Goal: Task Accomplishment & Management: Complete application form

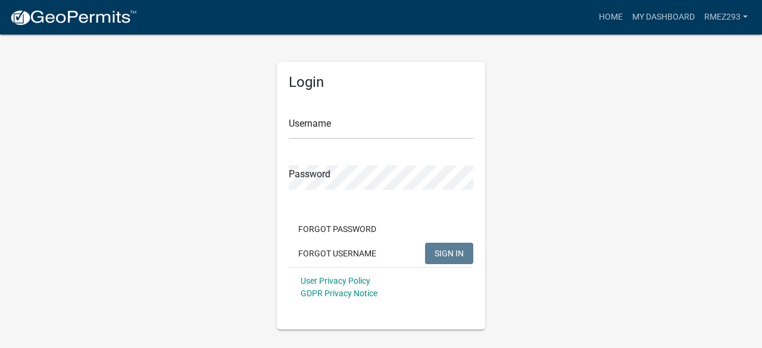
click at [418, 241] on div "Forgot Password Forgot Username SIGN IN" at bounding box center [381, 242] width 184 height 49
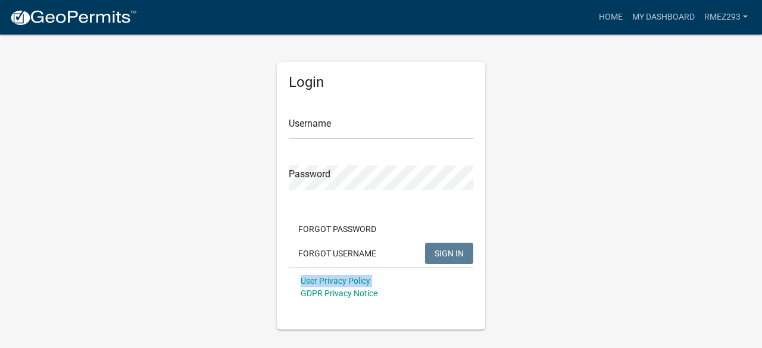
click at [418, 241] on div "Forgot Password Forgot Username SIGN IN" at bounding box center [381, 242] width 184 height 49
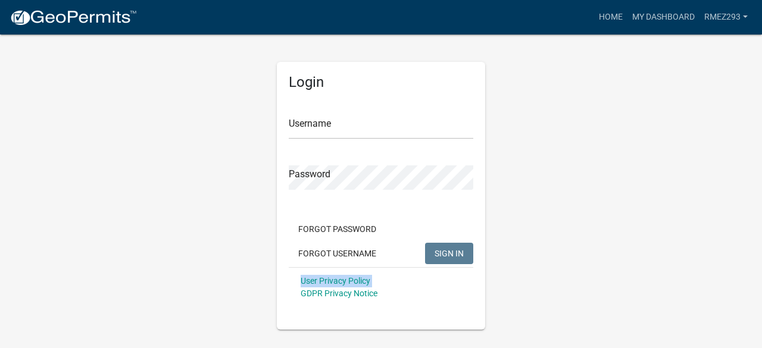
click at [418, 241] on div "Forgot Password Forgot Username SIGN IN" at bounding box center [381, 242] width 184 height 49
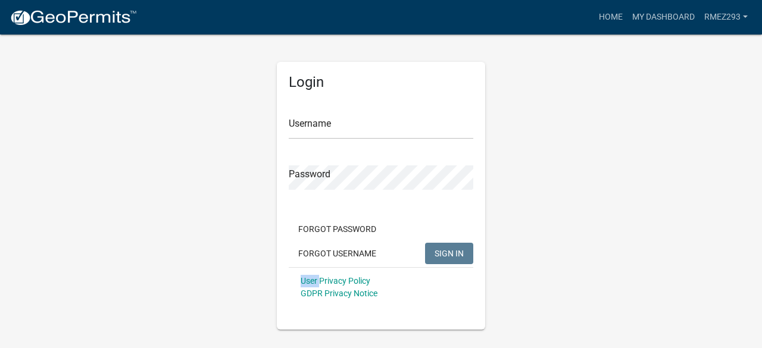
click at [418, 241] on div "Forgot Password Forgot Username SIGN IN" at bounding box center [381, 242] width 184 height 49
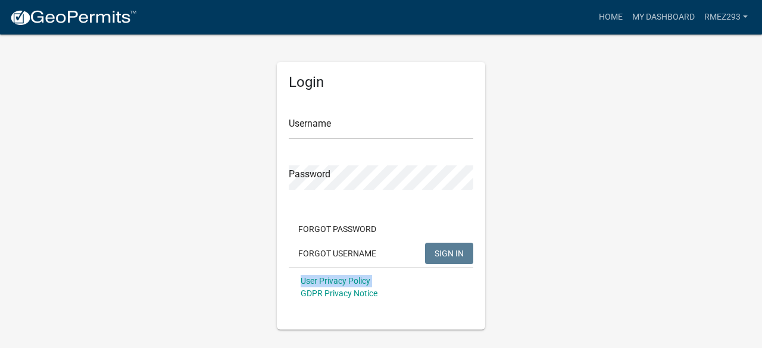
click at [418, 241] on div "Forgot Password Forgot Username SIGN IN" at bounding box center [381, 242] width 184 height 49
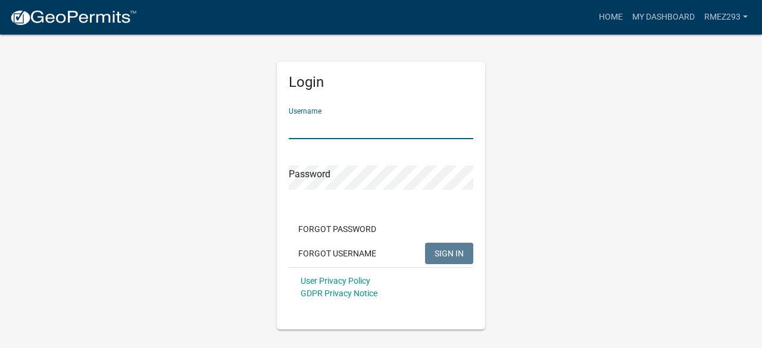
click at [318, 132] on input "Username" at bounding box center [381, 127] width 184 height 24
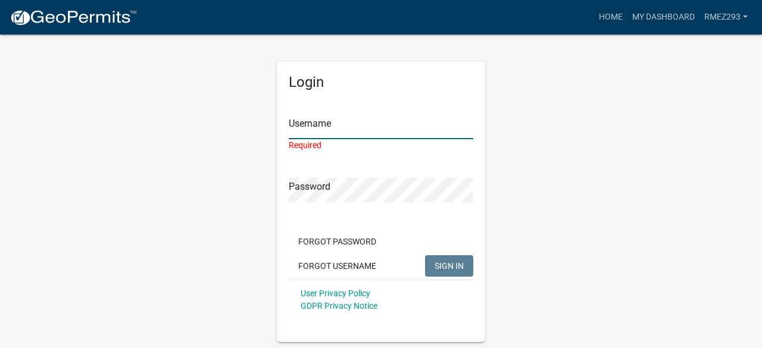
type input "Rmez293"
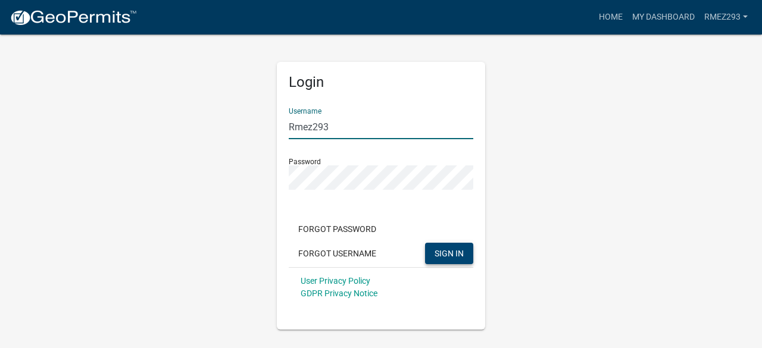
click at [459, 255] on span "SIGN IN" at bounding box center [448, 253] width 29 height 10
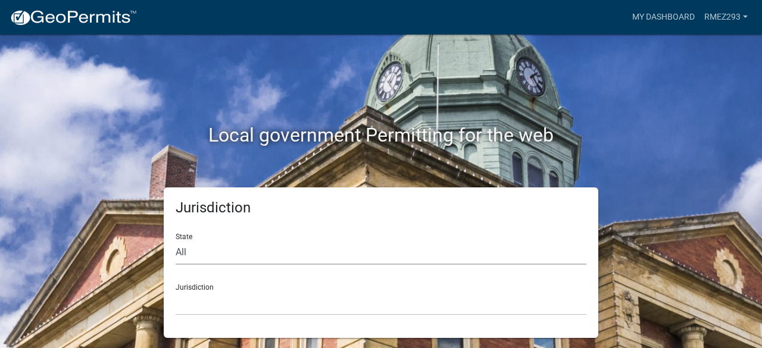
click at [212, 255] on select "All [US_STATE] [US_STATE] [US_STATE] [US_STATE] [US_STATE] [US_STATE] [US_STATE…" at bounding box center [381, 252] width 411 height 24
select select "[US_STATE]"
click at [176, 240] on select "All [US_STATE] [US_STATE] [US_STATE] [US_STATE] [US_STATE] [US_STATE] [US_STATE…" at bounding box center [381, 252] width 411 height 24
click at [291, 303] on select "[GEOGRAPHIC_DATA], [US_STATE] [GEOGRAPHIC_DATA], [US_STATE] [GEOGRAPHIC_DATA], …" at bounding box center [381, 303] width 411 height 24
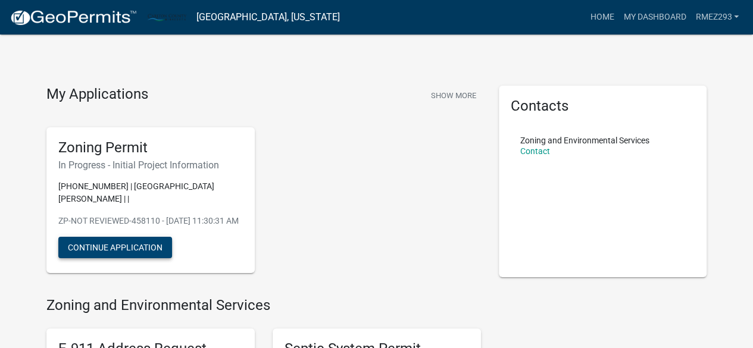
click at [129, 245] on button "Continue Application" at bounding box center [115, 247] width 114 height 21
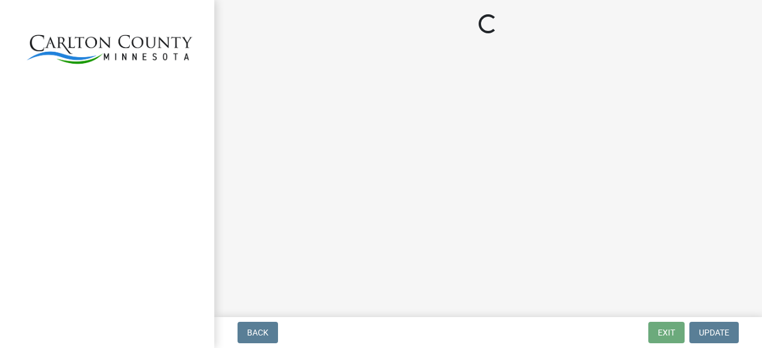
select select "33d21d3a-ebb3-419e-8315-ef7213d04586"
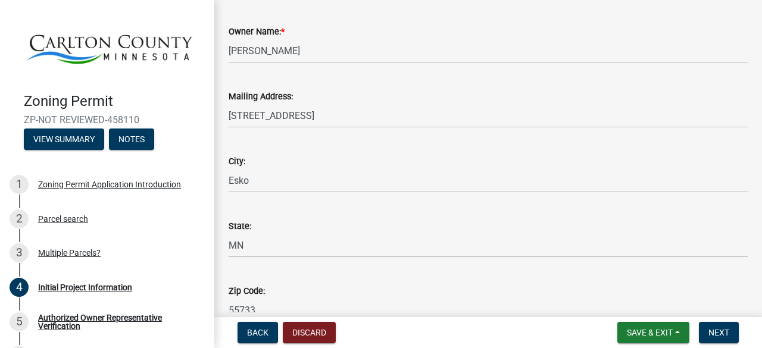
scroll to position [86, 0]
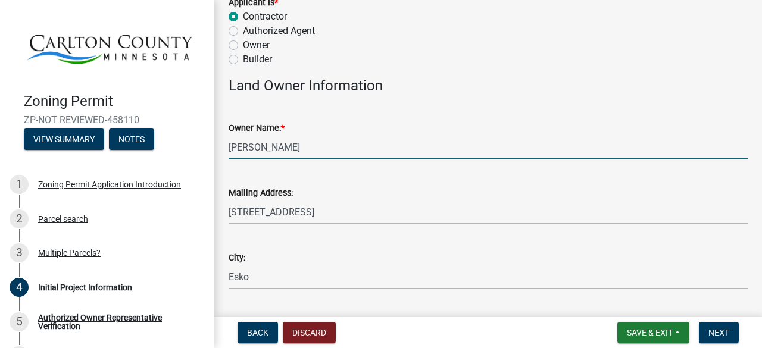
drag, startPoint x: 346, startPoint y: 152, endPoint x: 307, endPoint y: 151, distance: 38.7
click at [307, 151] on input "[PERSON_NAME]" at bounding box center [488, 147] width 519 height 24
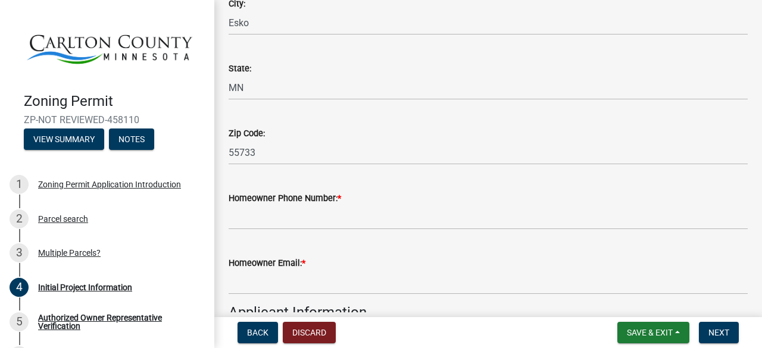
scroll to position [348, 0]
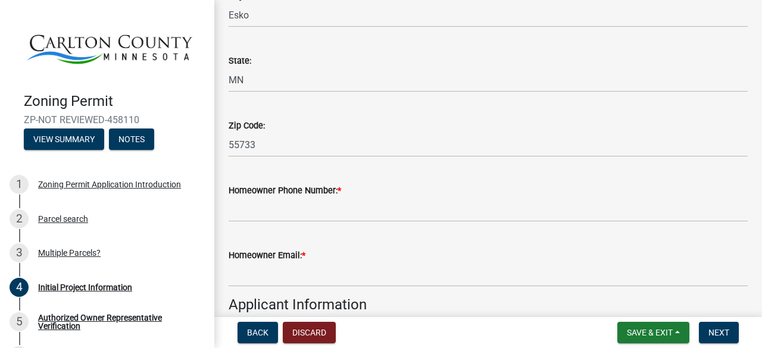
type input "[PERSON_NAME]"
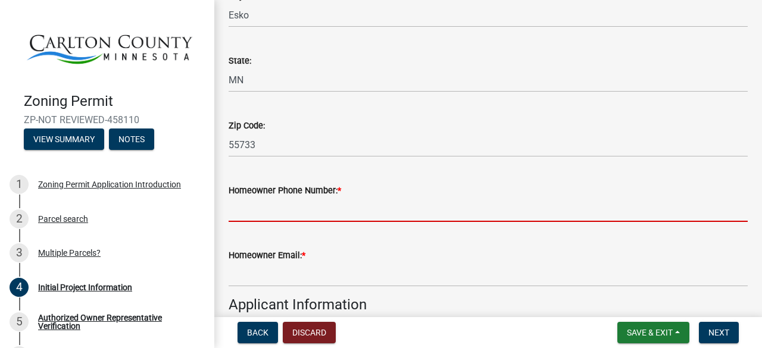
click at [336, 200] on input "Homeowner Phone Number: *" at bounding box center [488, 210] width 519 height 24
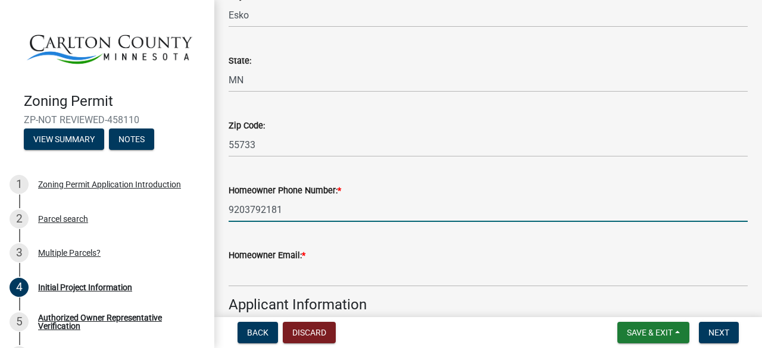
type input "9203792181"
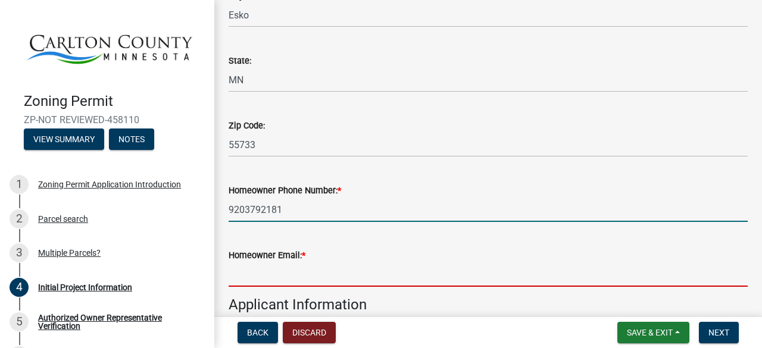
click at [317, 274] on input "Homeowner Email: *" at bounding box center [488, 274] width 519 height 24
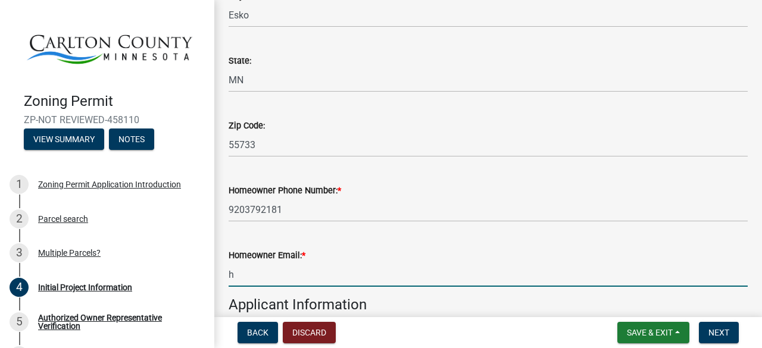
click at [321, 282] on input "h" at bounding box center [488, 274] width 519 height 24
click at [321, 282] on input "hannahsch" at bounding box center [488, 274] width 519 height 24
click at [321, 282] on input "hannahschoneberger" at bounding box center [488, 274] width 519 height 24
type input "@"
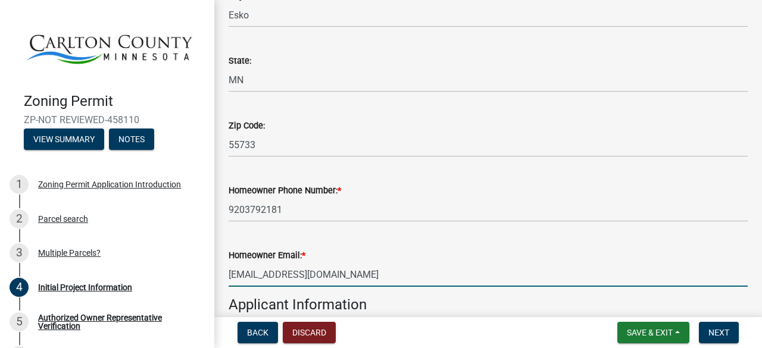
type input "[EMAIL_ADDRESS][DOMAIN_NAME]"
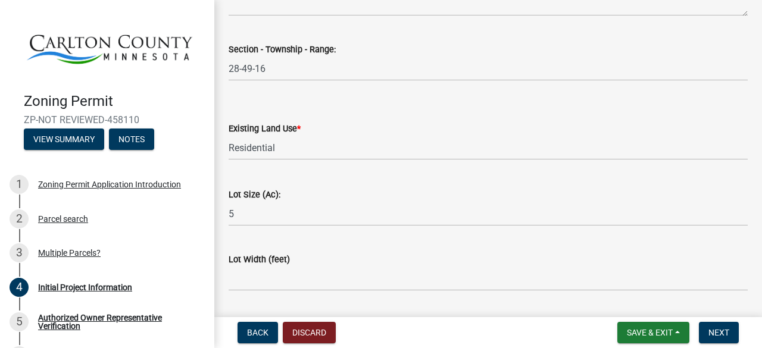
scroll to position [1552, 0]
click at [725, 337] on span "Next" at bounding box center [718, 333] width 21 height 10
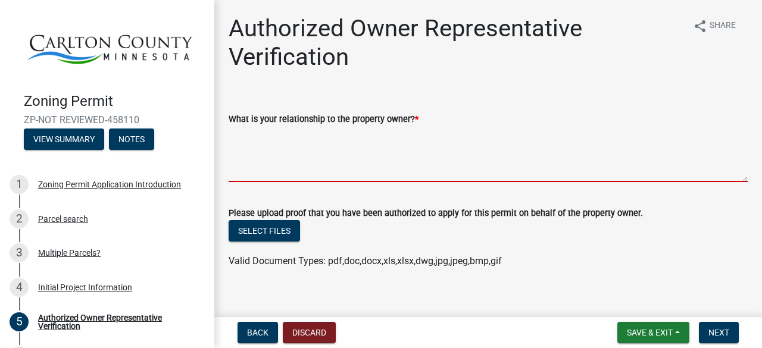
click at [288, 162] on textarea "What is your relationship to the property owner? *" at bounding box center [488, 154] width 519 height 56
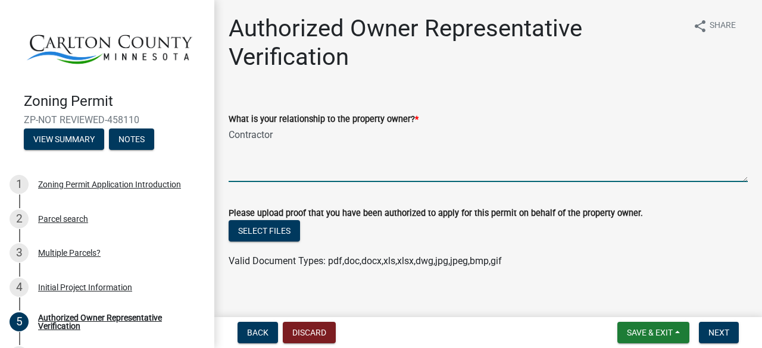
scroll to position [13, 0]
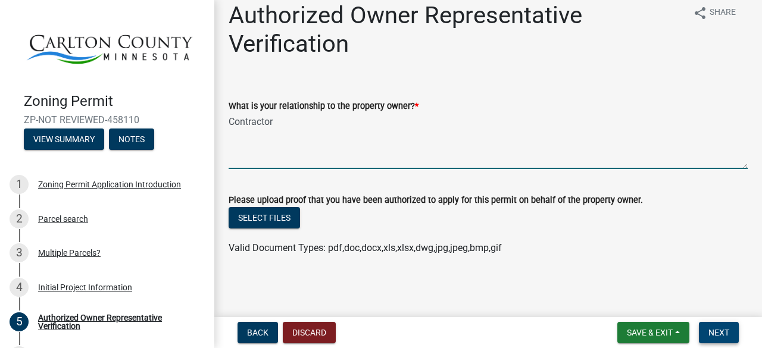
type textarea "Contractor"
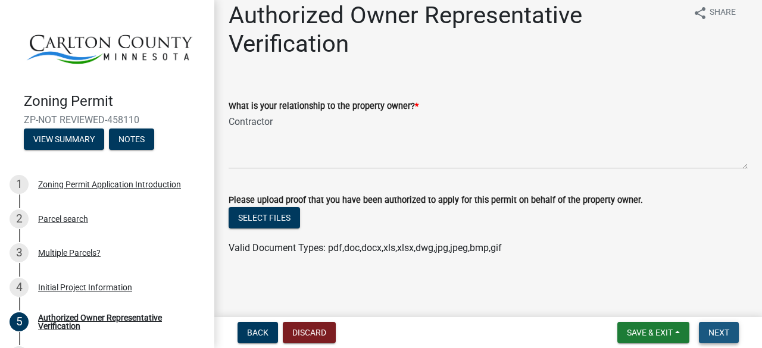
click at [721, 332] on span "Next" at bounding box center [718, 333] width 21 height 10
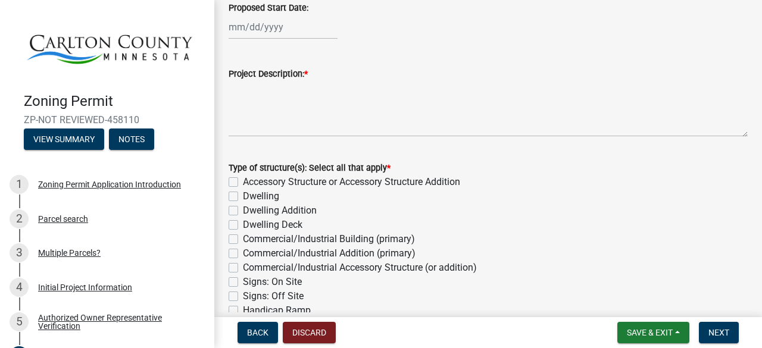
scroll to position [59, 0]
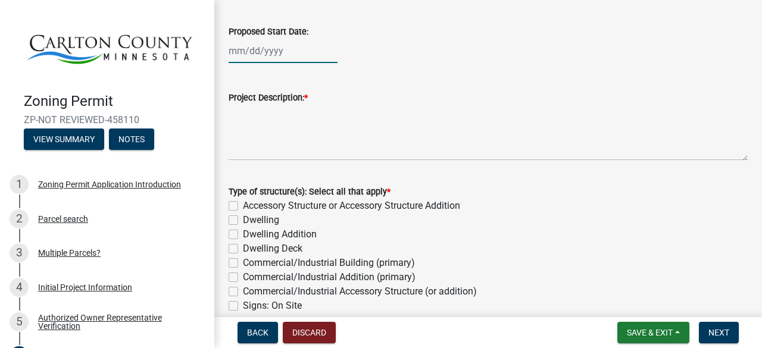
click at [281, 49] on div at bounding box center [283, 51] width 109 height 24
select select "8"
select select "2025"
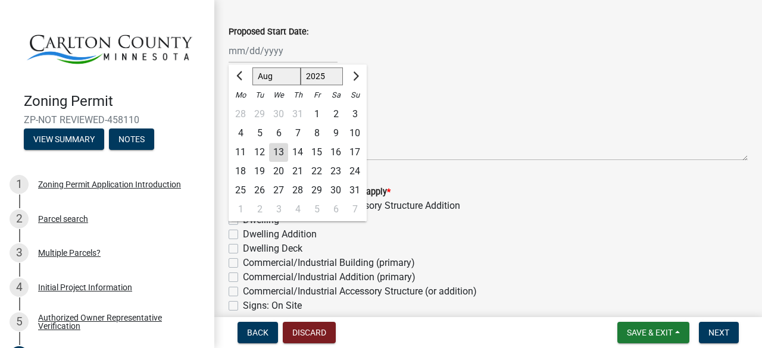
click at [259, 171] on div "19" at bounding box center [259, 171] width 19 height 19
type input "[DATE]"
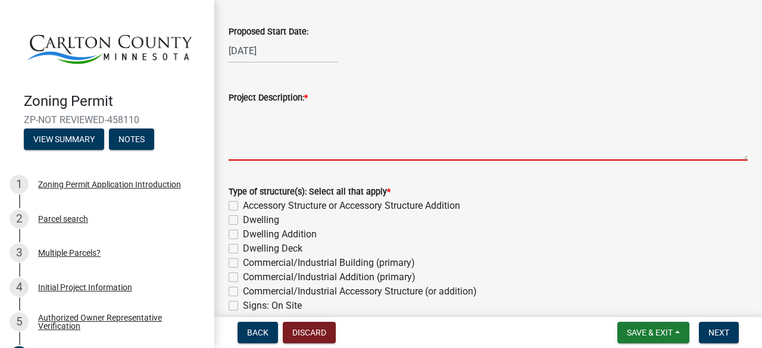
click at [258, 153] on textarea "Project Description: *" at bounding box center [488, 133] width 519 height 56
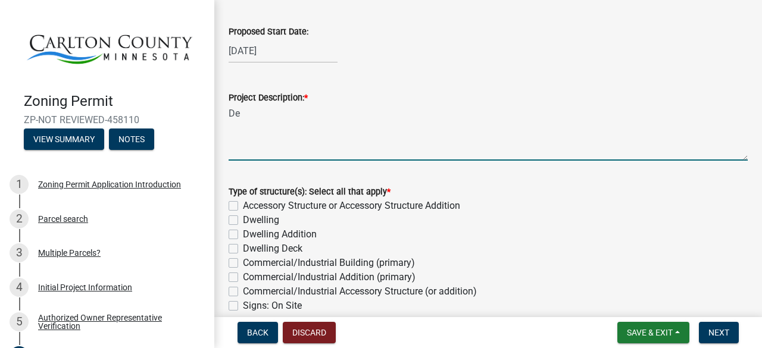
type textarea "D"
click at [258, 153] on textarea "R" at bounding box center [488, 133] width 519 height 56
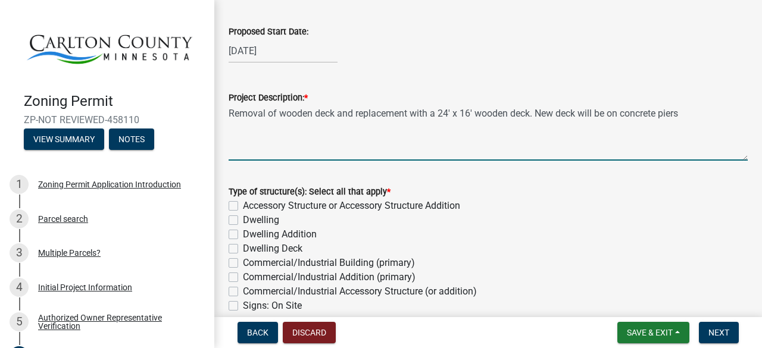
type textarea "Removal of wooden deck and replacement with a 24' x 16' wooden deck. New deck w…"
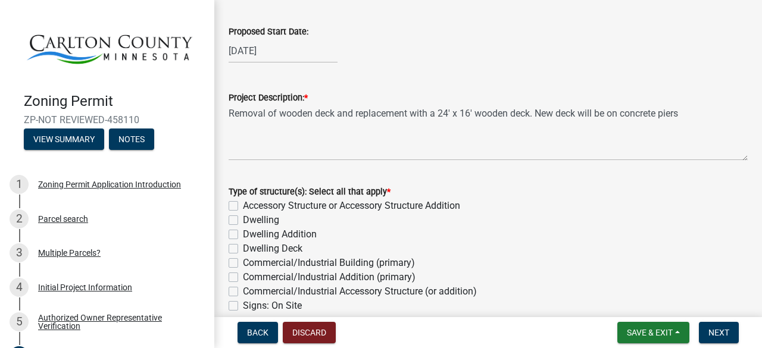
click at [243, 246] on label "Dwelling Deck" at bounding box center [273, 249] width 60 height 14
click at [243, 246] on input "Dwelling Deck" at bounding box center [247, 246] width 8 height 8
checkbox input "true"
checkbox input "false"
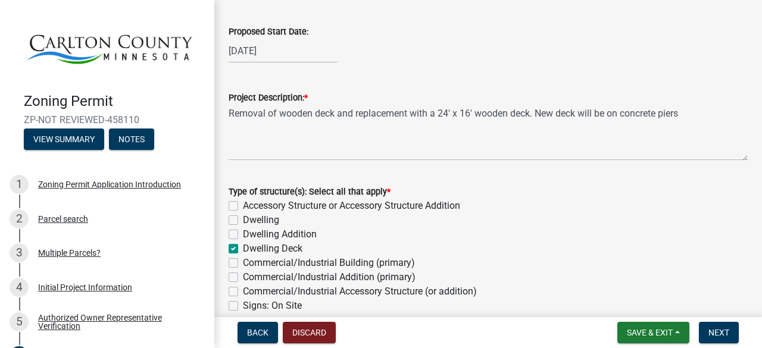
checkbox input "false"
checkbox input "true"
checkbox input "false"
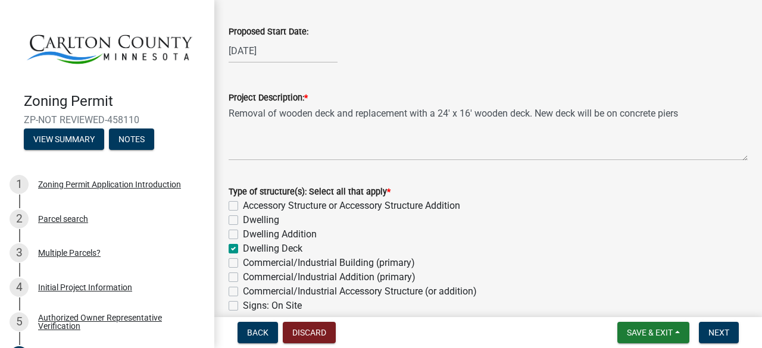
checkbox input "false"
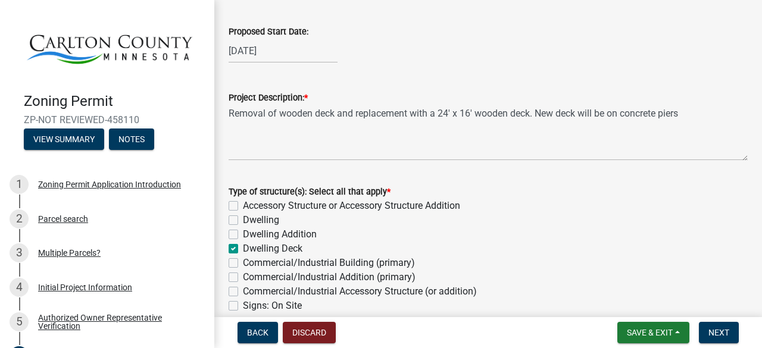
checkbox input "false"
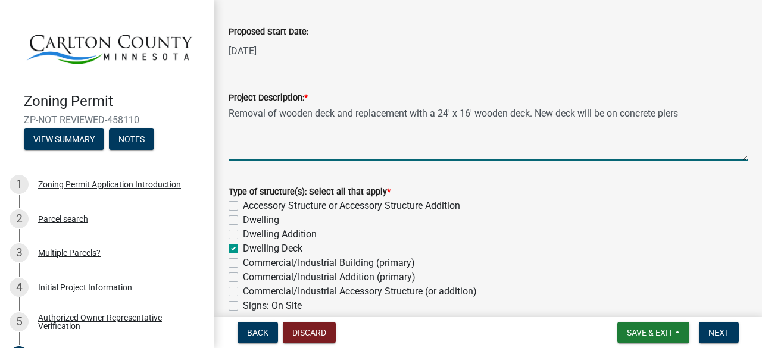
click at [700, 118] on textarea "Removal of wooden deck and replacement with a 24' x 16' wooden deck. New deck w…" at bounding box center [488, 133] width 519 height 56
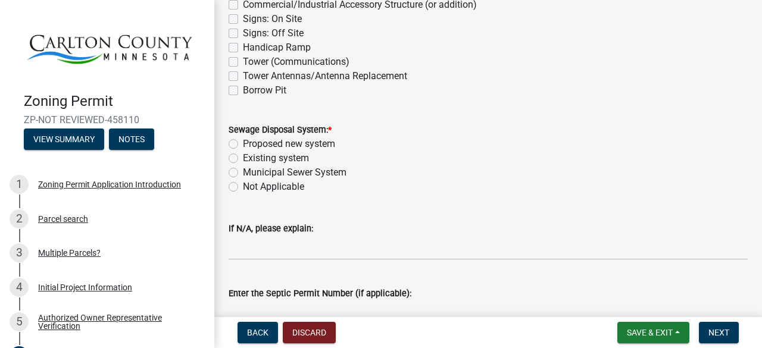
scroll to position [348, 0]
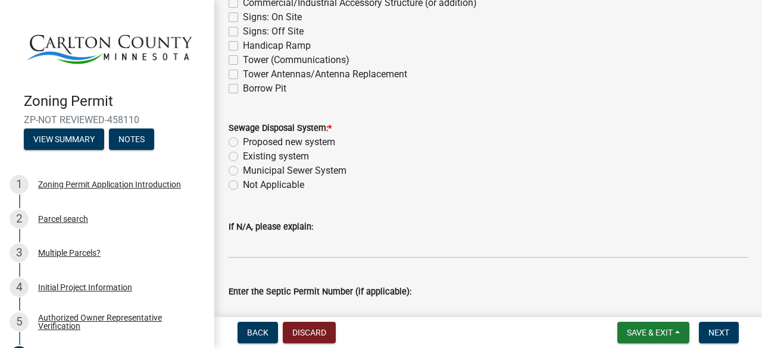
type textarea "Removal of wooden deck and replacement with a 24' x 16' wooden deck. New deck w…"
click at [243, 156] on label "Existing system" at bounding box center [276, 156] width 66 height 14
click at [243, 156] on input "Existing system" at bounding box center [247, 153] width 8 height 8
radio input "true"
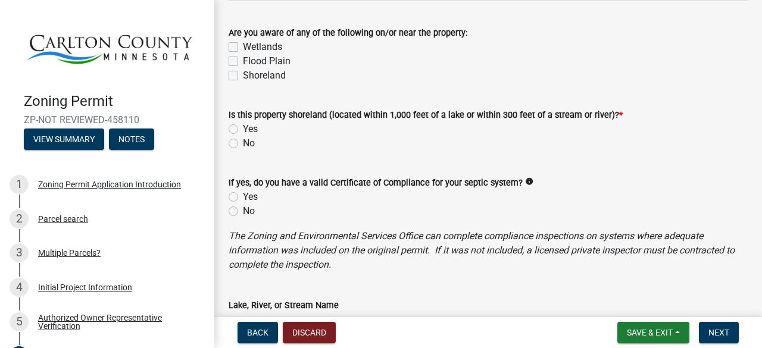
scroll to position [736, 0]
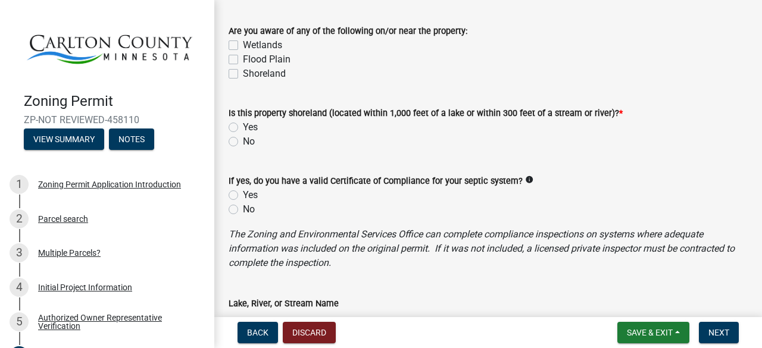
click at [243, 143] on label "No" at bounding box center [249, 141] width 12 height 14
click at [243, 142] on input "No" at bounding box center [247, 138] width 8 height 8
radio input "true"
click at [243, 45] on label "Wetlands" at bounding box center [262, 45] width 39 height 14
click at [243, 45] on input "Wetlands" at bounding box center [247, 42] width 8 height 8
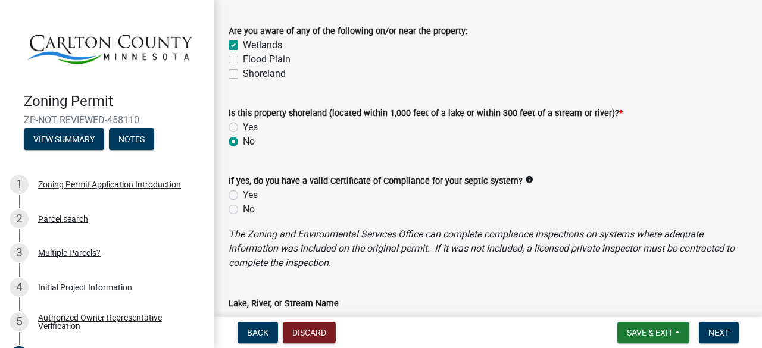
checkbox input "true"
checkbox input "false"
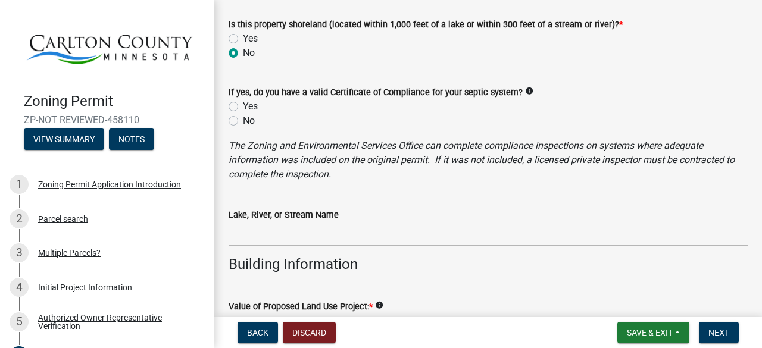
click at [424, 149] on icon "The Zoning and Environmental Services Office can complete compliance inspection…" at bounding box center [482, 160] width 506 height 40
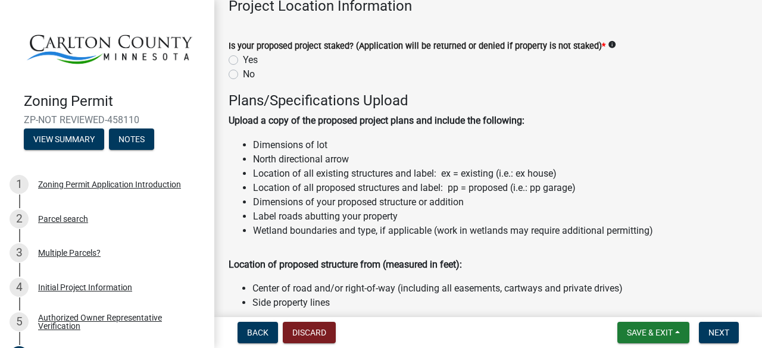
scroll to position [1176, 0]
click at [243, 57] on label "Yes" at bounding box center [250, 59] width 15 height 14
click at [243, 57] on input "Yes" at bounding box center [247, 56] width 8 height 8
radio input "true"
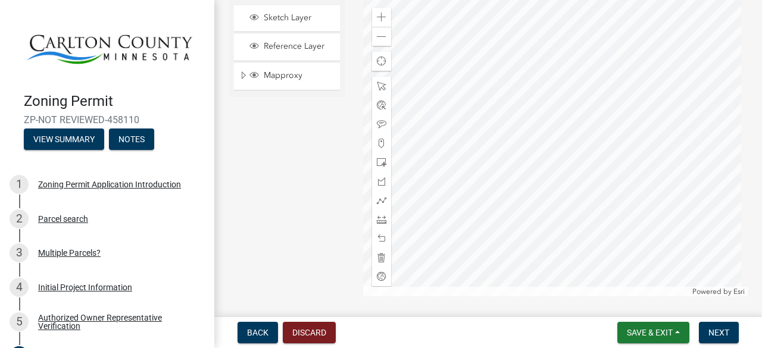
scroll to position [2517, 0]
click at [273, 14] on span "Sketch Layer" at bounding box center [298, 17] width 75 height 11
click at [378, 18] on span at bounding box center [382, 17] width 10 height 10
click at [567, 217] on div at bounding box center [555, 147] width 385 height 298
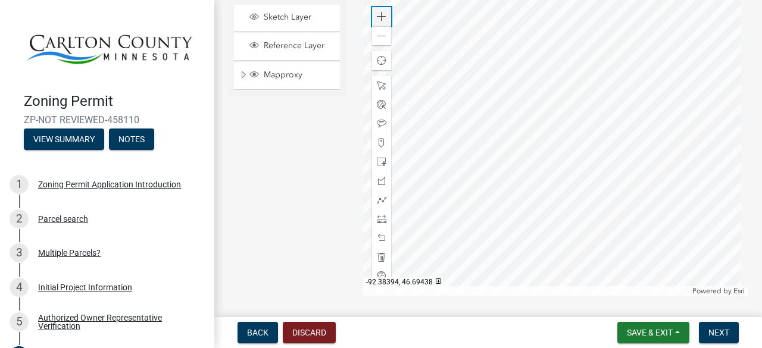
click at [377, 14] on span at bounding box center [382, 17] width 10 height 10
click at [598, 166] on div at bounding box center [555, 147] width 385 height 298
click at [380, 162] on span at bounding box center [382, 162] width 10 height 10
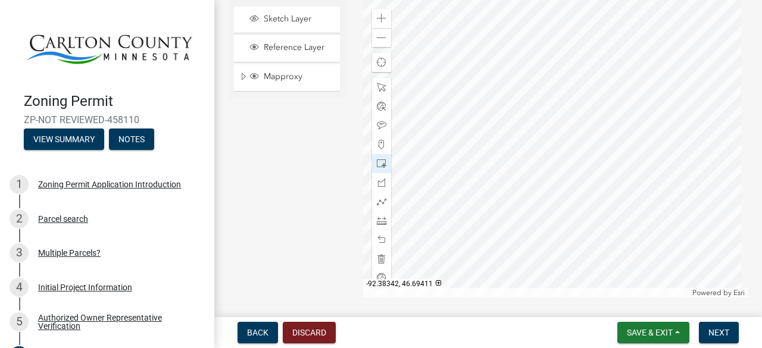
click at [505, 110] on div at bounding box center [555, 149] width 385 height 298
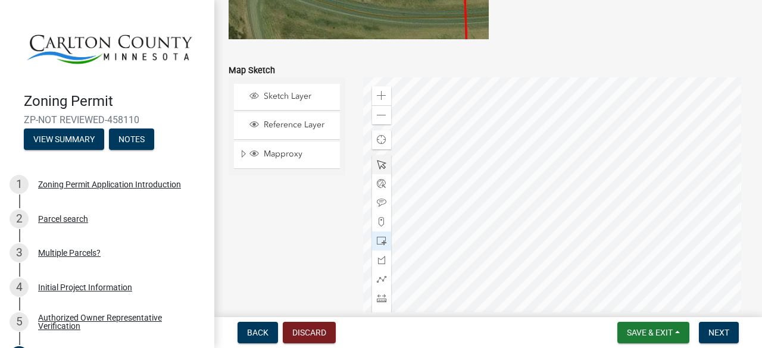
scroll to position [2497, 0]
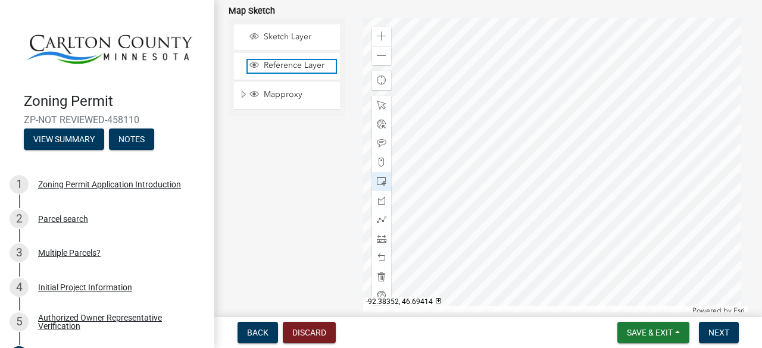
click at [287, 66] on span "Reference Layer" at bounding box center [298, 65] width 75 height 11
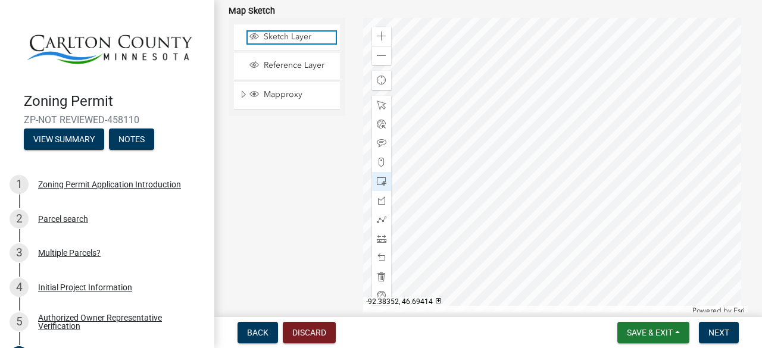
click at [284, 42] on div "Sketch Layer" at bounding box center [292, 38] width 88 height 12
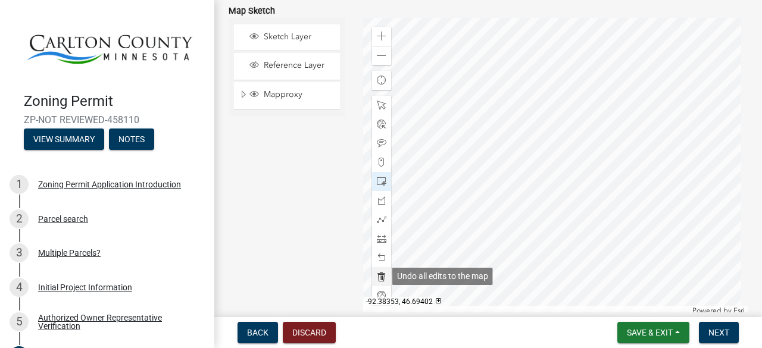
click at [383, 276] on div at bounding box center [381, 276] width 19 height 19
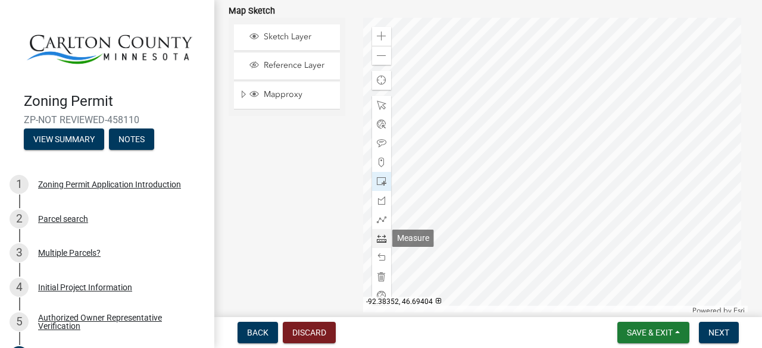
click at [381, 239] on span at bounding box center [382, 239] width 10 height 10
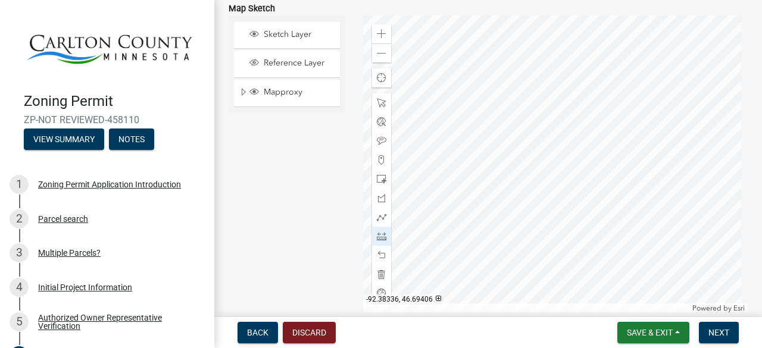
click at [567, 217] on div at bounding box center [555, 164] width 385 height 298
click at [581, 114] on div at bounding box center [555, 164] width 385 height 298
click at [512, 105] on div at bounding box center [555, 164] width 385 height 298
click at [501, 209] on div at bounding box center [555, 164] width 385 height 298
click at [567, 217] on div at bounding box center [555, 164] width 385 height 298
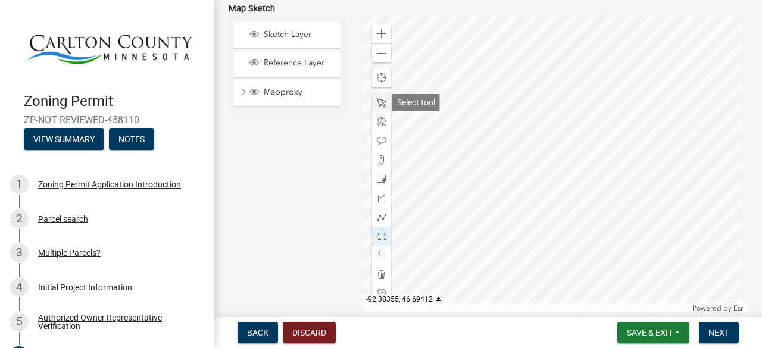
click at [377, 105] on span at bounding box center [382, 103] width 10 height 10
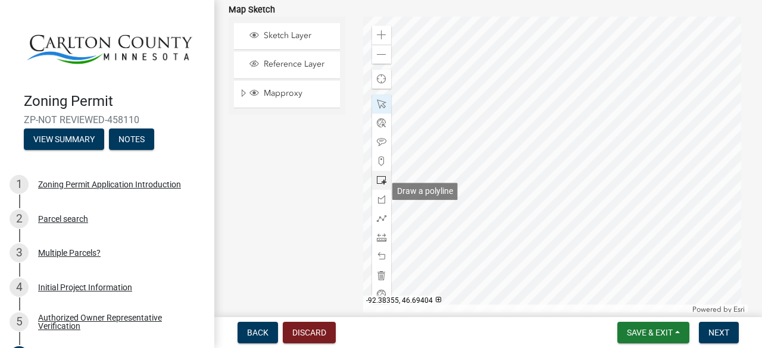
scroll to position [2497, 0]
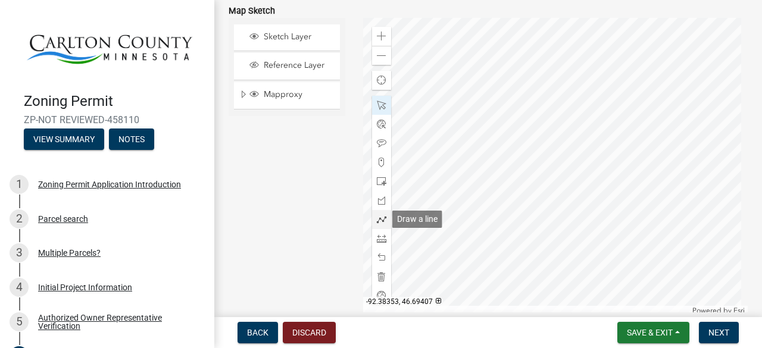
click at [377, 216] on span at bounding box center [382, 220] width 10 height 10
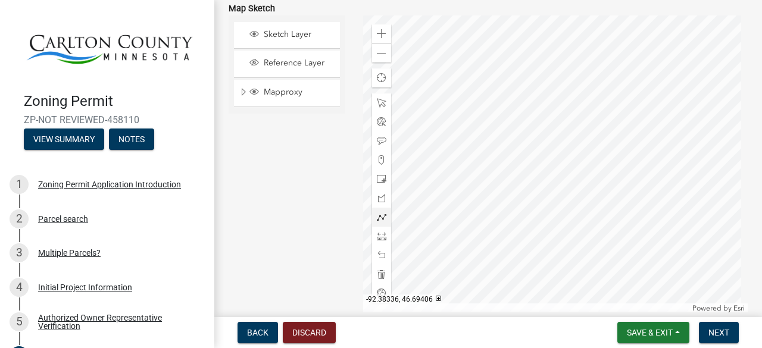
click at [569, 211] on div at bounding box center [555, 164] width 385 height 298
click at [584, 86] on div at bounding box center [555, 164] width 385 height 298
click at [379, 237] on span at bounding box center [382, 237] width 10 height 10
click at [302, 36] on span "Sketch Layer" at bounding box center [298, 34] width 75 height 11
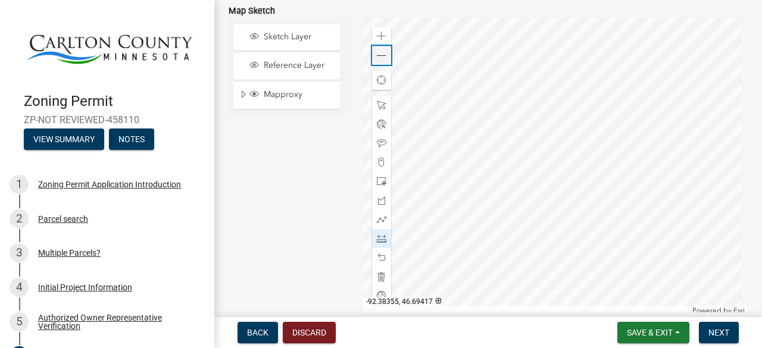
click at [379, 51] on span at bounding box center [382, 56] width 10 height 10
click at [377, 39] on span at bounding box center [382, 37] width 10 height 10
click at [379, 103] on span at bounding box center [382, 106] width 10 height 10
click at [483, 167] on div at bounding box center [555, 167] width 385 height 298
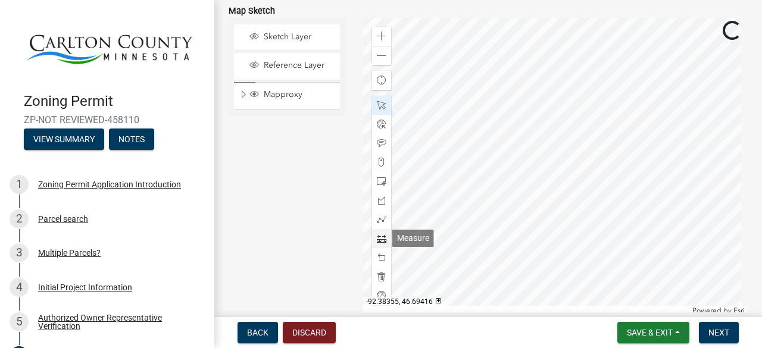
click at [381, 240] on span at bounding box center [382, 239] width 10 height 10
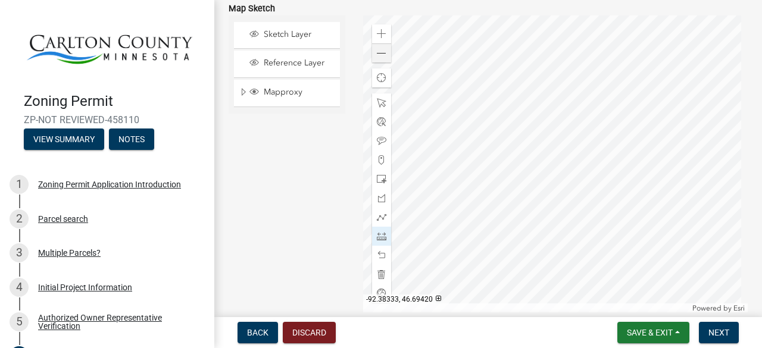
click at [508, 94] on div at bounding box center [555, 164] width 385 height 298
click at [486, 248] on div at bounding box center [555, 164] width 385 height 298
click at [621, 269] on div at bounding box center [555, 164] width 385 height 298
click at [630, 199] on div at bounding box center [555, 164] width 385 height 298
click at [568, 189] on div at bounding box center [555, 164] width 385 height 298
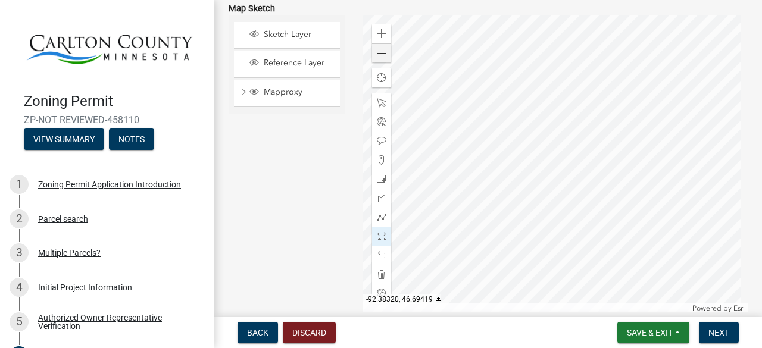
click at [578, 102] on div at bounding box center [555, 164] width 385 height 298
click at [508, 93] on div at bounding box center [555, 164] width 385 height 298
drag, startPoint x: 257, startPoint y: 158, endPoint x: 234, endPoint y: 166, distance: 24.1
click at [234, 166] on div "Sketch Layer Reference Layer Mapproxy Roads Streams and Rivers Subdivisions Lak…" at bounding box center [287, 164] width 134 height 298
click at [289, 90] on span "Mapproxy" at bounding box center [298, 92] width 75 height 11
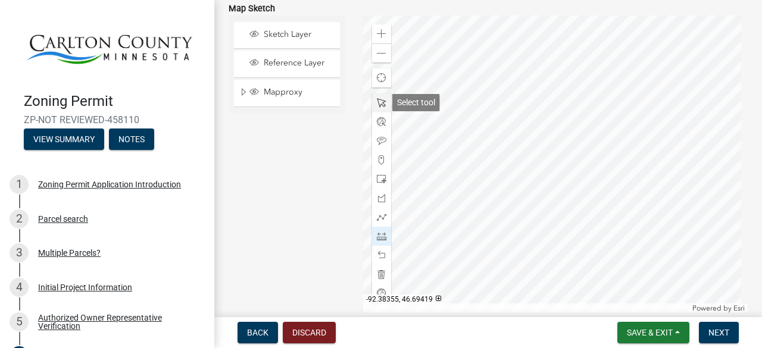
click at [381, 104] on span at bounding box center [382, 103] width 10 height 10
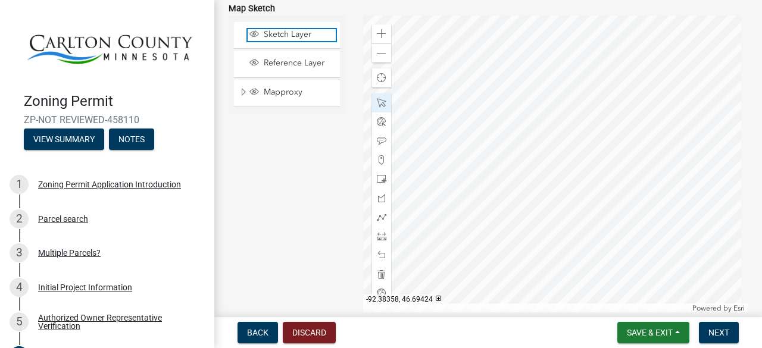
click at [306, 37] on span "Sketch Layer" at bounding box center [298, 34] width 75 height 11
click at [282, 57] on div "Reference Layer" at bounding box center [287, 64] width 106 height 26
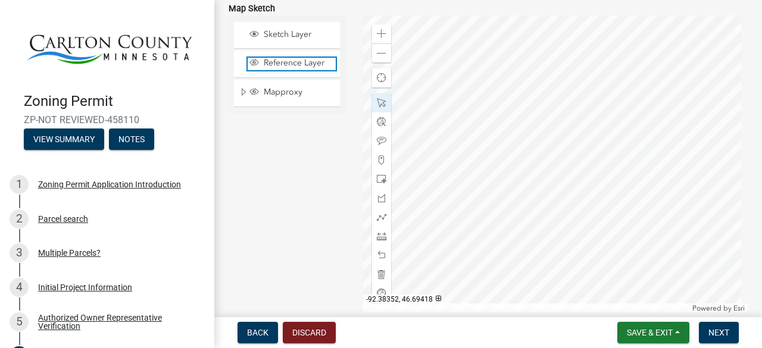
click at [283, 59] on span "Reference Layer" at bounding box center [298, 63] width 75 height 11
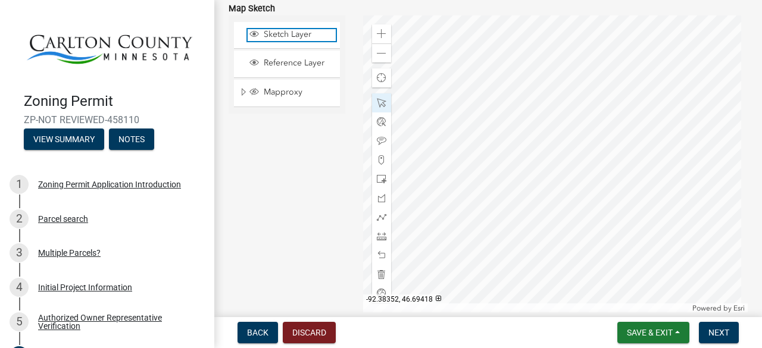
click at [285, 30] on span "Sketch Layer" at bounding box center [298, 34] width 75 height 11
click at [286, 30] on span "Sketch Layer" at bounding box center [298, 34] width 75 height 11
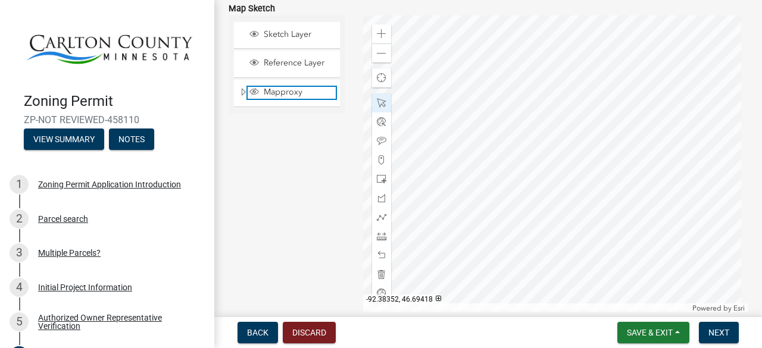
click at [283, 91] on span "Mapproxy" at bounding box center [298, 92] width 75 height 11
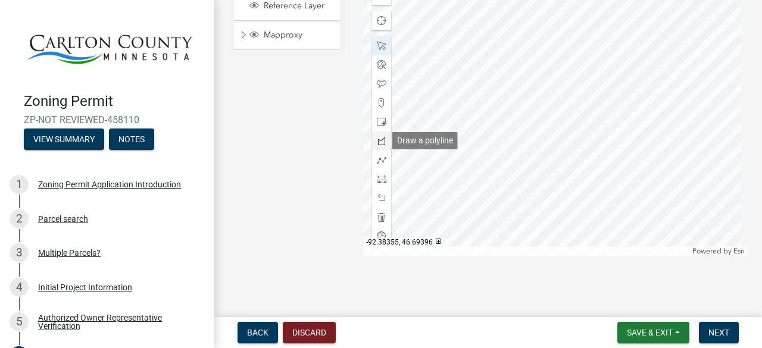
click at [377, 142] on span at bounding box center [382, 141] width 10 height 10
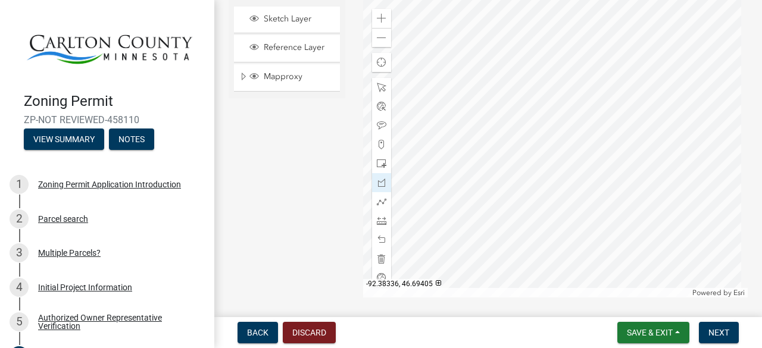
click at [490, 198] on div at bounding box center [555, 149] width 385 height 298
click at [380, 145] on span at bounding box center [382, 145] width 10 height 10
click at [543, 207] on div at bounding box center [555, 149] width 385 height 298
click at [382, 220] on span at bounding box center [382, 221] width 10 height 10
click at [543, 205] on div at bounding box center [555, 149] width 385 height 298
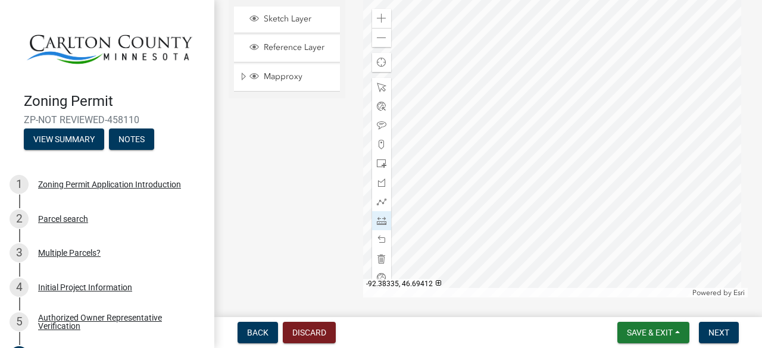
click at [550, 153] on div at bounding box center [555, 149] width 385 height 298
click at [381, 201] on span at bounding box center [382, 202] width 10 height 10
click at [552, 153] on div at bounding box center [555, 149] width 385 height 298
click at [544, 206] on div at bounding box center [555, 149] width 385 height 298
click at [525, 166] on div at bounding box center [555, 149] width 385 height 298
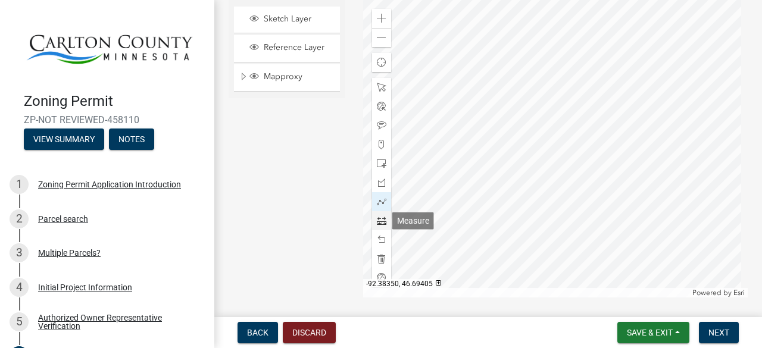
click at [380, 220] on span at bounding box center [382, 221] width 10 height 10
click at [519, 195] on div at bounding box center [555, 149] width 385 height 298
click at [461, 195] on div at bounding box center [555, 149] width 385 height 298
click at [462, 108] on div at bounding box center [555, 149] width 385 height 298
click at [517, 108] on div at bounding box center [555, 149] width 385 height 298
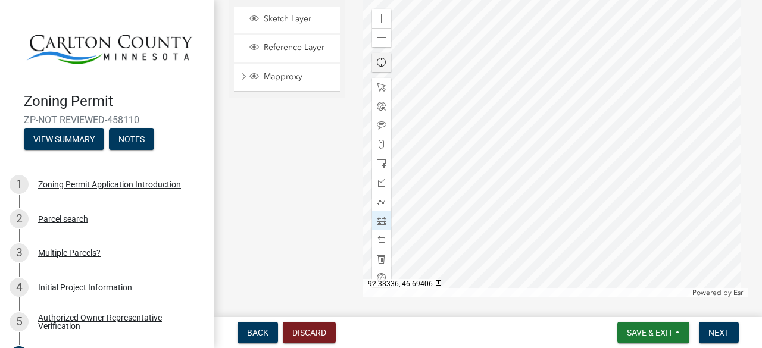
click at [518, 194] on div at bounding box center [555, 149] width 385 height 298
click at [380, 159] on span at bounding box center [382, 164] width 10 height 10
click at [487, 145] on div at bounding box center [555, 149] width 385 height 298
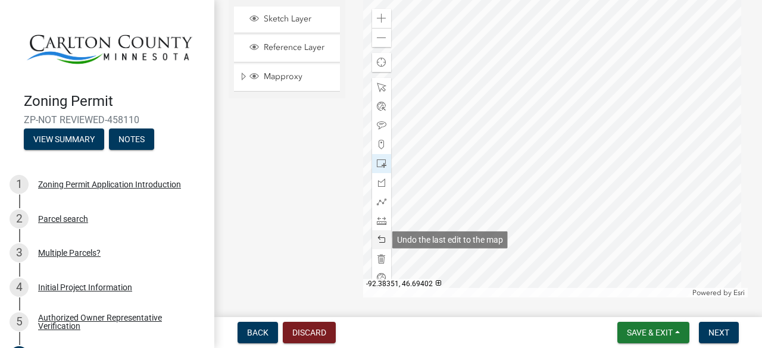
click at [381, 240] on span at bounding box center [382, 240] width 10 height 10
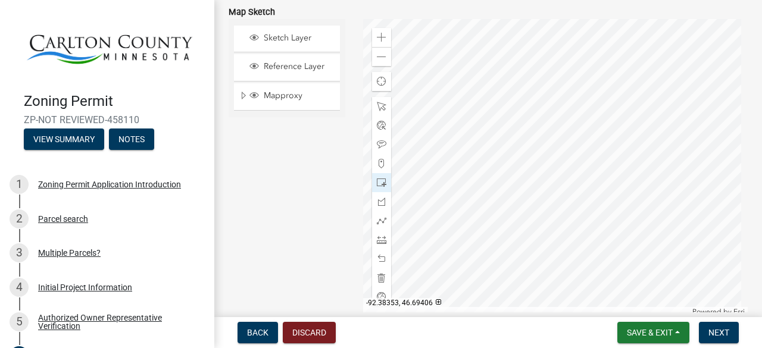
scroll to position [2497, 0]
click at [380, 257] on span at bounding box center [382, 258] width 10 height 10
click at [379, 178] on span at bounding box center [382, 182] width 10 height 10
click at [380, 105] on span at bounding box center [382, 106] width 10 height 10
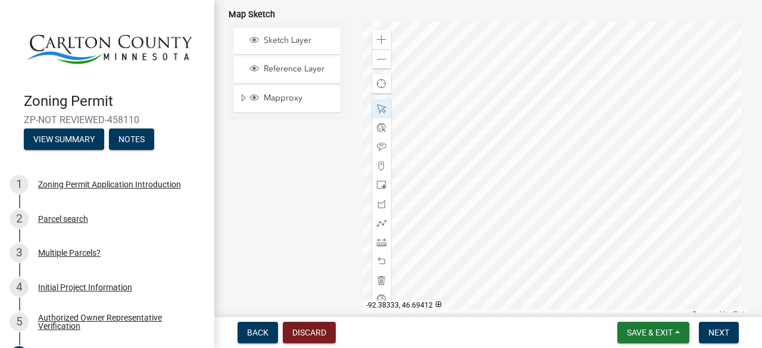
scroll to position [2438, 0]
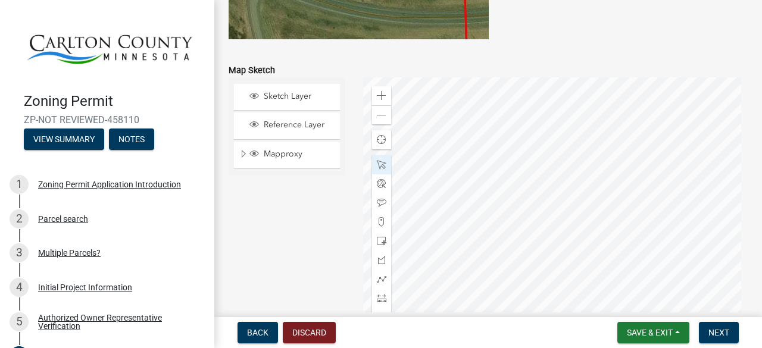
click at [507, 104] on div at bounding box center [555, 226] width 385 height 298
click at [383, 114] on div "Zoom out" at bounding box center [381, 114] width 19 height 19
click at [525, 149] on div at bounding box center [555, 226] width 385 height 298
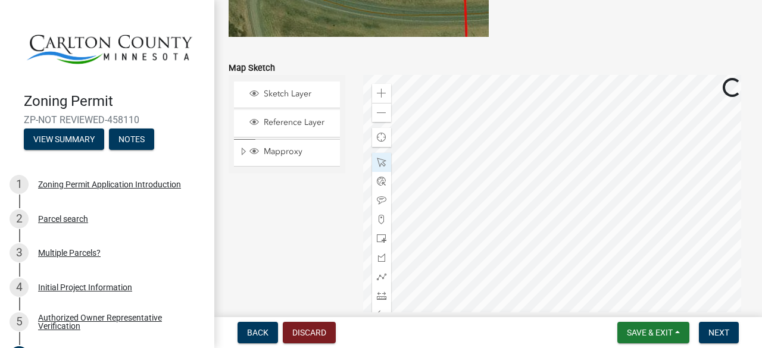
scroll to position [2497, 0]
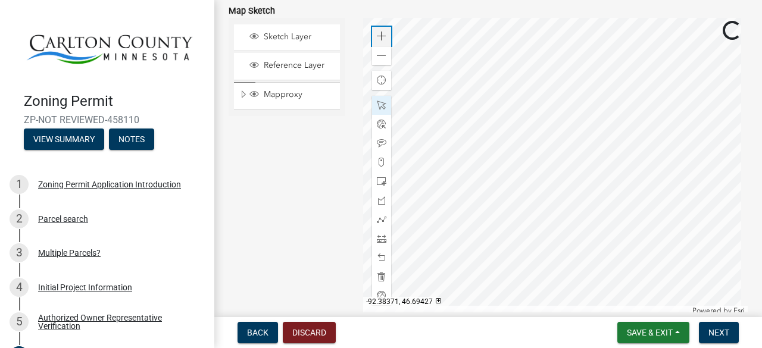
click at [378, 36] on span at bounding box center [382, 37] width 10 height 10
click at [589, 160] on div at bounding box center [555, 167] width 385 height 298
click at [380, 181] on span at bounding box center [382, 182] width 10 height 10
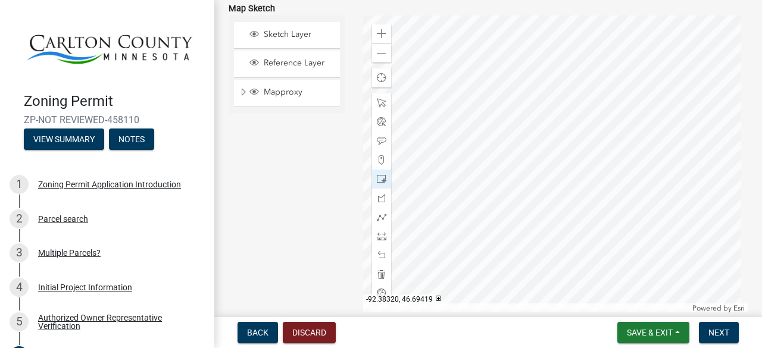
click at [538, 67] on div at bounding box center [555, 164] width 385 height 298
click at [589, 195] on div at bounding box center [555, 164] width 385 height 298
click at [377, 236] on span at bounding box center [382, 237] width 10 height 10
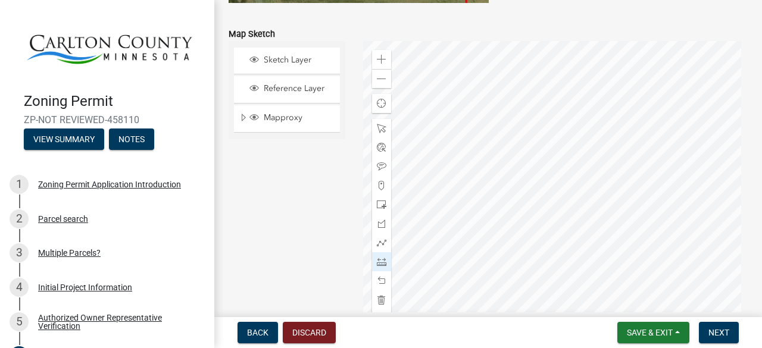
scroll to position [2438, 0]
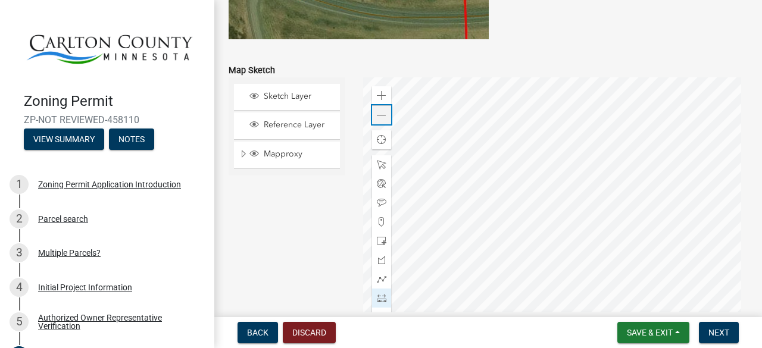
click at [381, 115] on span at bounding box center [382, 116] width 10 height 10
click at [377, 96] on span at bounding box center [382, 96] width 10 height 10
click at [684, 105] on div at bounding box center [555, 226] width 385 height 298
click at [543, 177] on div at bounding box center [555, 226] width 385 height 298
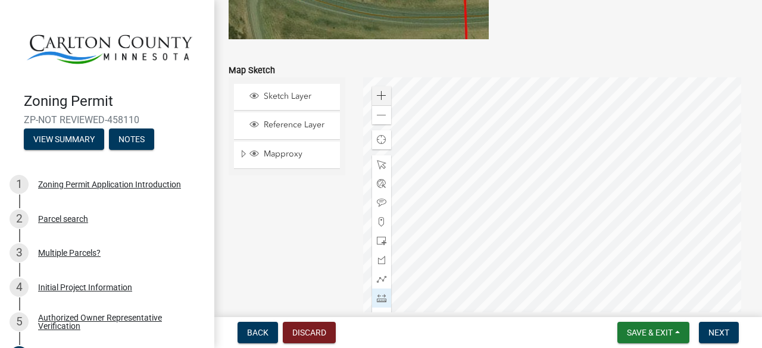
click at [527, 96] on div at bounding box center [555, 226] width 385 height 298
click at [379, 298] on span at bounding box center [382, 298] width 10 height 10
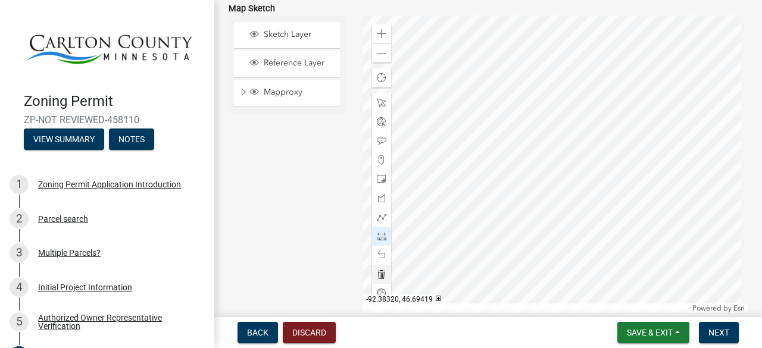
click at [543, 114] on div at bounding box center [555, 164] width 385 height 298
click at [690, 53] on div at bounding box center [555, 164] width 385 height 298
click at [544, 114] on div at bounding box center [555, 164] width 385 height 298
click at [386, 255] on div at bounding box center [381, 255] width 19 height 19
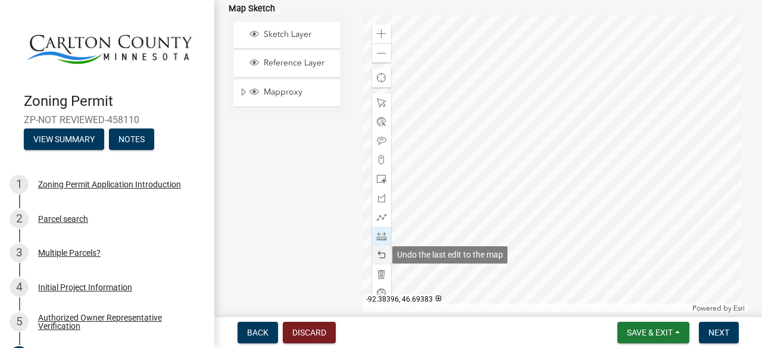
click at [382, 255] on span at bounding box center [382, 256] width 10 height 10
click at [380, 255] on span at bounding box center [382, 256] width 10 height 10
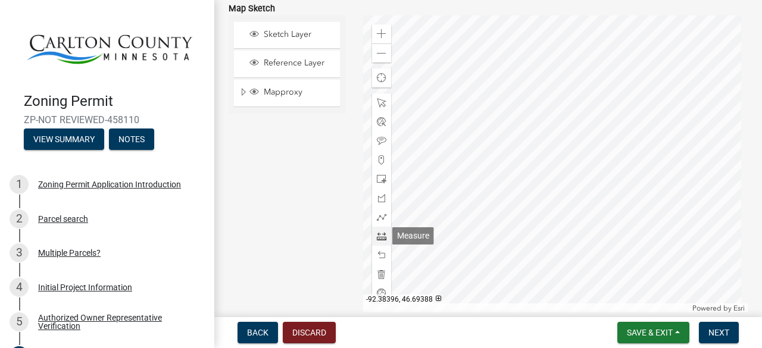
click at [381, 237] on span at bounding box center [382, 237] width 10 height 10
click at [515, 115] on div at bounding box center [555, 164] width 385 height 298
click at [497, 40] on div at bounding box center [555, 164] width 385 height 298
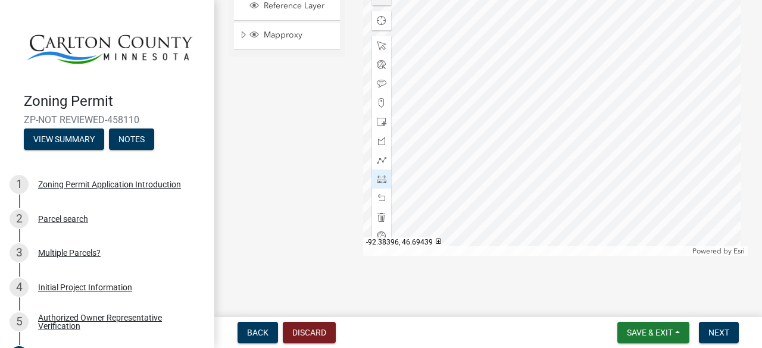
scroll to position [2497, 0]
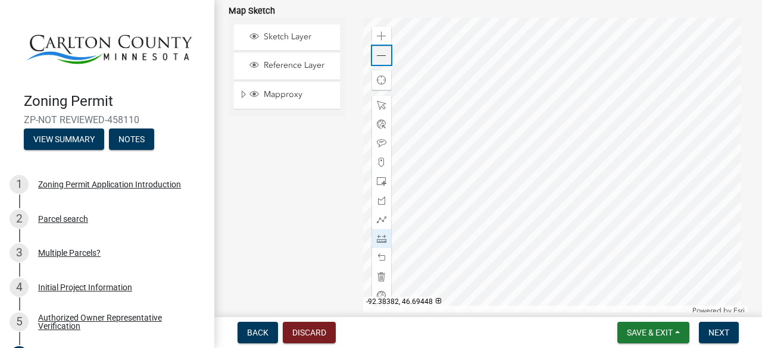
click at [380, 56] on span at bounding box center [382, 56] width 10 height 10
click at [380, 52] on span at bounding box center [382, 56] width 10 height 10
click at [377, 34] on span at bounding box center [382, 37] width 10 height 10
click at [377, 52] on span at bounding box center [382, 56] width 10 height 10
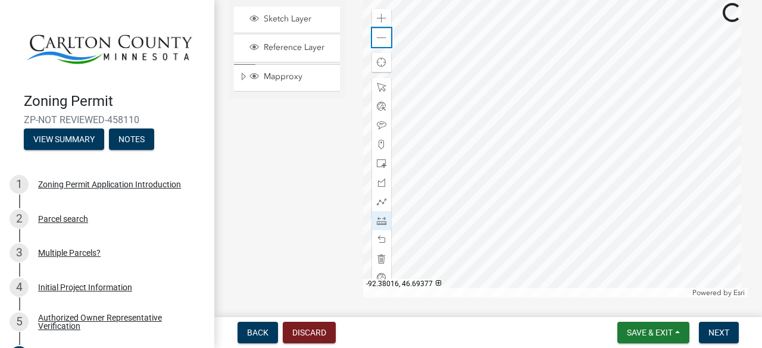
scroll to position [2557, 0]
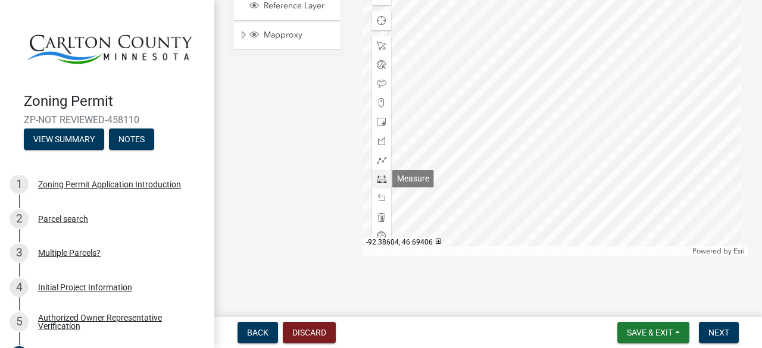
click at [382, 182] on span at bounding box center [382, 179] width 10 height 10
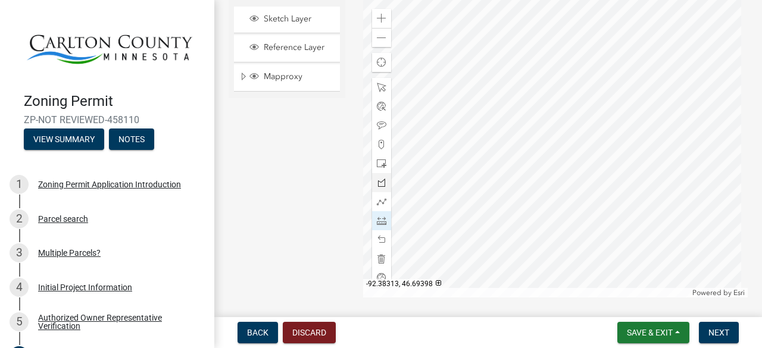
click at [555, 154] on div at bounding box center [555, 149] width 385 height 298
click at [573, 237] on div at bounding box center [555, 149] width 385 height 298
click at [614, 227] on div at bounding box center [555, 149] width 385 height 298
click at [526, 241] on div at bounding box center [555, 149] width 385 height 298
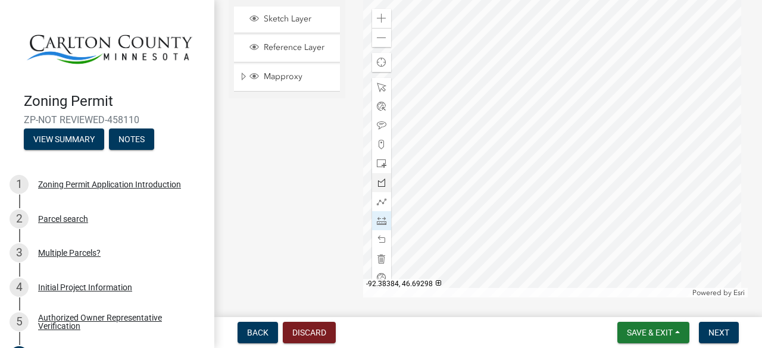
click at [526, 241] on div at bounding box center [555, 149] width 385 height 298
click at [499, 123] on div at bounding box center [555, 149] width 385 height 298
click at [530, 243] on div at bounding box center [555, 149] width 385 height 298
click at [377, 241] on span at bounding box center [382, 240] width 10 height 10
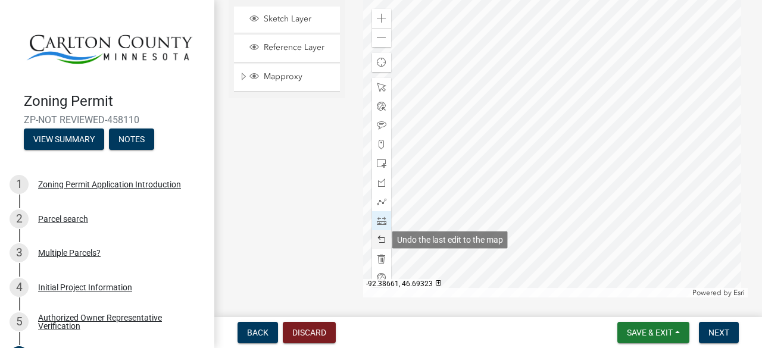
click at [377, 241] on span at bounding box center [382, 240] width 10 height 10
click at [377, 240] on span at bounding box center [382, 240] width 10 height 10
click at [499, 123] on div at bounding box center [555, 149] width 385 height 298
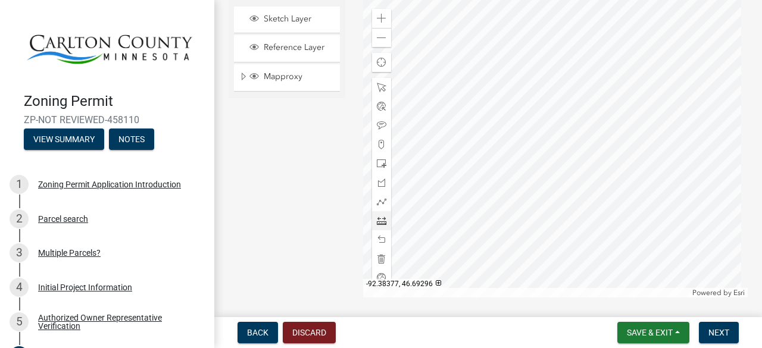
click at [531, 242] on div at bounding box center [555, 149] width 385 height 298
click at [381, 17] on span at bounding box center [382, 19] width 10 height 10
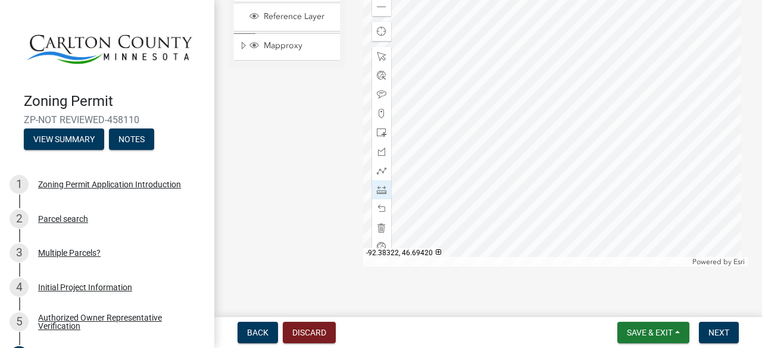
scroll to position [2557, 0]
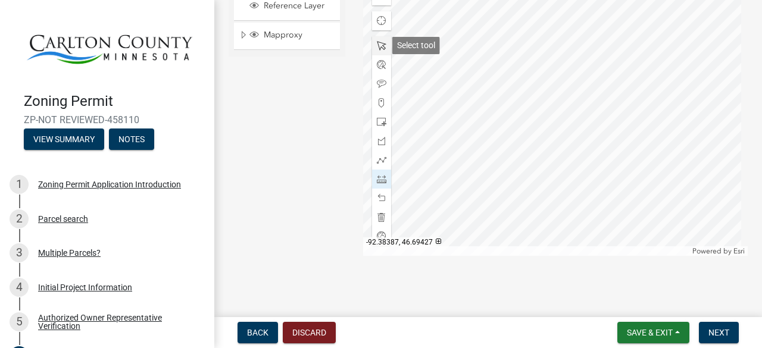
click at [379, 45] on span at bounding box center [382, 46] width 10 height 10
click at [568, 167] on div at bounding box center [555, 107] width 385 height 298
click at [383, 183] on div at bounding box center [381, 179] width 19 height 19
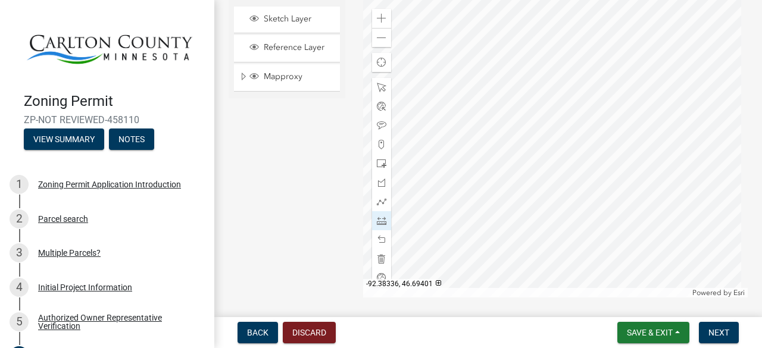
click at [590, 171] on div at bounding box center [555, 149] width 385 height 298
click at [444, 201] on div at bounding box center [555, 149] width 385 height 298
click at [445, 201] on div at bounding box center [555, 149] width 385 height 298
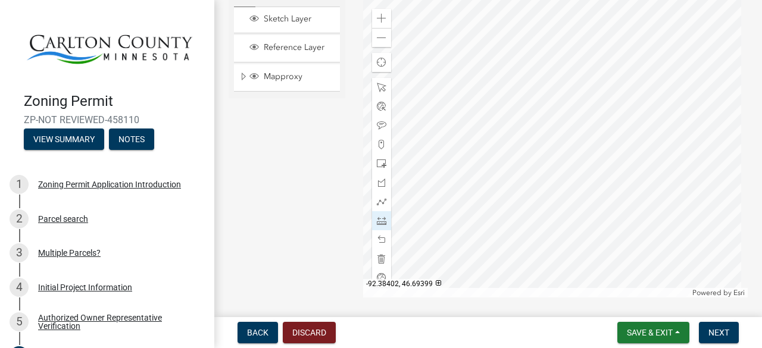
click at [445, 201] on div at bounding box center [555, 149] width 385 height 298
click at [380, 238] on span at bounding box center [382, 240] width 10 height 10
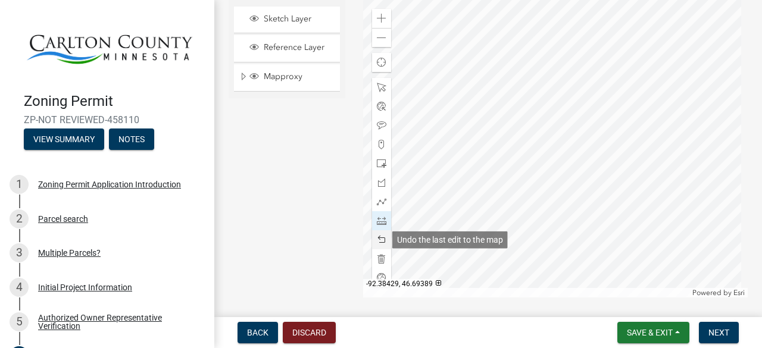
click at [380, 239] on span at bounding box center [382, 240] width 10 height 10
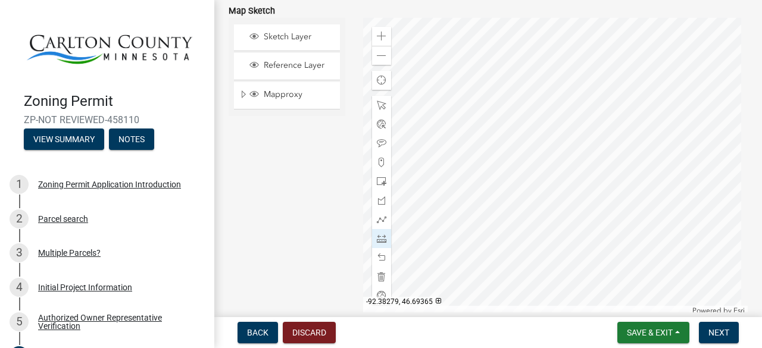
scroll to position [2521, 0]
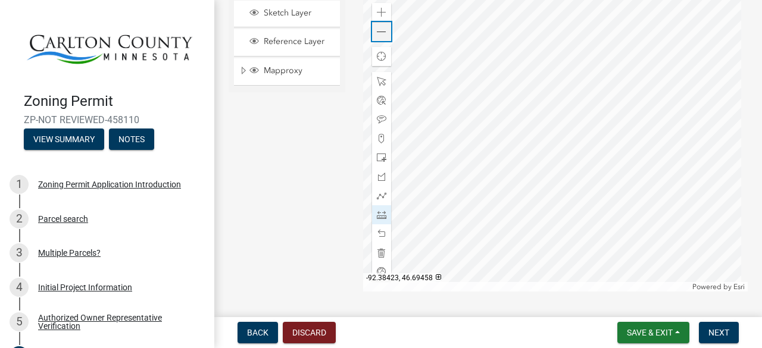
click at [379, 27] on span at bounding box center [382, 32] width 10 height 10
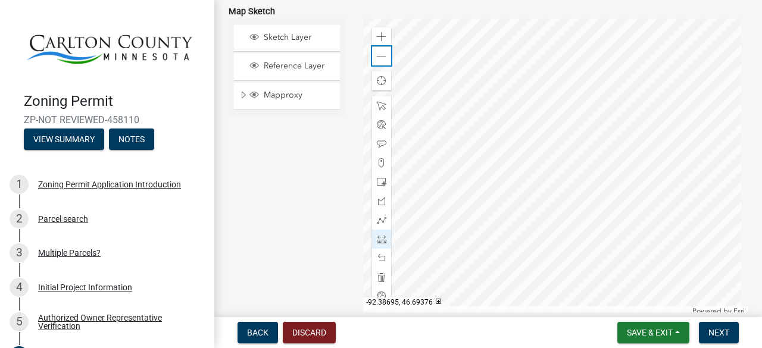
scroll to position [2497, 0]
click at [380, 32] on span at bounding box center [382, 37] width 10 height 10
click at [382, 104] on span at bounding box center [382, 106] width 10 height 10
click at [381, 116] on div at bounding box center [555, 167] width 385 height 298
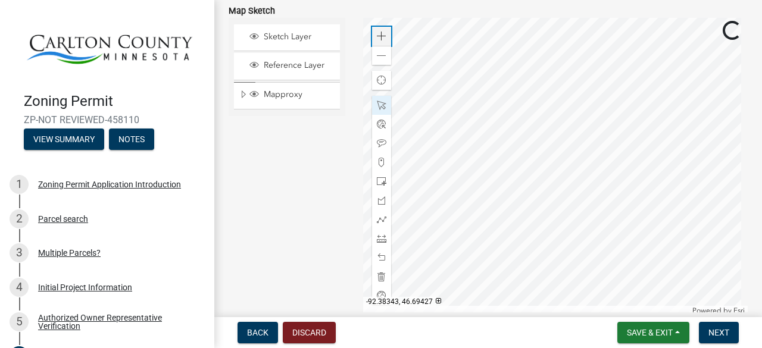
click at [377, 34] on span at bounding box center [382, 37] width 10 height 10
click at [573, 174] on div at bounding box center [555, 167] width 385 height 298
click at [381, 183] on span at bounding box center [382, 182] width 10 height 10
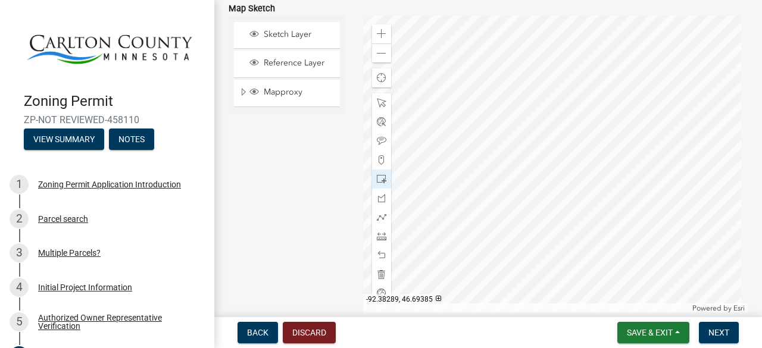
click at [553, 153] on div at bounding box center [555, 164] width 385 height 298
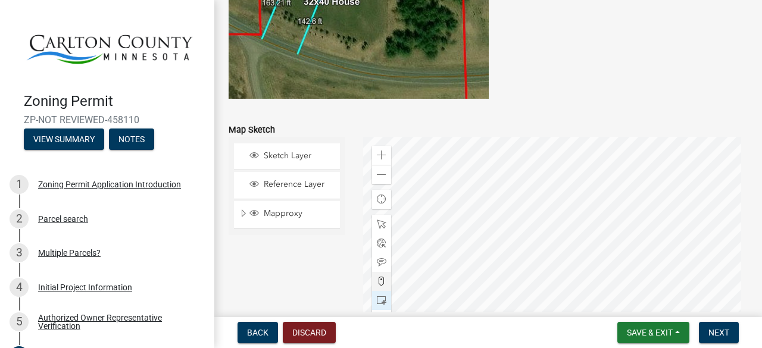
scroll to position [2438, 0]
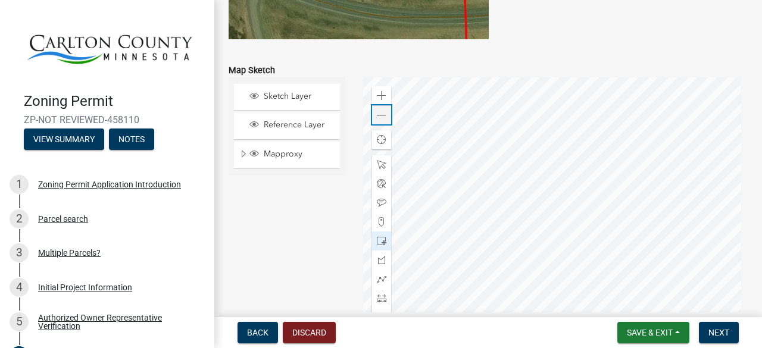
click at [379, 117] on span at bounding box center [382, 116] width 10 height 10
click at [379, 298] on span at bounding box center [382, 298] width 10 height 10
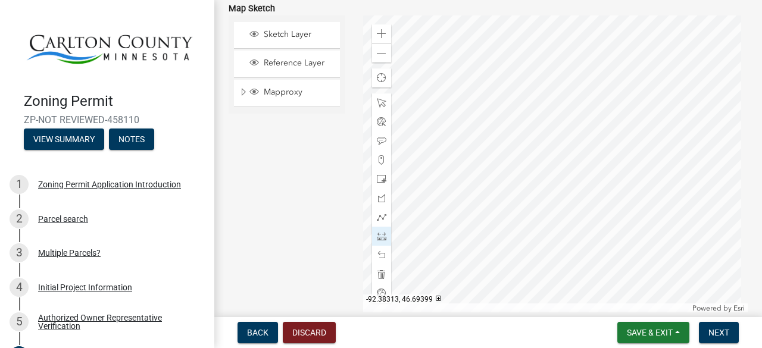
click at [521, 142] on div at bounding box center [555, 164] width 385 height 298
click at [598, 126] on div at bounding box center [555, 164] width 385 height 298
click at [550, 151] on div at bounding box center [555, 164] width 385 height 298
click at [601, 140] on div at bounding box center [555, 164] width 385 height 298
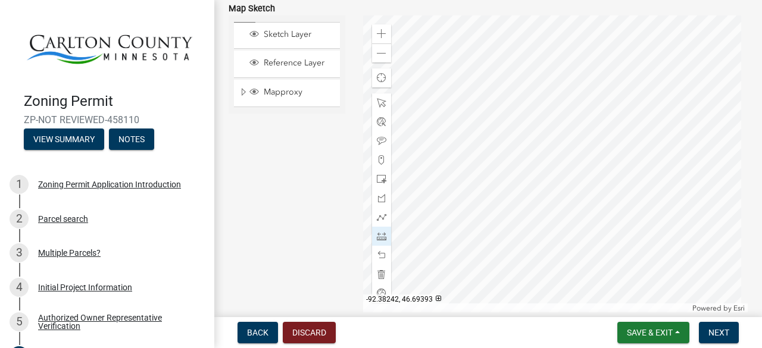
click at [601, 140] on div at bounding box center [555, 164] width 385 height 298
click at [550, 161] on div at bounding box center [555, 164] width 385 height 298
click at [377, 98] on span at bounding box center [382, 103] width 10 height 10
click at [527, 153] on div at bounding box center [555, 164] width 385 height 298
click at [379, 232] on span at bounding box center [382, 237] width 10 height 10
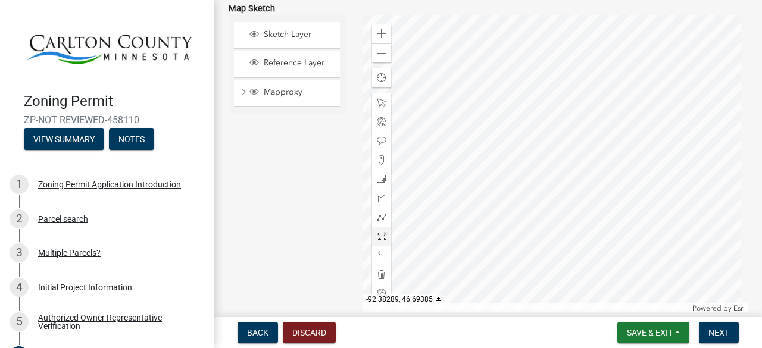
click at [520, 105] on div at bounding box center [555, 164] width 385 height 298
click at [552, 249] on div at bounding box center [555, 164] width 385 height 298
click at [553, 249] on div at bounding box center [555, 164] width 385 height 298
click at [381, 252] on span at bounding box center [382, 256] width 10 height 10
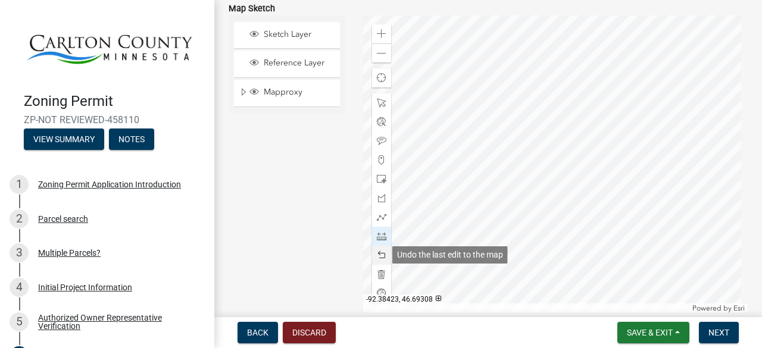
click at [381, 252] on span at bounding box center [382, 256] width 10 height 10
click at [380, 252] on span at bounding box center [382, 256] width 10 height 10
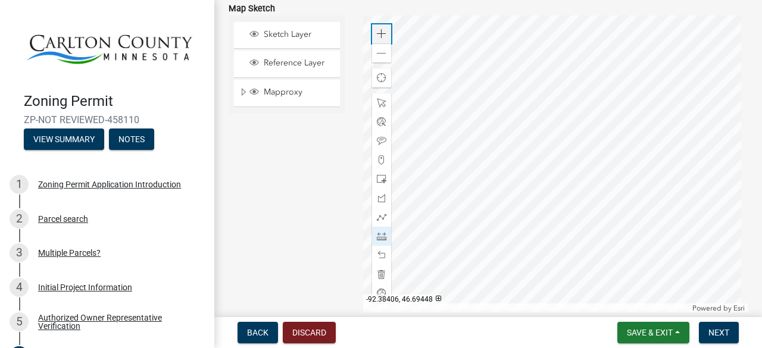
click at [380, 33] on span at bounding box center [382, 34] width 10 height 10
click at [380, 101] on span at bounding box center [382, 103] width 10 height 10
click at [602, 301] on div at bounding box center [555, 164] width 385 height 298
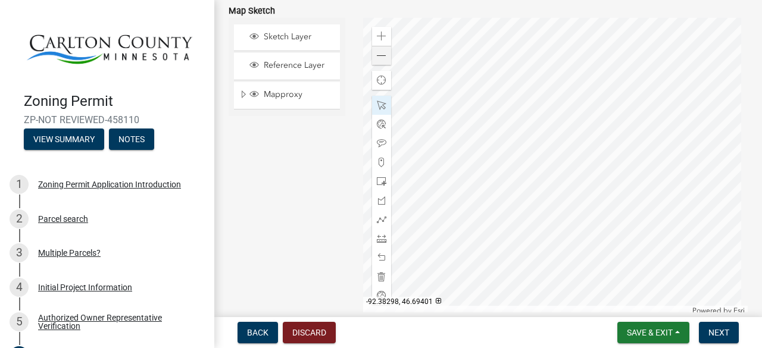
scroll to position [2438, 0]
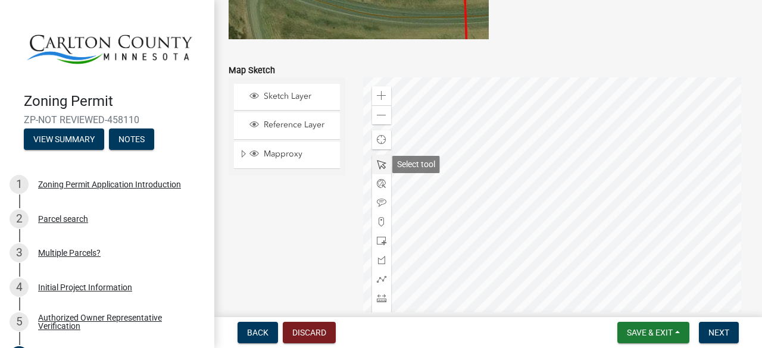
click at [377, 165] on span at bounding box center [382, 165] width 10 height 10
click at [574, 233] on div at bounding box center [555, 226] width 385 height 298
click at [379, 295] on span at bounding box center [382, 298] width 10 height 10
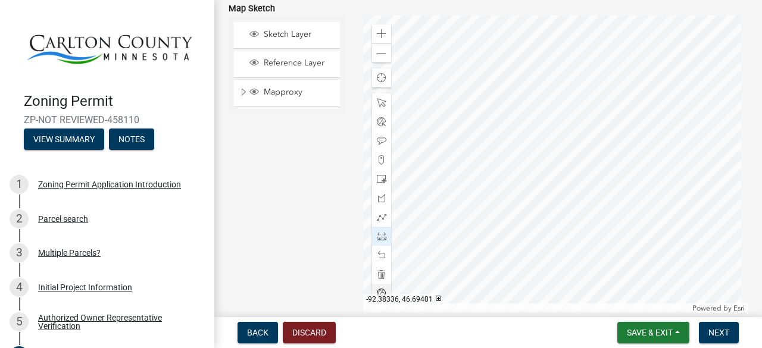
click at [476, 148] on div at bounding box center [555, 164] width 385 height 298
click at [584, 147] on div at bounding box center [555, 164] width 385 height 298
click at [584, 91] on div at bounding box center [555, 164] width 385 height 298
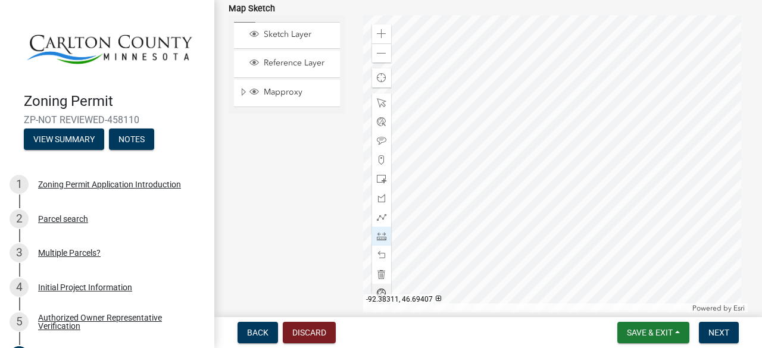
click at [584, 91] on div at bounding box center [555, 164] width 385 height 298
click at [533, 91] on div at bounding box center [555, 164] width 385 height 298
click at [380, 257] on span at bounding box center [382, 256] width 10 height 10
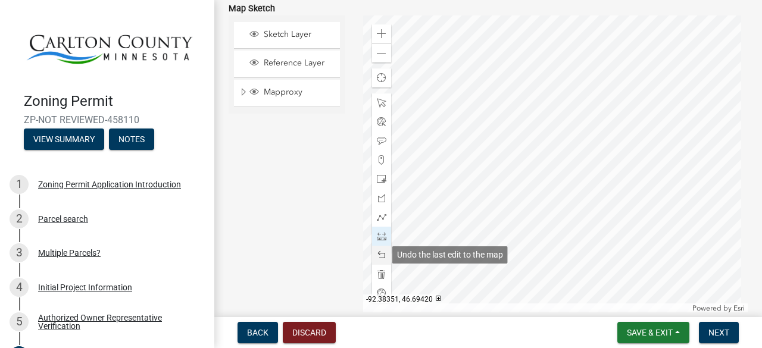
click at [380, 255] on span at bounding box center [382, 256] width 10 height 10
click at [381, 255] on span at bounding box center [382, 256] width 10 height 10
click at [533, 18] on div at bounding box center [555, 164] width 385 height 298
click at [533, 91] on div at bounding box center [555, 164] width 385 height 298
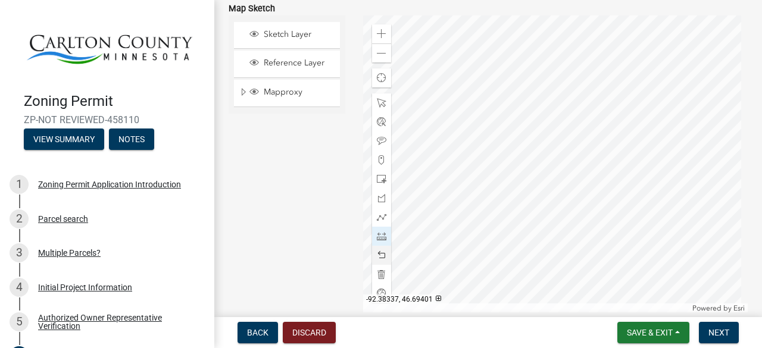
click at [476, 147] on div at bounding box center [555, 164] width 385 height 298
click at [476, 18] on div at bounding box center [555, 164] width 385 height 298
click at [533, 20] on div at bounding box center [555, 164] width 385 height 298
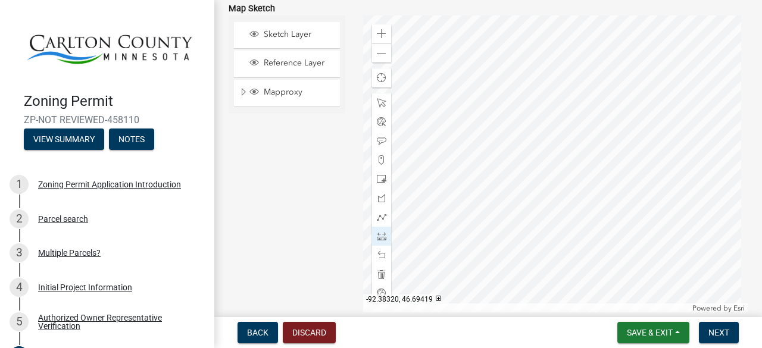
click at [533, 20] on div at bounding box center [555, 164] width 385 height 298
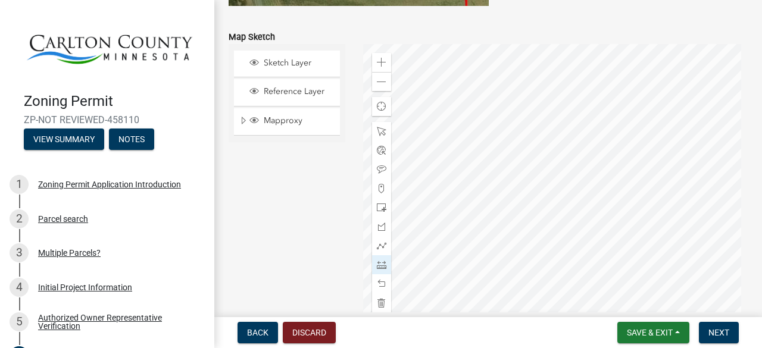
scroll to position [2438, 0]
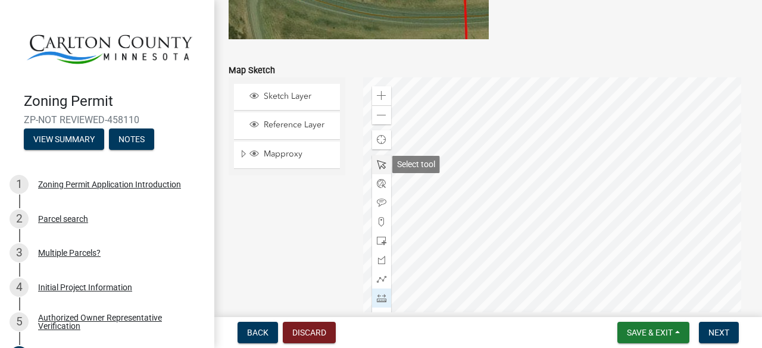
click at [382, 161] on span at bounding box center [382, 165] width 10 height 10
click at [444, 161] on div at bounding box center [555, 226] width 385 height 298
click at [377, 96] on span at bounding box center [382, 96] width 10 height 10
click at [673, 315] on div at bounding box center [555, 226] width 385 height 298
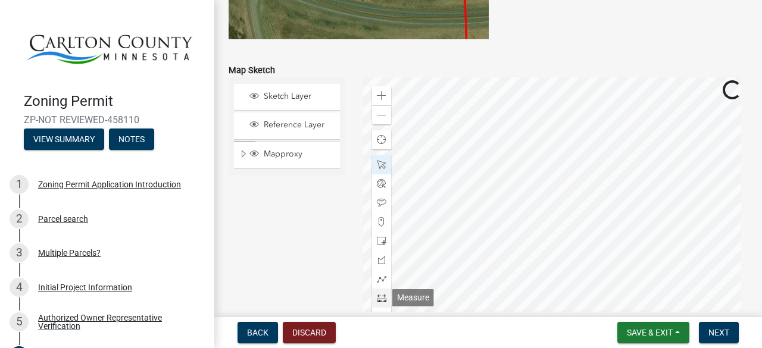
click at [381, 299] on span at bounding box center [382, 298] width 10 height 10
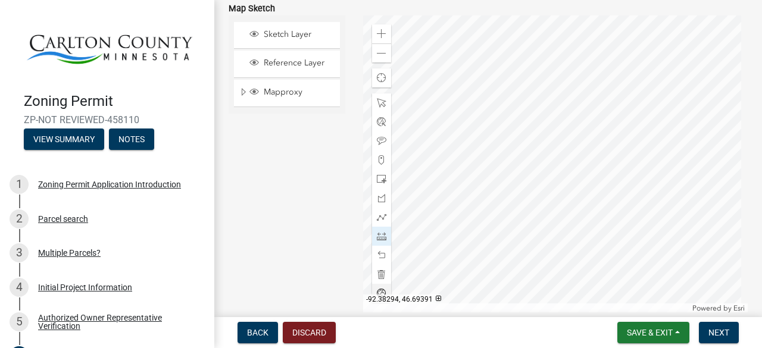
click at [485, 46] on div at bounding box center [555, 164] width 385 height 298
click at [596, 46] on div at bounding box center [555, 164] width 385 height 298
click at [484, 46] on div at bounding box center [555, 164] width 385 height 298
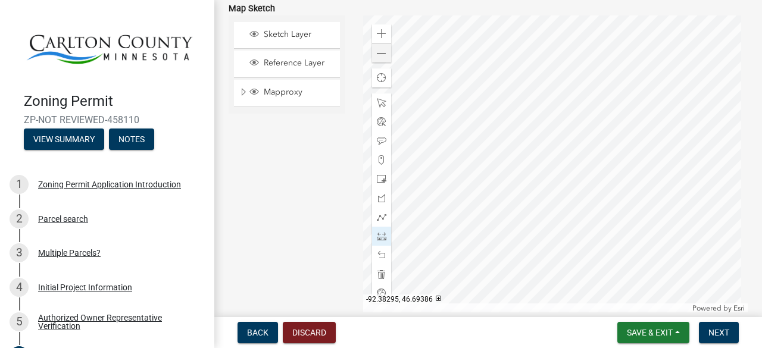
click at [484, 199] on div at bounding box center [555, 164] width 385 height 298
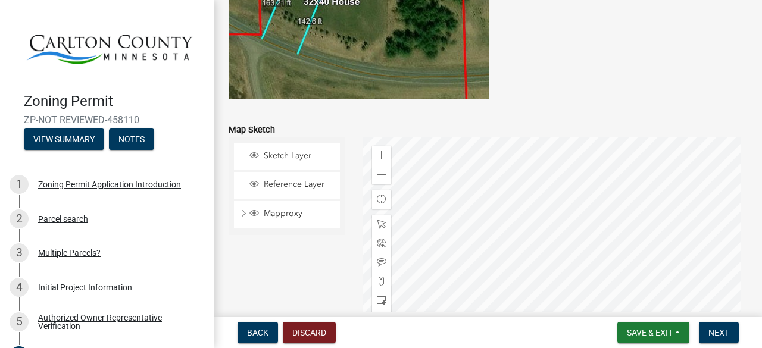
scroll to position [2497, 0]
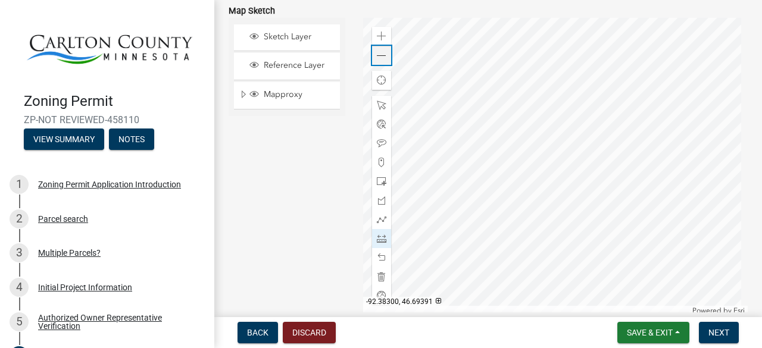
click at [380, 57] on span at bounding box center [382, 56] width 10 height 10
click at [379, 103] on span at bounding box center [382, 106] width 10 height 10
click at [552, 249] on div at bounding box center [555, 167] width 385 height 298
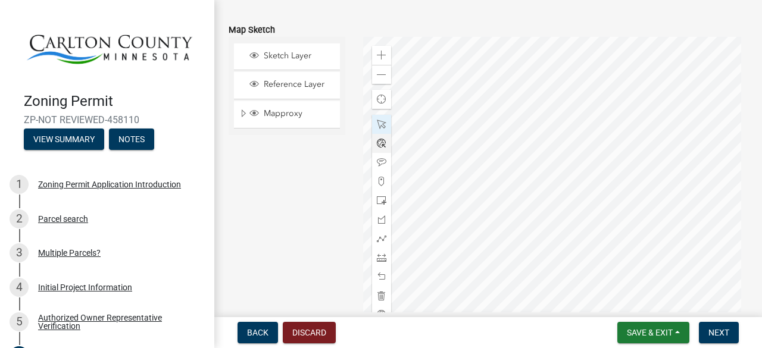
scroll to position [2438, 0]
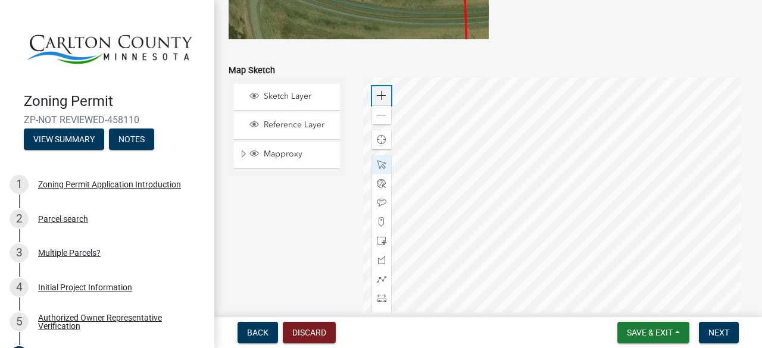
click at [379, 91] on span at bounding box center [382, 96] width 10 height 10
click at [580, 194] on div at bounding box center [555, 226] width 385 height 298
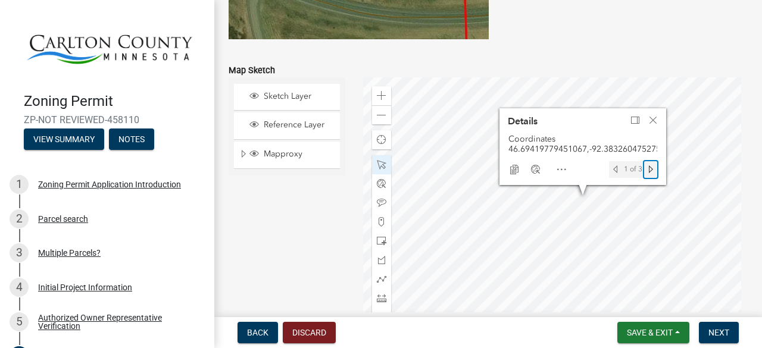
click at [649, 170] on span "Next feature" at bounding box center [651, 170] width 10 height 10
click at [612, 170] on span "Previous feature" at bounding box center [616, 170] width 10 height 10
click at [648, 170] on span "Next feature" at bounding box center [651, 170] width 10 height 10
click at [615, 167] on span "Previous feature" at bounding box center [616, 170] width 10 height 10
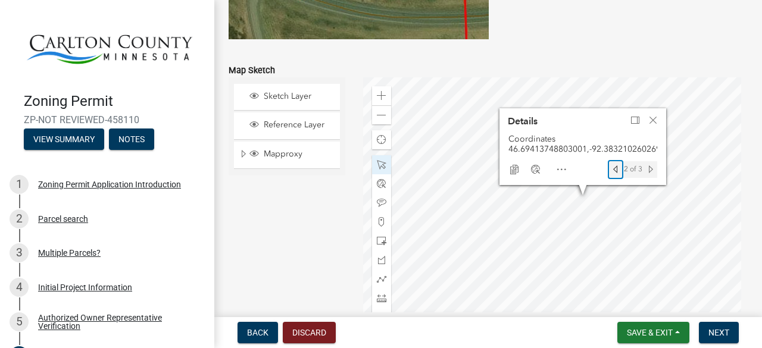
click at [617, 167] on span "Previous feature" at bounding box center [616, 170] width 10 height 10
click at [649, 115] on span "Close" at bounding box center [653, 120] width 10 height 10
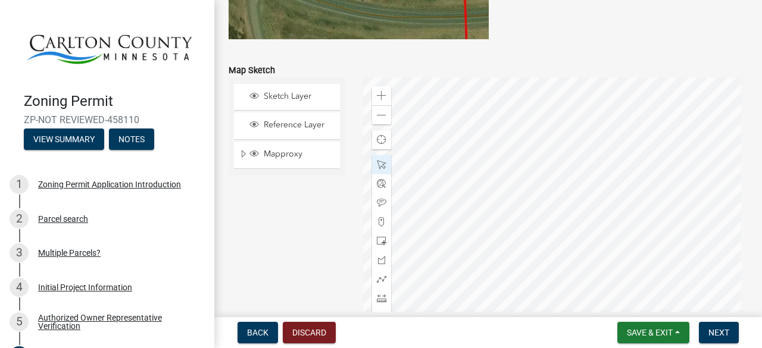
scroll to position [2500, 0]
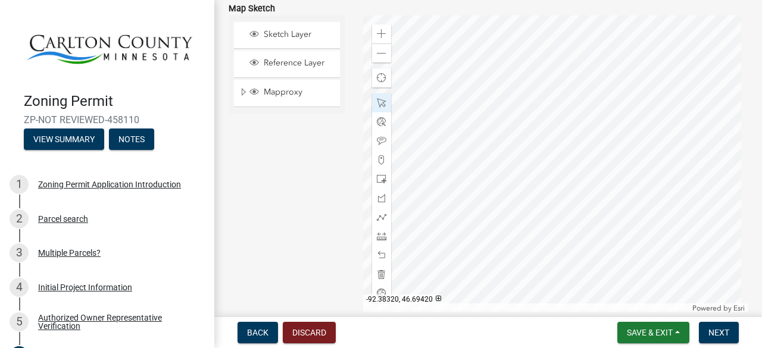
click at [581, 130] on div at bounding box center [555, 164] width 385 height 298
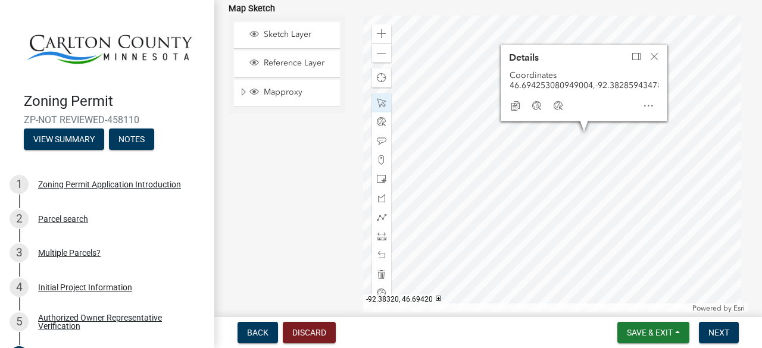
click at [577, 132] on div at bounding box center [555, 164] width 385 height 298
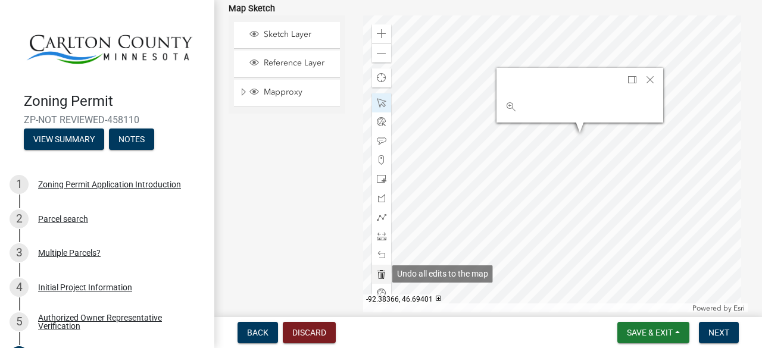
click at [379, 272] on span at bounding box center [382, 275] width 10 height 10
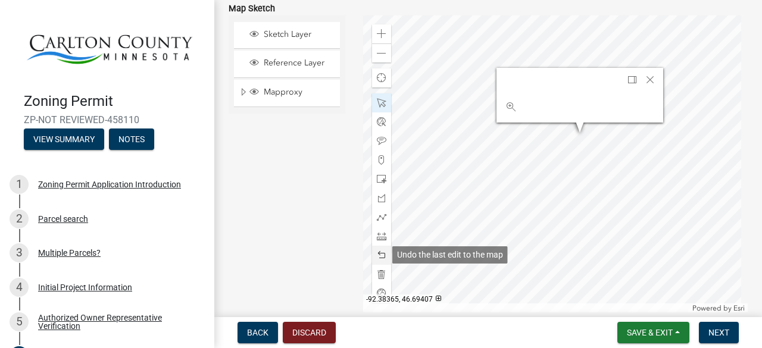
click at [381, 253] on span at bounding box center [382, 256] width 10 height 10
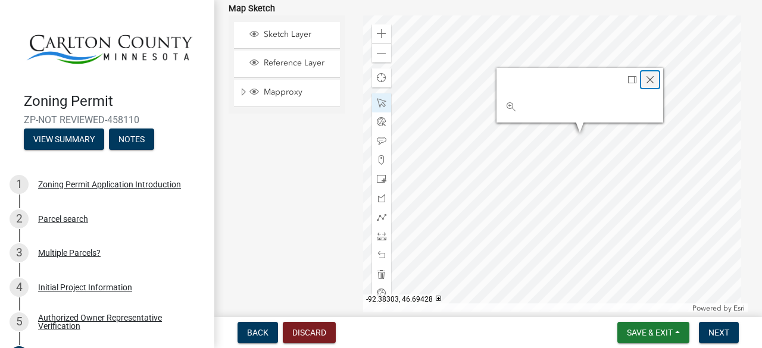
click at [647, 78] on span "Close" at bounding box center [650, 80] width 10 height 10
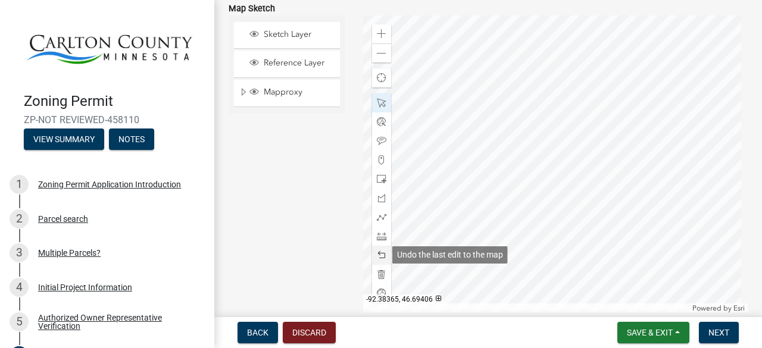
click at [377, 251] on span at bounding box center [382, 256] width 10 height 10
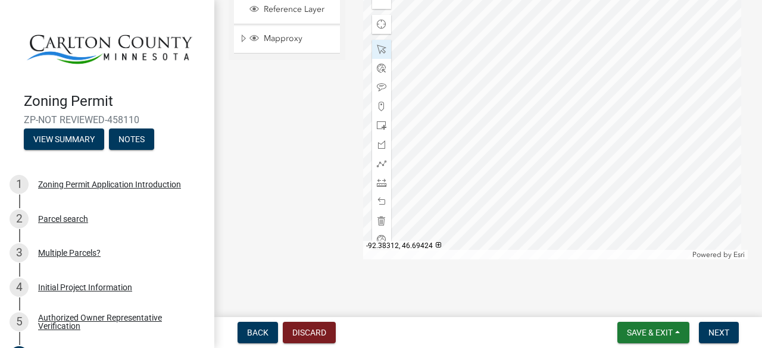
scroll to position [2557, 0]
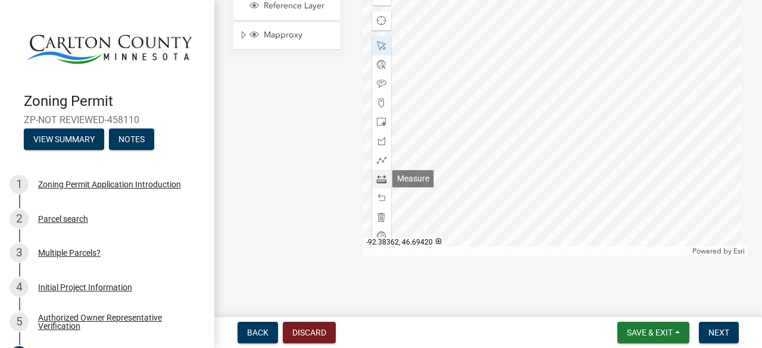
click at [377, 182] on span at bounding box center [382, 179] width 10 height 10
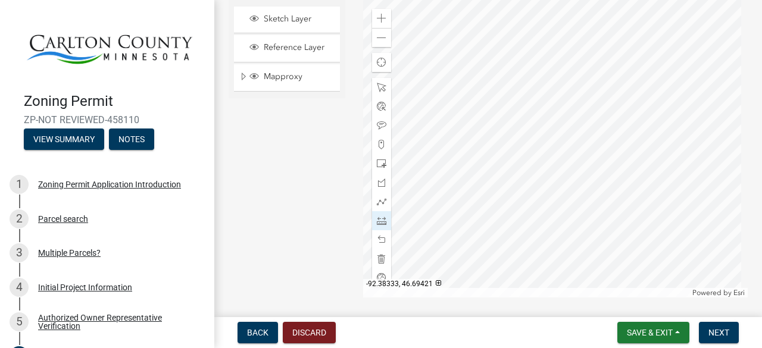
click at [520, 117] on div at bounding box center [555, 149] width 385 height 298
click at [377, 90] on span at bounding box center [382, 88] width 10 height 10
click at [379, 20] on span at bounding box center [382, 19] width 10 height 10
click at [521, 108] on div at bounding box center [555, 149] width 385 height 298
click at [380, 221] on span at bounding box center [382, 221] width 10 height 10
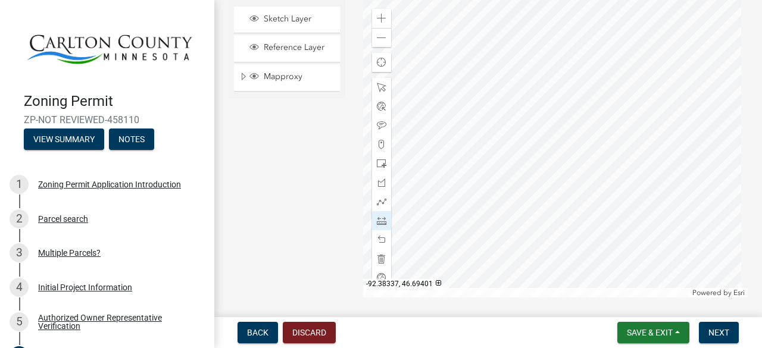
click at [481, 271] on div at bounding box center [555, 149] width 385 height 298
click at [476, 11] on div at bounding box center [555, 149] width 385 height 298
click at [593, 10] on div at bounding box center [555, 149] width 385 height 298
click at [596, 155] on div at bounding box center [555, 149] width 385 height 298
click at [702, 154] on div at bounding box center [555, 149] width 385 height 298
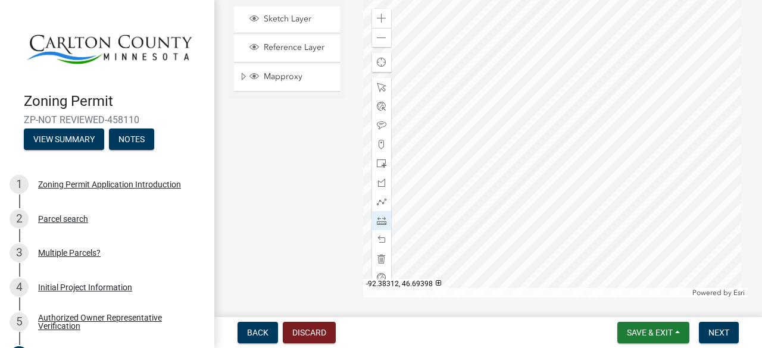
click at [706, 275] on div at bounding box center [555, 149] width 385 height 298
click at [481, 271] on div at bounding box center [555, 149] width 385 height 298
click at [377, 35] on span at bounding box center [382, 38] width 10 height 10
click at [383, 87] on div at bounding box center [381, 87] width 19 height 19
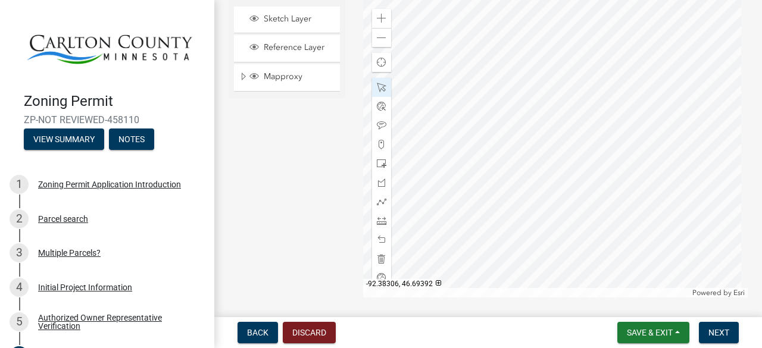
click at [496, 115] on div at bounding box center [555, 149] width 385 height 298
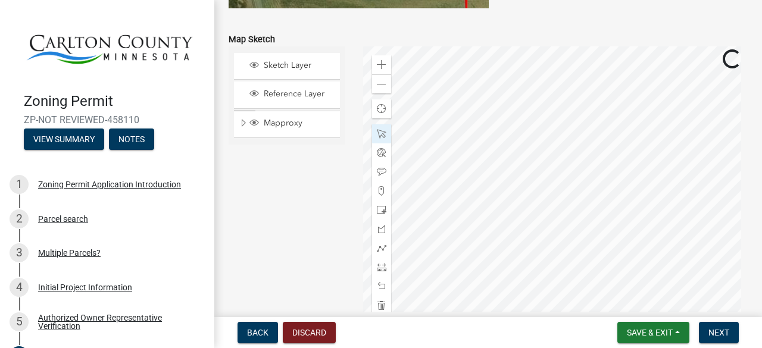
scroll to position [2455, 0]
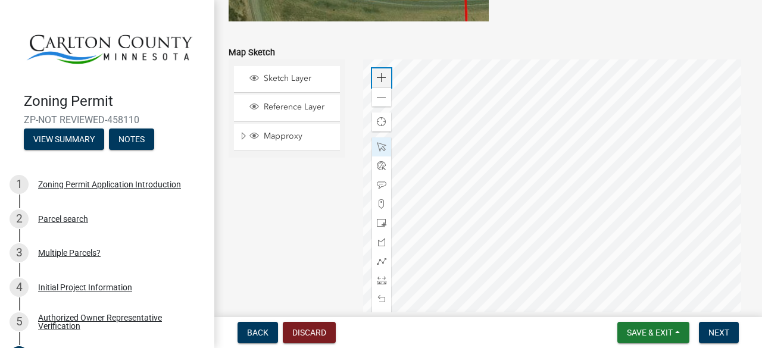
click at [378, 73] on span at bounding box center [382, 78] width 10 height 10
click at [581, 234] on div at bounding box center [555, 209] width 385 height 298
click at [382, 96] on span at bounding box center [382, 98] width 10 height 10
click at [384, 283] on div at bounding box center [381, 280] width 19 height 19
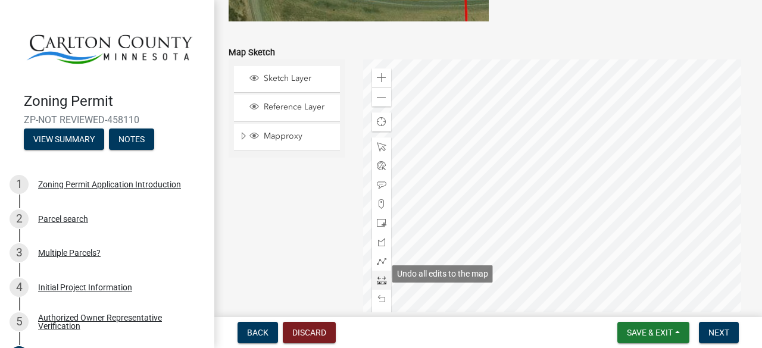
scroll to position [2500, 0]
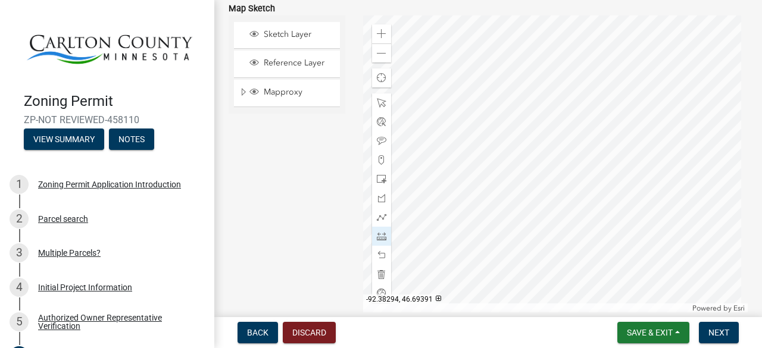
click at [520, 118] on div at bounding box center [555, 164] width 385 height 298
click at [520, 189] on div at bounding box center [555, 164] width 385 height 298
click at [564, 187] on div at bounding box center [555, 164] width 385 height 298
click at [563, 117] on div at bounding box center [555, 164] width 385 height 298
click at [520, 118] on div at bounding box center [555, 164] width 385 height 298
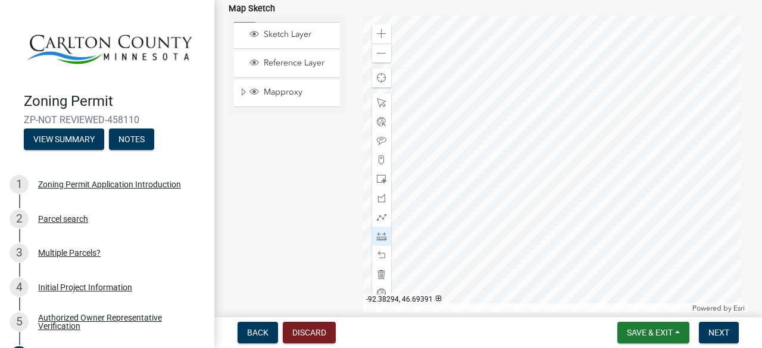
click at [520, 118] on div at bounding box center [555, 164] width 385 height 298
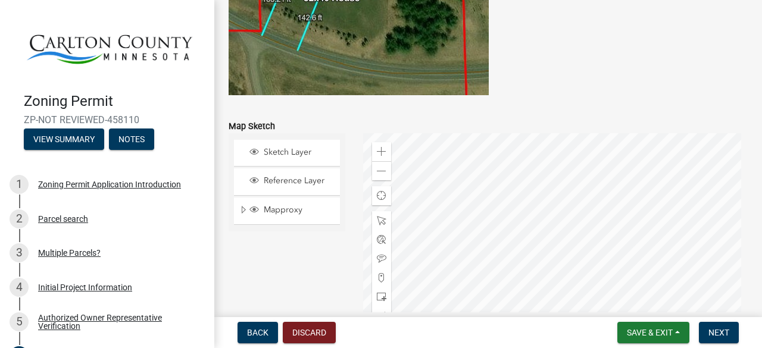
scroll to position [2378, 0]
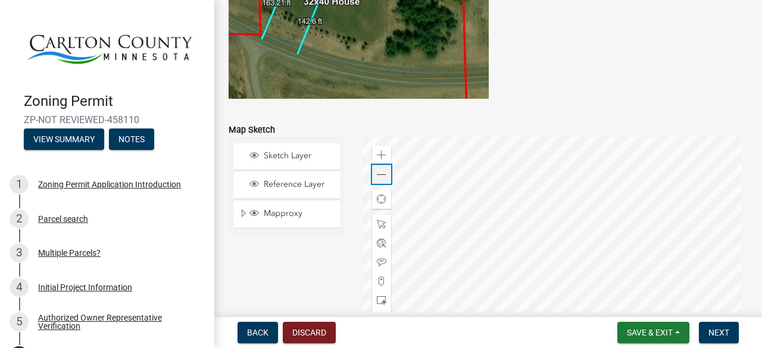
click at [381, 177] on span at bounding box center [382, 175] width 10 height 10
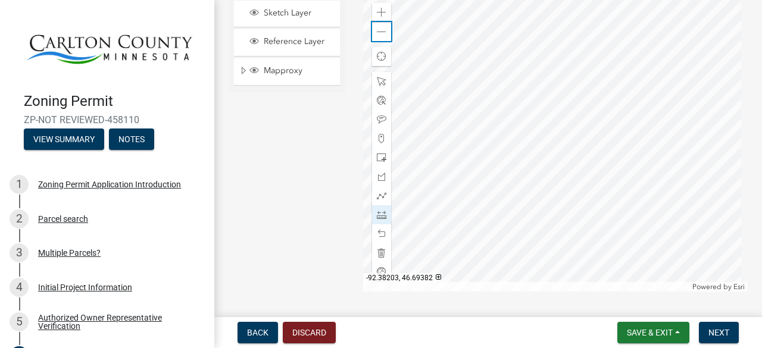
scroll to position [2521, 0]
click at [383, 216] on div at bounding box center [381, 214] width 19 height 19
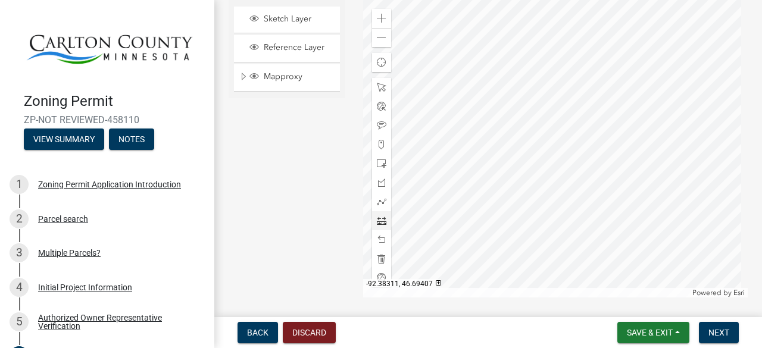
click at [499, 93] on div at bounding box center [555, 149] width 385 height 298
click at [637, 64] on div at bounding box center [555, 149] width 385 height 298
click at [637, 65] on div at bounding box center [555, 149] width 385 height 298
click at [379, 241] on span at bounding box center [382, 240] width 10 height 10
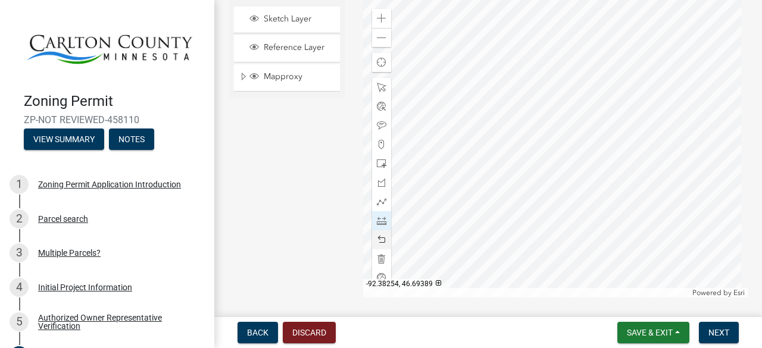
scroll to position [2455, 0]
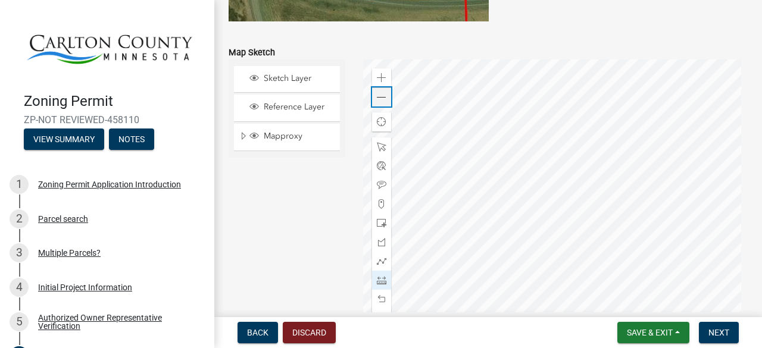
click at [379, 93] on span at bounding box center [382, 98] width 10 height 10
click at [380, 145] on span at bounding box center [382, 147] width 10 height 10
click at [515, 226] on div at bounding box center [555, 209] width 385 height 298
click at [382, 76] on span at bounding box center [382, 78] width 10 height 10
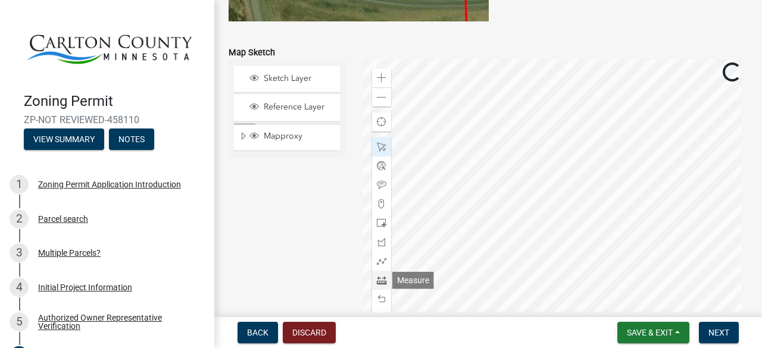
click at [372, 279] on div at bounding box center [381, 280] width 19 height 19
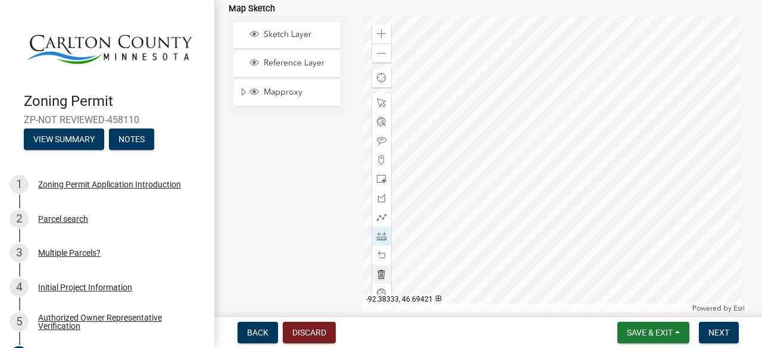
click at [467, 189] on div at bounding box center [555, 164] width 385 height 298
click at [436, 48] on div at bounding box center [555, 164] width 385 height 298
click at [374, 255] on div at bounding box center [381, 255] width 19 height 19
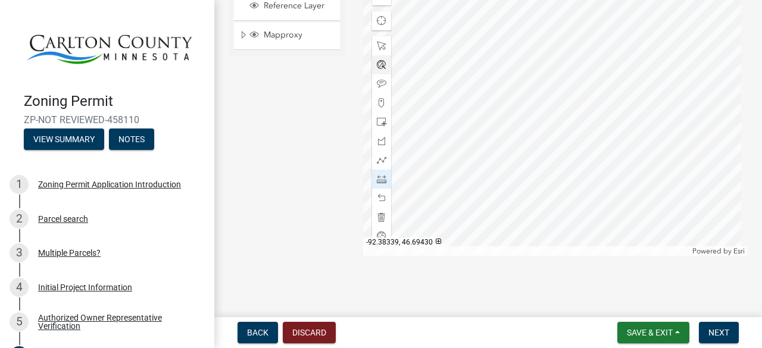
scroll to position [2497, 0]
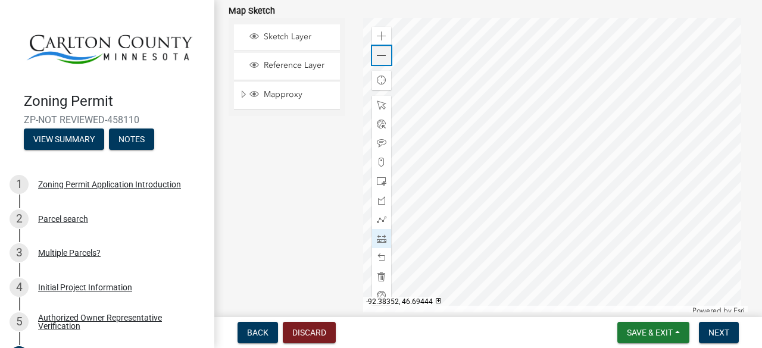
click at [377, 55] on span at bounding box center [382, 56] width 10 height 10
click at [381, 54] on span at bounding box center [382, 56] width 10 height 10
click at [381, 33] on span at bounding box center [382, 37] width 10 height 10
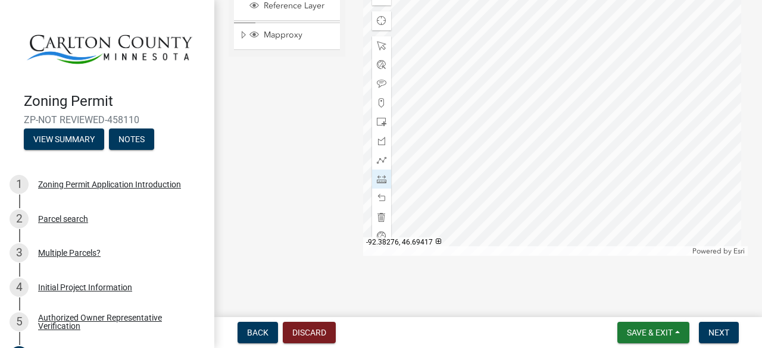
scroll to position [2557, 0]
click at [378, 46] on span at bounding box center [382, 46] width 10 height 10
click at [649, 74] on div at bounding box center [555, 107] width 385 height 298
click at [380, 176] on span at bounding box center [382, 179] width 10 height 10
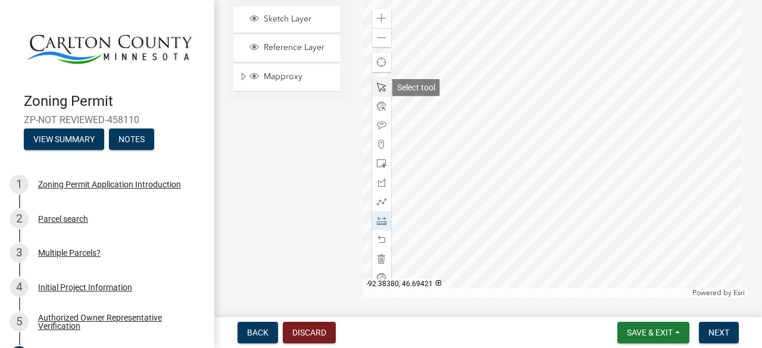
click at [383, 85] on div at bounding box center [381, 87] width 19 height 19
click at [568, 156] on div at bounding box center [555, 149] width 385 height 298
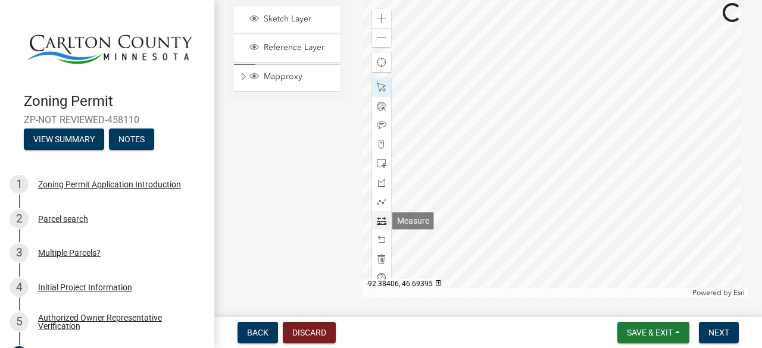
click at [379, 221] on span at bounding box center [382, 221] width 10 height 10
click at [677, 133] on div at bounding box center [555, 149] width 385 height 298
click at [409, 199] on div at bounding box center [555, 149] width 385 height 298
click at [418, 176] on div at bounding box center [555, 149] width 385 height 298
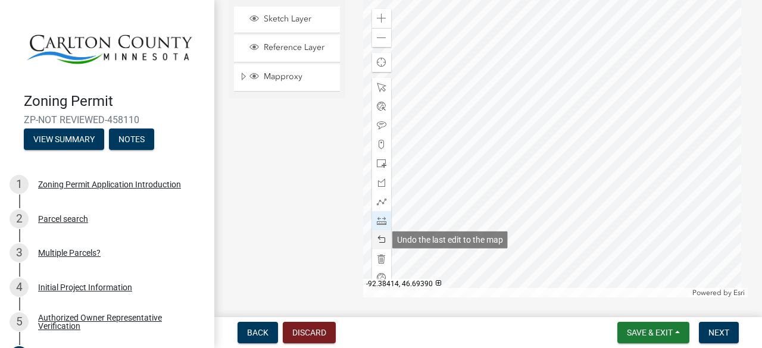
click at [377, 239] on span at bounding box center [382, 240] width 10 height 10
click at [677, 133] on div at bounding box center [555, 149] width 385 height 298
click at [409, 201] on div at bounding box center [555, 149] width 385 height 298
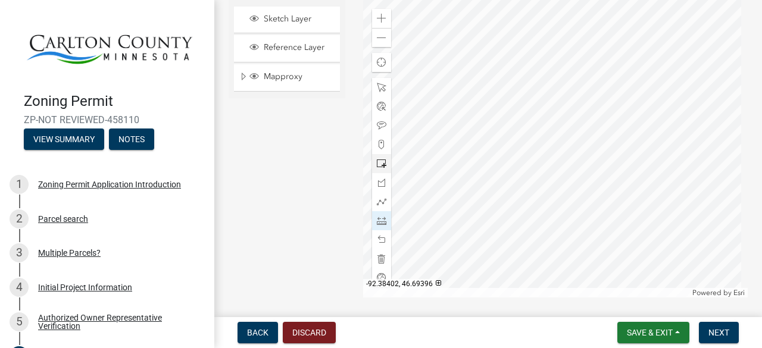
click at [409, 201] on div at bounding box center [555, 149] width 385 height 298
click at [380, 36] on span at bounding box center [382, 38] width 10 height 10
click at [383, 84] on div at bounding box center [381, 87] width 19 height 19
click at [568, 116] on div at bounding box center [555, 149] width 385 height 298
click at [381, 38] on span at bounding box center [382, 38] width 10 height 10
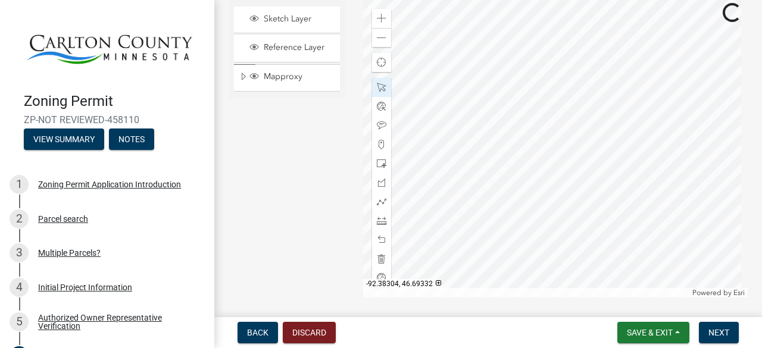
click at [507, 170] on div at bounding box center [555, 149] width 385 height 298
click at [382, 15] on span at bounding box center [382, 19] width 10 height 10
click at [476, 221] on div at bounding box center [555, 149] width 385 height 298
click at [377, 16] on span at bounding box center [382, 19] width 10 height 10
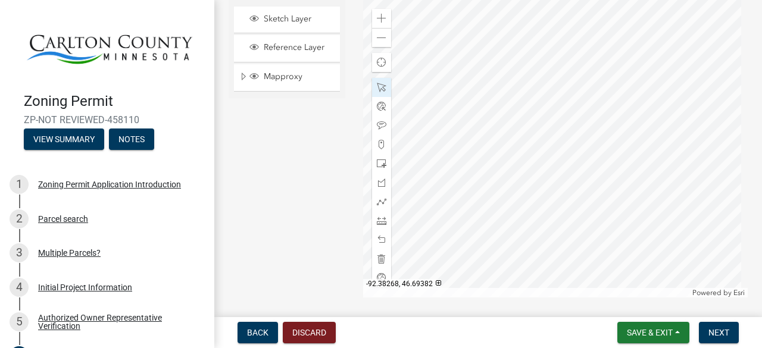
click at [672, 214] on div at bounding box center [555, 149] width 385 height 298
click at [620, 145] on div at bounding box center [555, 149] width 385 height 298
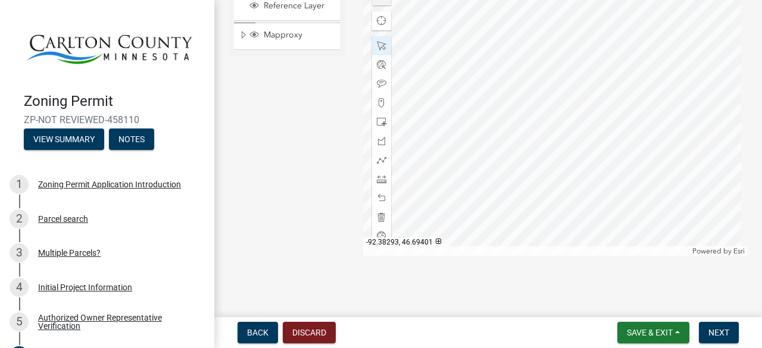
scroll to position [2497, 0]
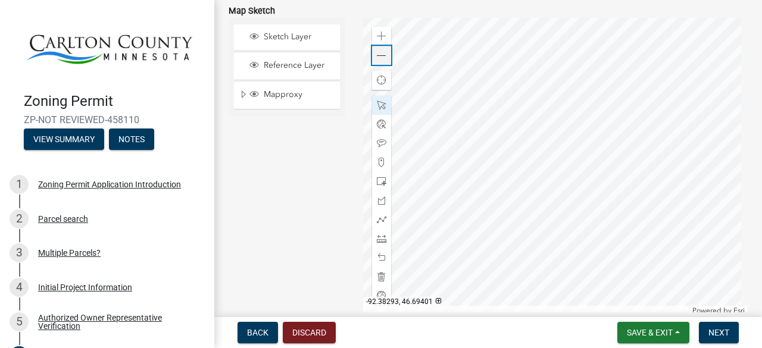
click at [383, 52] on span at bounding box center [382, 56] width 10 height 10
click at [383, 236] on span at bounding box center [382, 239] width 10 height 10
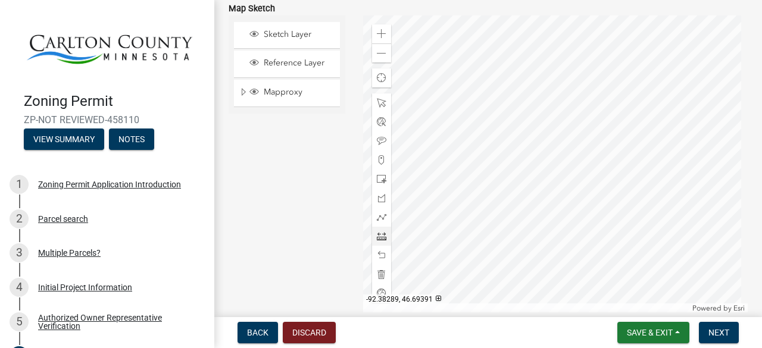
click at [498, 159] on div at bounding box center [555, 164] width 385 height 298
click at [692, 113] on div at bounding box center [555, 164] width 385 height 298
click at [379, 255] on span at bounding box center [382, 256] width 10 height 10
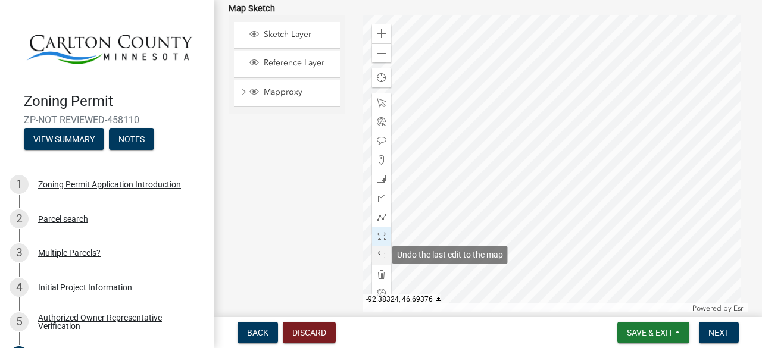
click at [379, 255] on span at bounding box center [382, 256] width 10 height 10
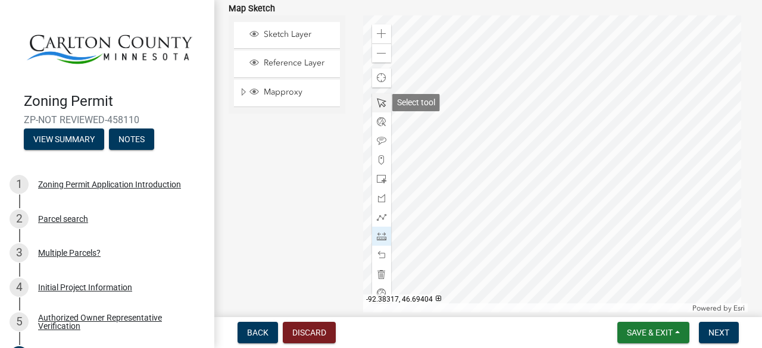
click at [377, 102] on span at bounding box center [382, 103] width 10 height 10
click at [585, 62] on div at bounding box center [555, 164] width 385 height 298
click at [377, 49] on span at bounding box center [382, 54] width 10 height 10
click at [494, 82] on div at bounding box center [555, 164] width 385 height 298
click at [379, 235] on span at bounding box center [382, 237] width 10 height 10
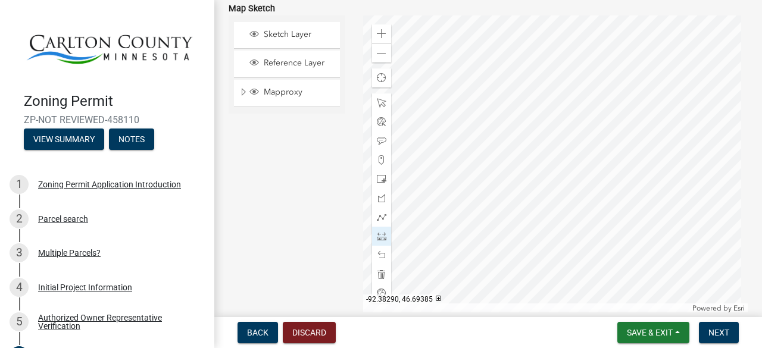
click at [470, 32] on div at bounding box center [555, 164] width 385 height 298
click at [529, 299] on div at bounding box center [555, 164] width 385 height 298
click at [381, 252] on span at bounding box center [382, 256] width 10 height 10
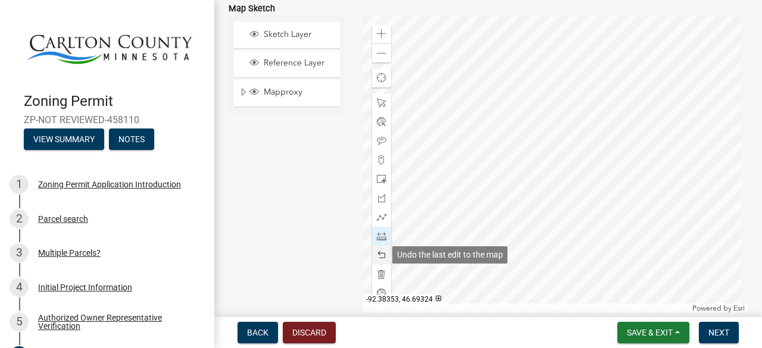
click at [381, 252] on span at bounding box center [382, 256] width 10 height 10
click at [380, 253] on span at bounding box center [382, 256] width 10 height 10
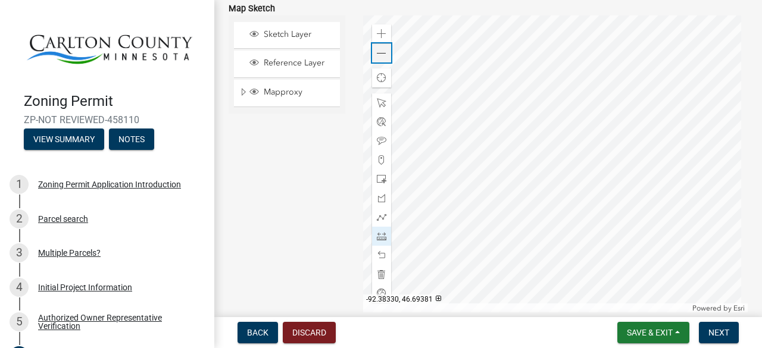
click at [379, 51] on span at bounding box center [382, 54] width 10 height 10
click at [385, 29] on div "Zoom in" at bounding box center [381, 33] width 19 height 19
click at [380, 102] on span at bounding box center [382, 103] width 10 height 10
click at [521, 254] on div at bounding box center [555, 164] width 385 height 298
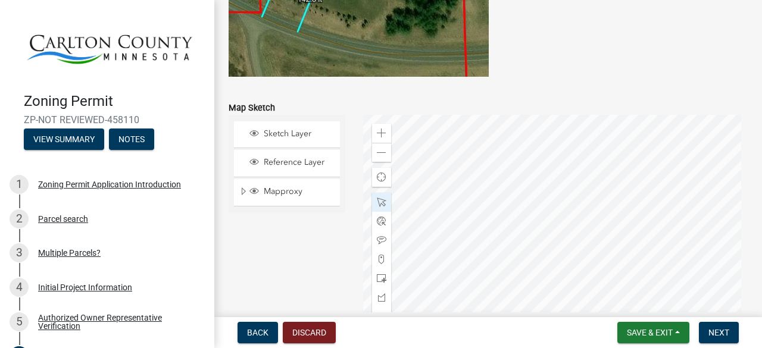
scroll to position [2497, 0]
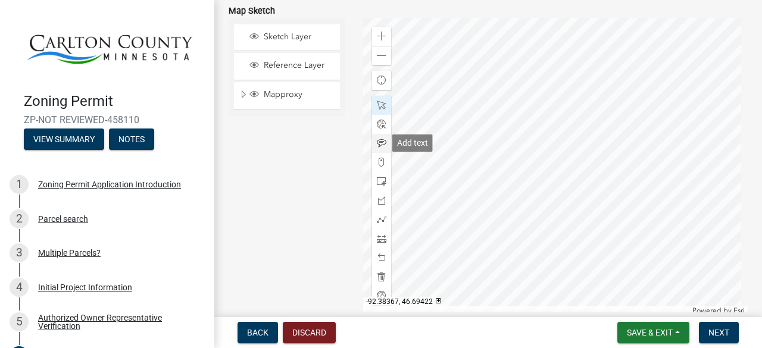
click at [380, 139] on span at bounding box center [382, 144] width 10 height 10
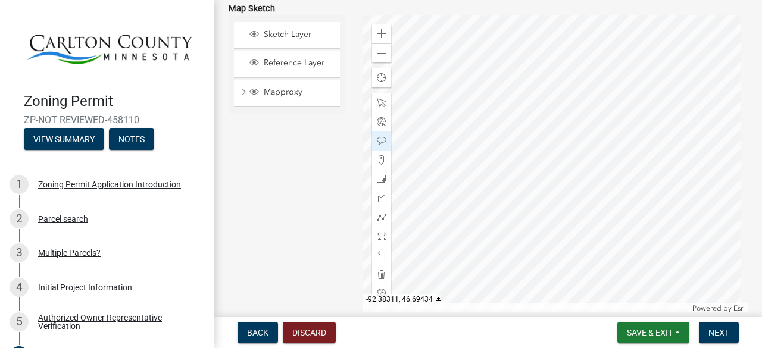
click at [499, 61] on div at bounding box center [555, 164] width 385 height 298
click at [381, 98] on span at bounding box center [382, 103] width 10 height 10
click at [493, 57] on div at bounding box center [555, 164] width 385 height 298
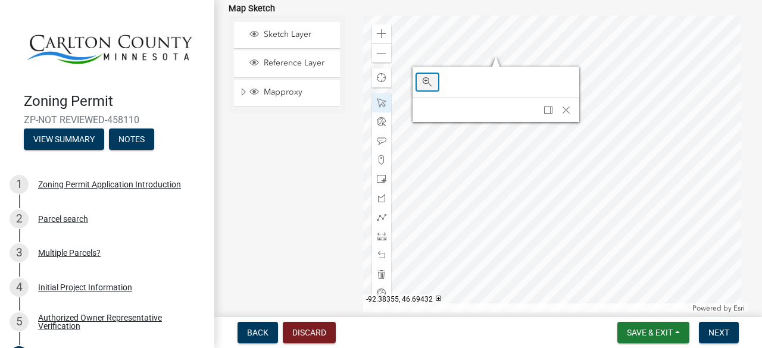
click at [426, 80] on span "Zoom to" at bounding box center [428, 82] width 10 height 10
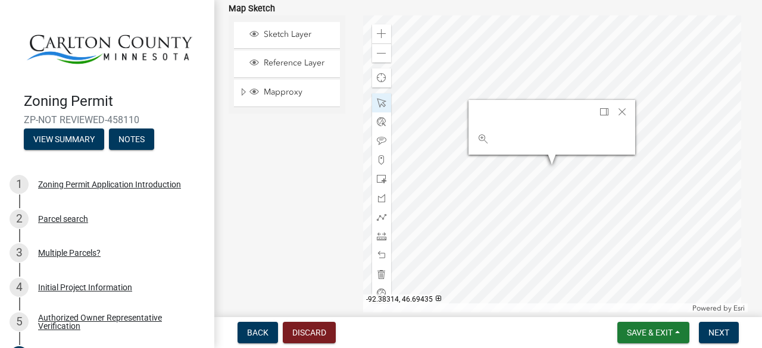
click at [525, 158] on div at bounding box center [555, 164] width 385 height 298
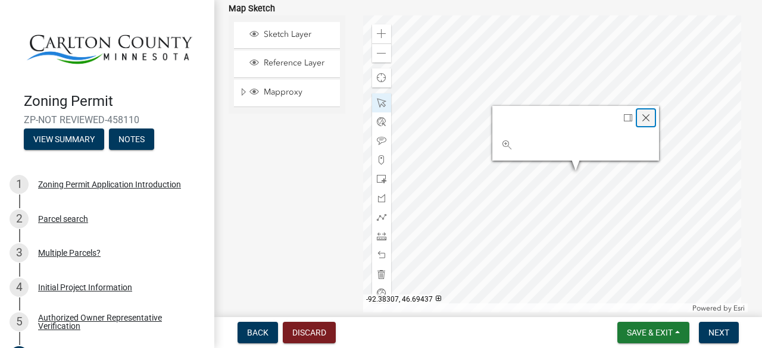
click at [641, 114] on span "Close" at bounding box center [646, 118] width 10 height 10
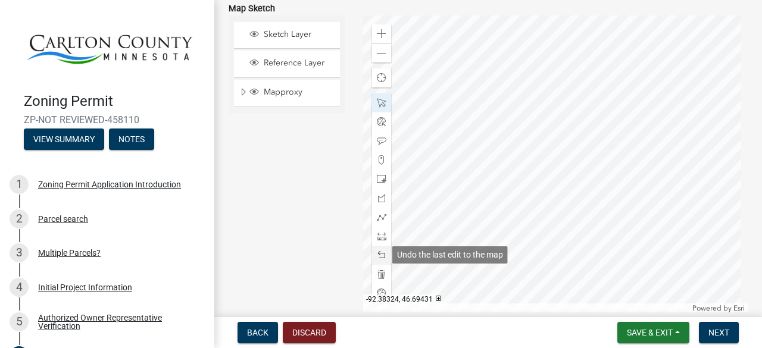
click at [380, 252] on span at bounding box center [382, 256] width 10 height 10
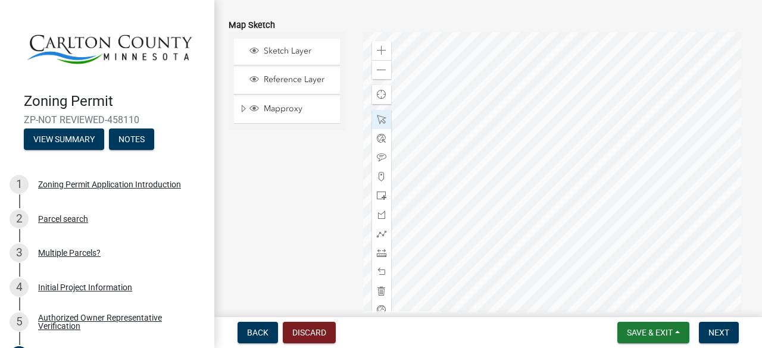
scroll to position [2497, 0]
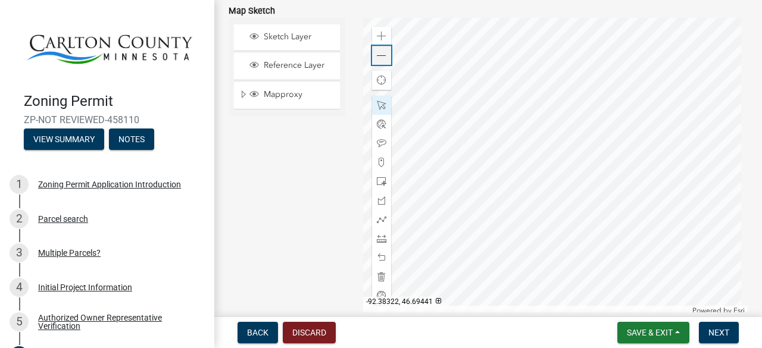
click at [377, 52] on span at bounding box center [382, 56] width 10 height 10
click at [377, 140] on span at bounding box center [382, 144] width 10 height 10
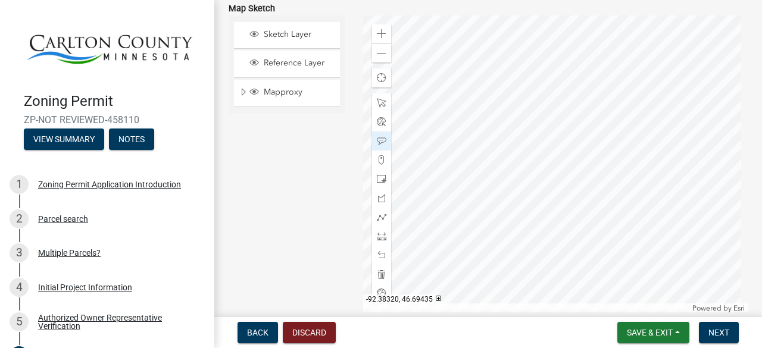
click at [518, 164] on div at bounding box center [555, 164] width 385 height 298
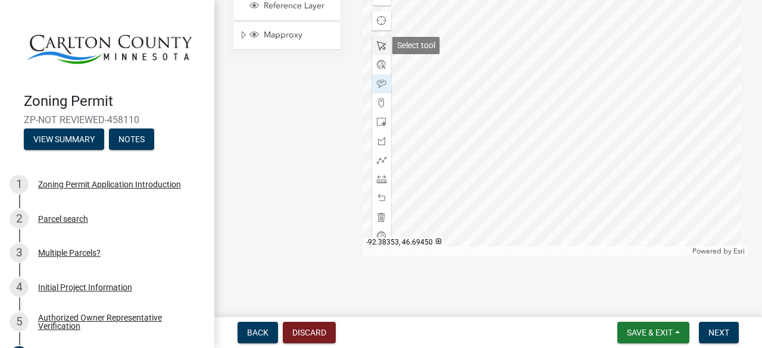
click at [380, 48] on span at bounding box center [382, 46] width 10 height 10
click at [557, 77] on div at bounding box center [555, 107] width 385 height 298
click at [379, 84] on span at bounding box center [382, 84] width 10 height 10
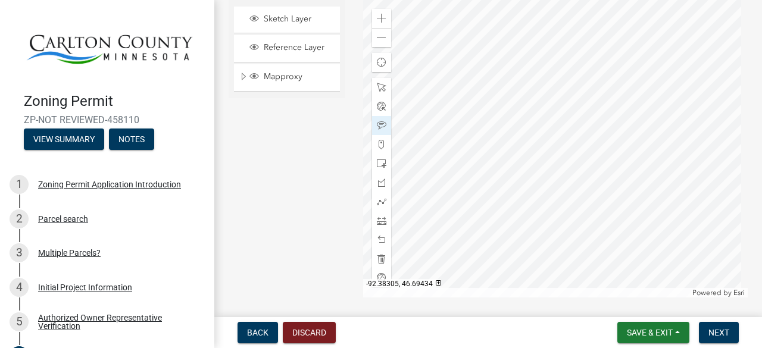
click at [548, 45] on div at bounding box center [555, 149] width 385 height 298
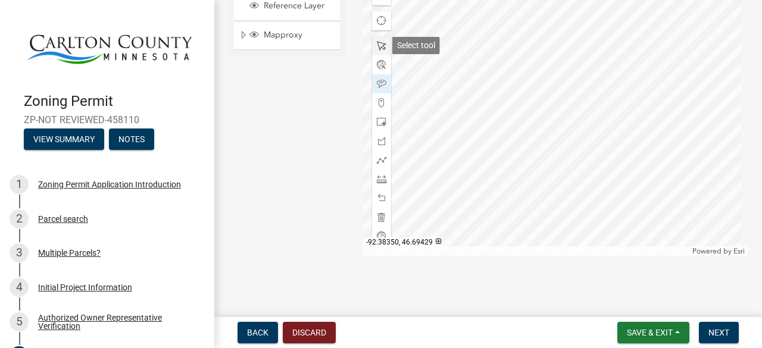
click at [379, 40] on div at bounding box center [381, 45] width 19 height 19
click at [529, 57] on div at bounding box center [555, 107] width 385 height 298
click at [377, 83] on span at bounding box center [382, 84] width 10 height 10
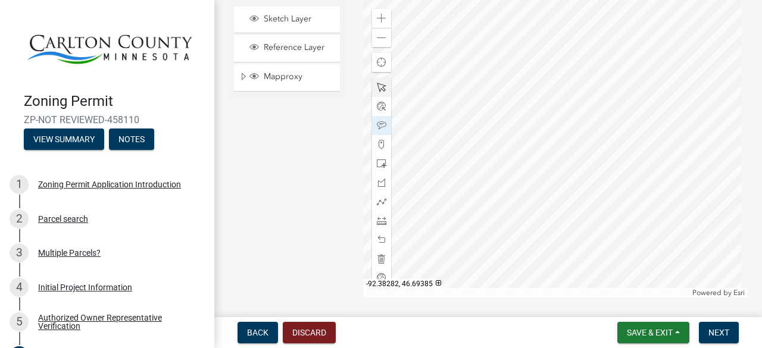
click at [555, 176] on div at bounding box center [555, 149] width 385 height 298
click at [377, 80] on div at bounding box center [381, 87] width 19 height 19
click at [377, 86] on span at bounding box center [382, 88] width 10 height 10
click at [659, 199] on div at bounding box center [555, 149] width 385 height 298
click at [678, 332] on button "Save & Exit" at bounding box center [653, 332] width 72 height 21
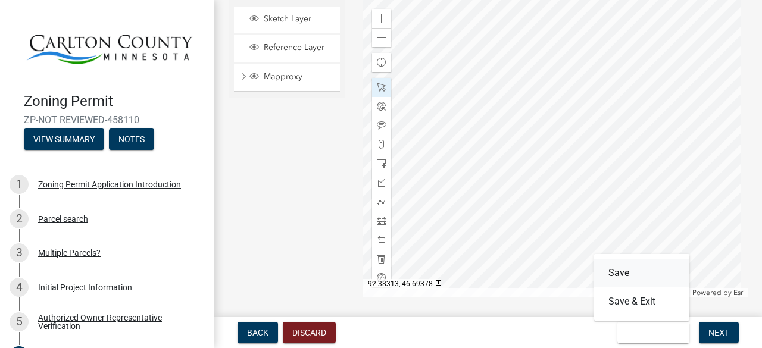
click at [653, 271] on button "Save" at bounding box center [641, 273] width 95 height 29
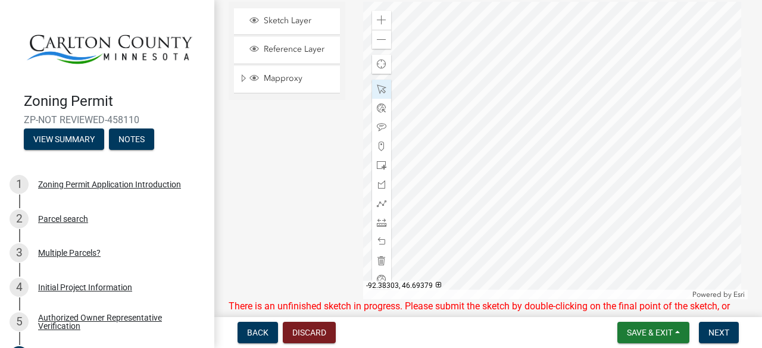
scroll to position [2485, 0]
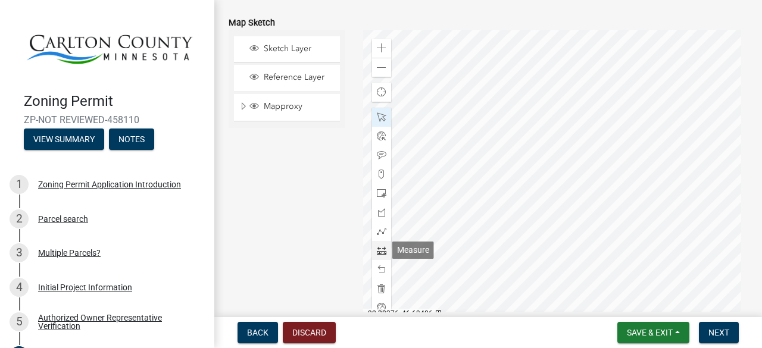
click at [382, 253] on span at bounding box center [382, 251] width 10 height 10
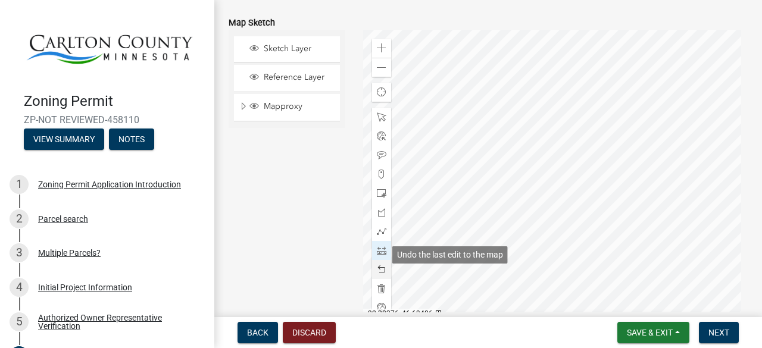
scroll to position [2500, 0]
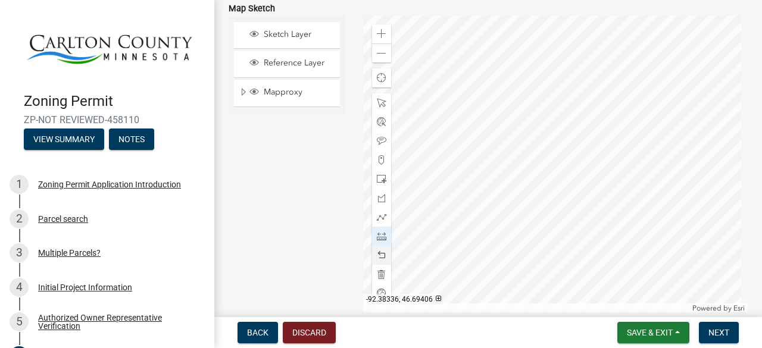
click at [533, 140] on div at bounding box center [555, 164] width 385 height 298
click at [506, 141] on div at bounding box center [555, 164] width 385 height 298
click at [505, 101] on div at bounding box center [555, 164] width 385 height 298
click at [531, 99] on div at bounding box center [555, 164] width 385 height 298
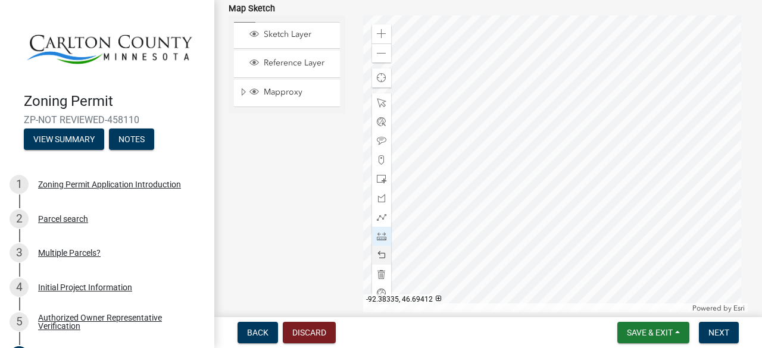
click at [531, 99] on div at bounding box center [555, 164] width 385 height 298
click at [384, 257] on div at bounding box center [381, 255] width 19 height 19
click at [381, 255] on span at bounding box center [382, 256] width 10 height 10
click at [381, 254] on span at bounding box center [382, 256] width 10 height 10
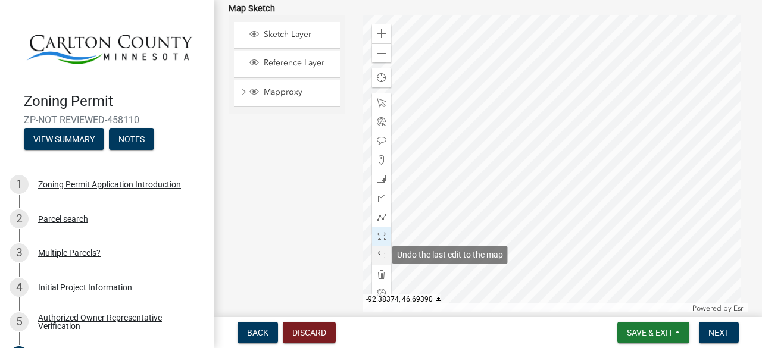
click at [381, 254] on span at bounding box center [382, 256] width 10 height 10
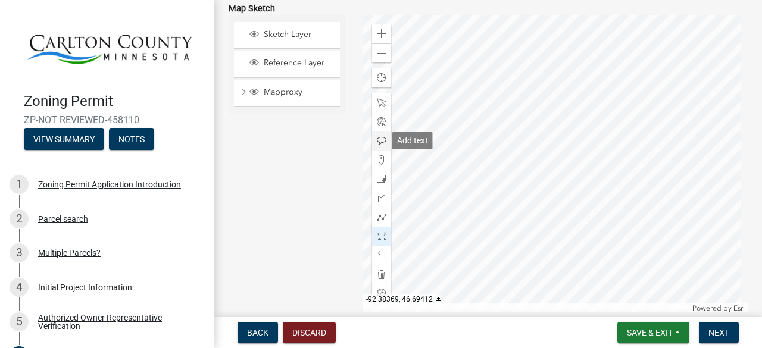
click at [377, 144] on span at bounding box center [382, 141] width 10 height 10
click at [420, 101] on div at bounding box center [555, 164] width 385 height 298
click at [378, 57] on span at bounding box center [382, 54] width 10 height 10
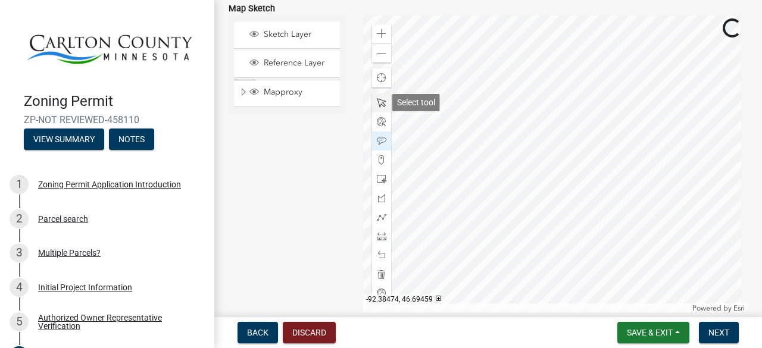
click at [377, 101] on span at bounding box center [382, 103] width 10 height 10
click at [517, 154] on div at bounding box center [555, 164] width 385 height 298
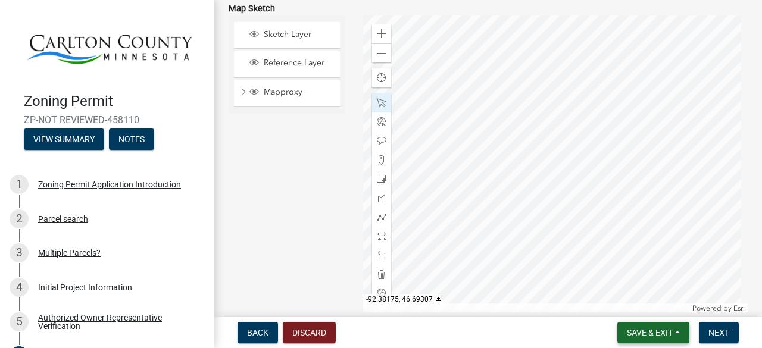
click at [650, 329] on span "Save & Exit" at bounding box center [650, 333] width 46 height 10
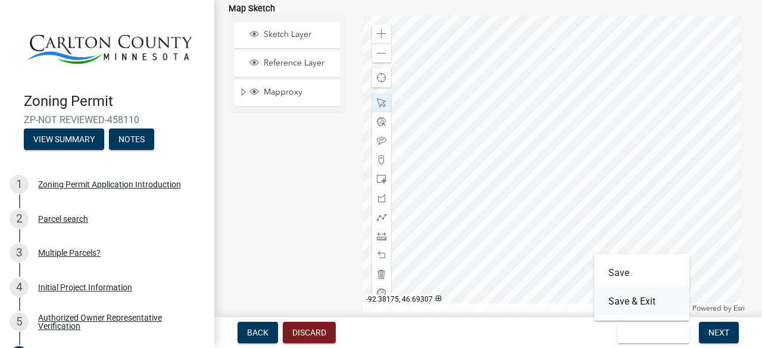
click at [647, 309] on button "Save & Exit" at bounding box center [641, 301] width 95 height 29
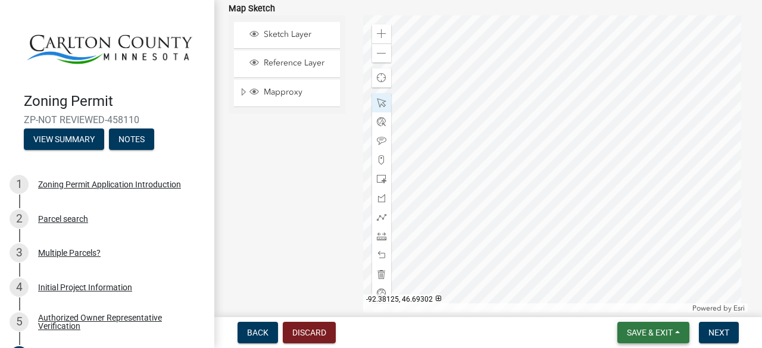
click at [650, 333] on span "Save & Exit" at bounding box center [650, 333] width 46 height 10
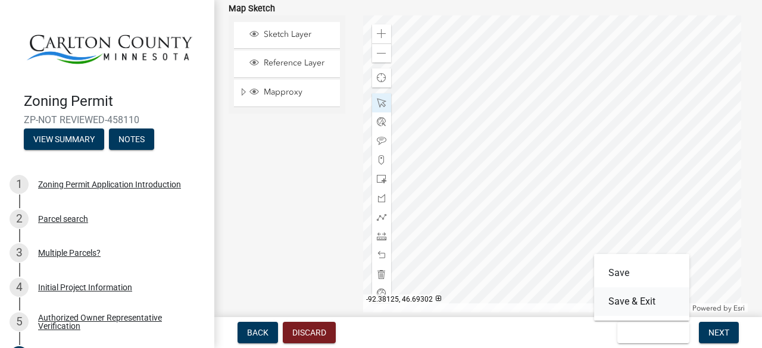
click at [647, 310] on button "Save & Exit" at bounding box center [641, 301] width 95 height 29
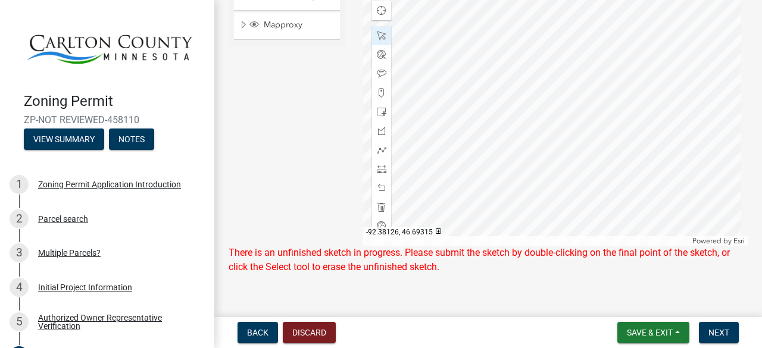
scroll to position [2585, 0]
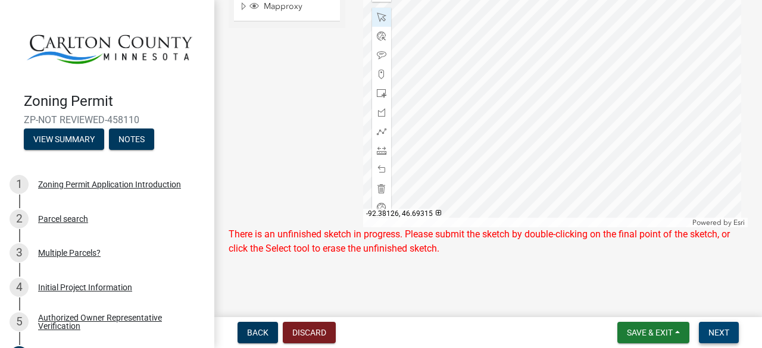
click at [722, 339] on button "Next" at bounding box center [719, 332] width 40 height 21
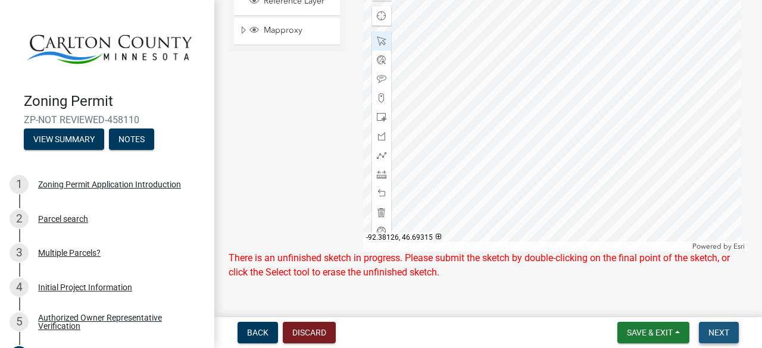
scroll to position [2609, 0]
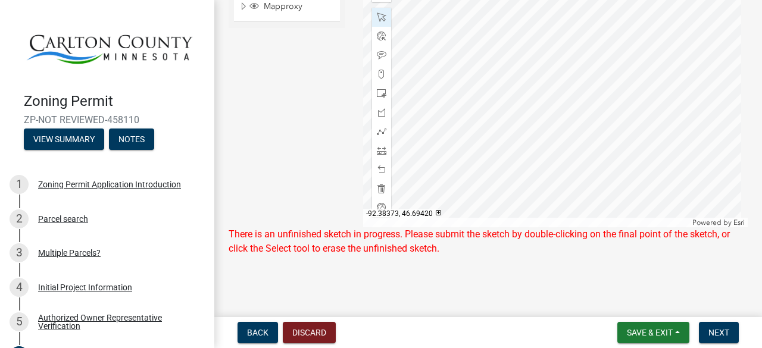
click at [447, 74] on div at bounding box center [555, 79] width 385 height 298
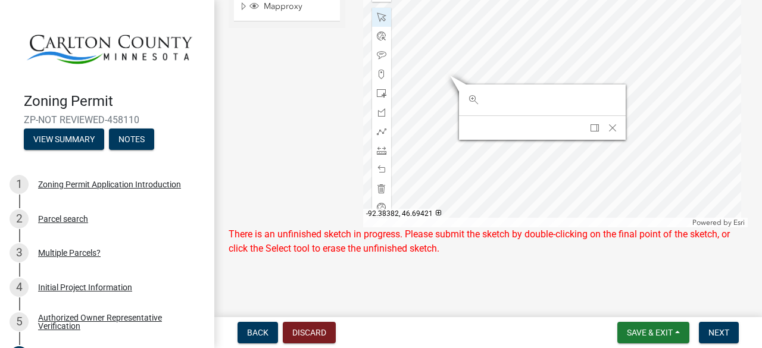
click at [437, 74] on div at bounding box center [555, 79] width 385 height 298
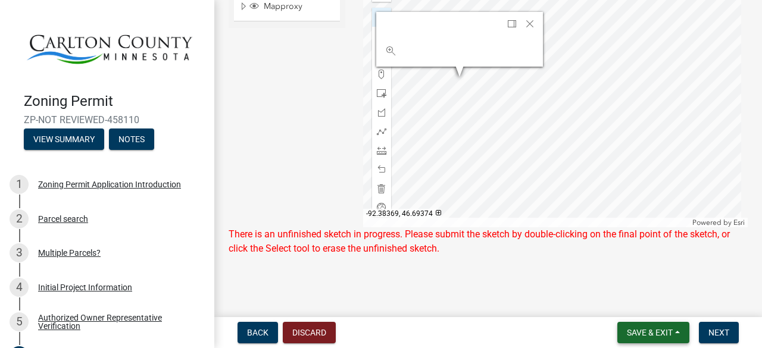
click at [677, 334] on button "Save & Exit" at bounding box center [653, 332] width 72 height 21
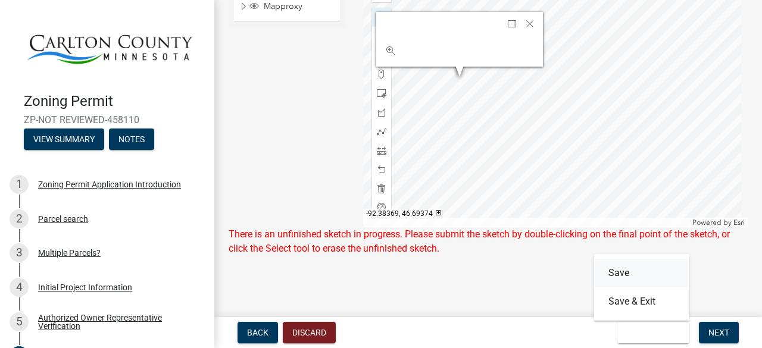
click at [646, 277] on button "Save" at bounding box center [641, 273] width 95 height 29
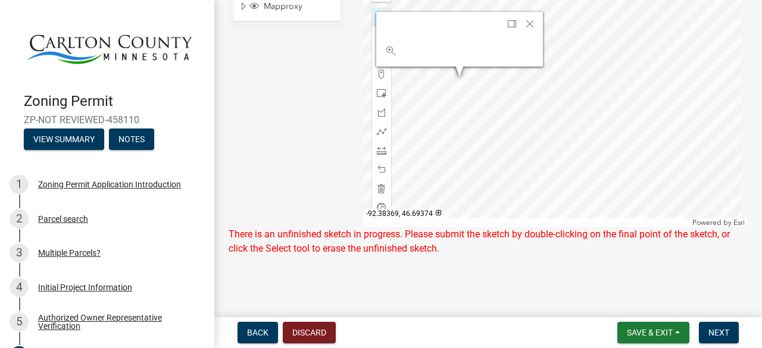
scroll to position [2550, 0]
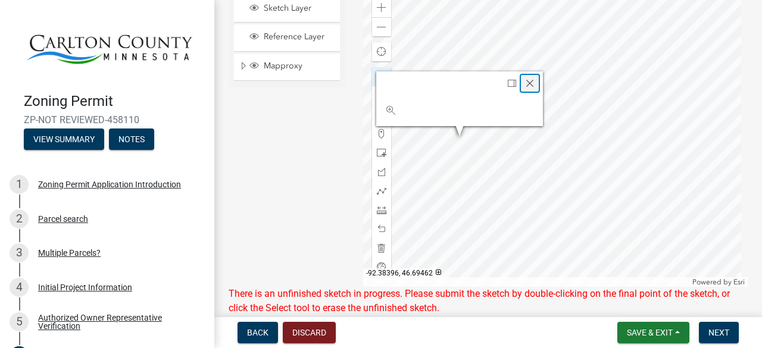
click at [528, 82] on span "Close" at bounding box center [530, 84] width 10 height 10
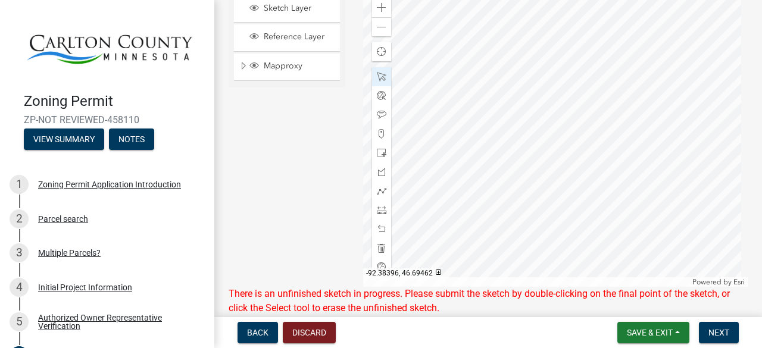
scroll to position [2539, 0]
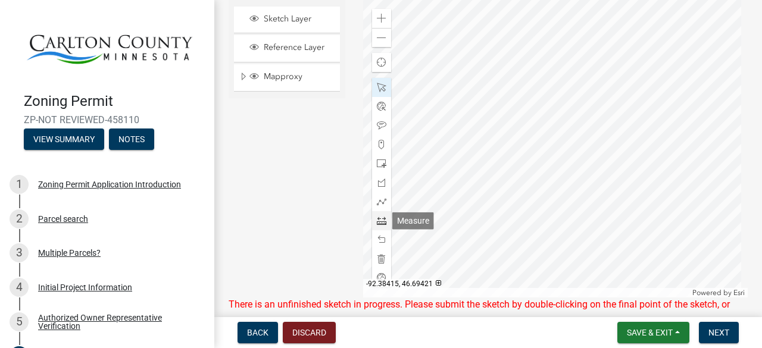
click at [378, 222] on span at bounding box center [382, 221] width 10 height 10
click at [566, 130] on div at bounding box center [555, 149] width 385 height 298
click at [700, 68] on div at bounding box center [555, 149] width 385 height 298
click at [700, 67] on div at bounding box center [555, 149] width 385 height 298
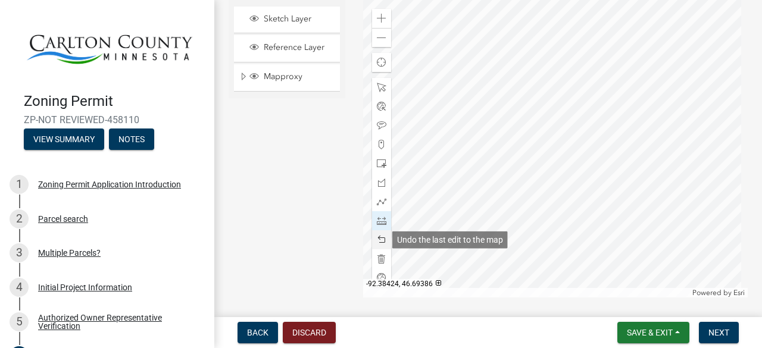
click at [380, 237] on span at bounding box center [382, 240] width 10 height 10
click at [378, 240] on span at bounding box center [382, 240] width 10 height 10
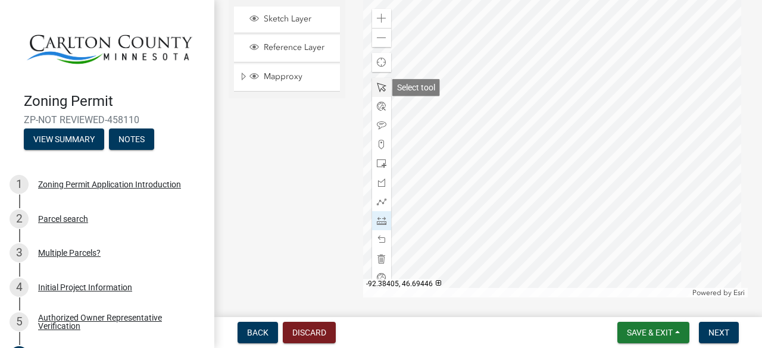
click at [379, 85] on span at bounding box center [382, 88] width 10 height 10
click at [700, 68] on div at bounding box center [555, 149] width 385 height 298
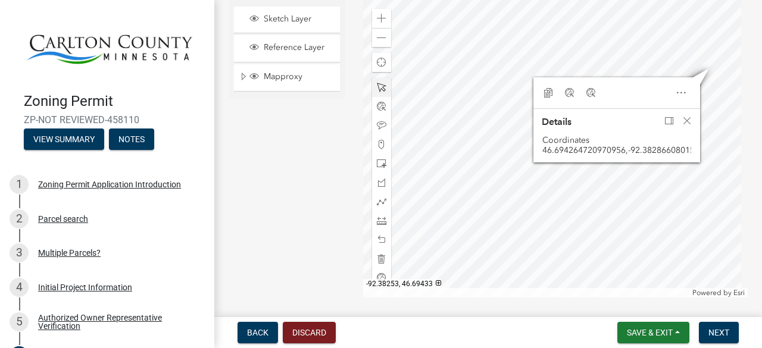
click at [700, 68] on div at bounding box center [555, 149] width 385 height 298
click at [700, 66] on div at bounding box center [555, 149] width 385 height 298
click at [379, 85] on span at bounding box center [382, 88] width 10 height 10
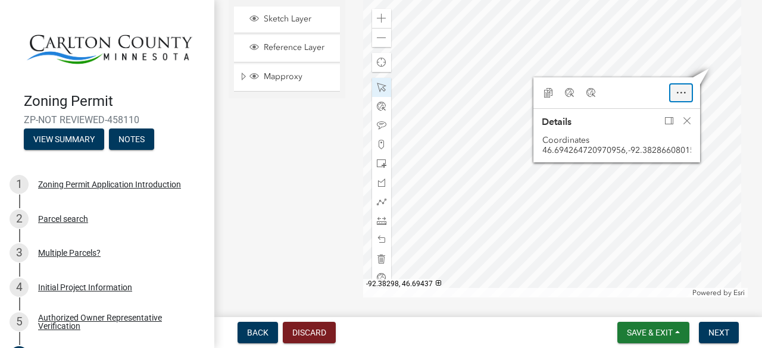
click at [676, 92] on span "Open" at bounding box center [681, 93] width 10 height 10
click at [676, 92] on span "Close" at bounding box center [681, 93] width 10 height 10
click at [682, 124] on span "Close" at bounding box center [687, 121] width 10 height 10
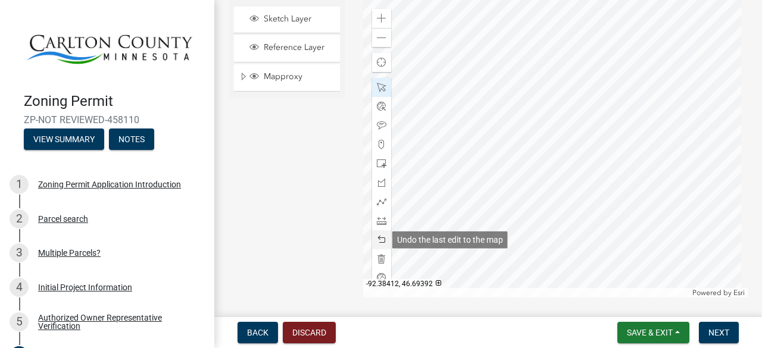
click at [380, 236] on span at bounding box center [382, 240] width 10 height 10
click at [380, 237] on span at bounding box center [382, 240] width 10 height 10
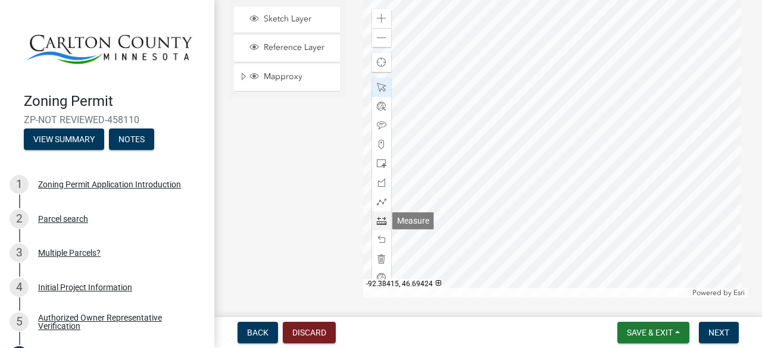
click at [379, 223] on span at bounding box center [382, 221] width 10 height 10
click at [567, 130] on div at bounding box center [555, 149] width 385 height 298
click at [708, 85] on div at bounding box center [555, 149] width 385 height 298
click at [655, 334] on span "Save & Exit" at bounding box center [650, 333] width 46 height 10
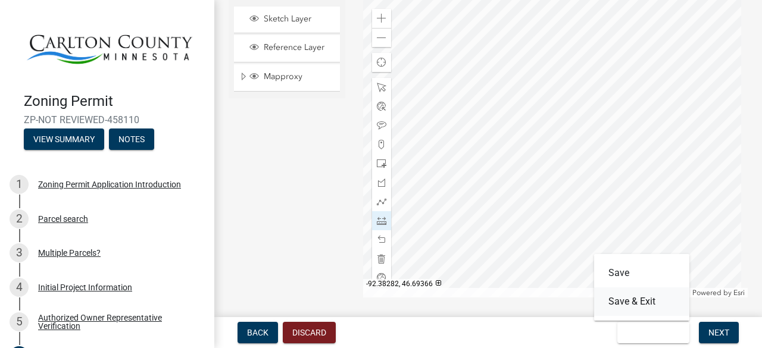
click at [650, 311] on button "Save & Exit" at bounding box center [641, 301] width 95 height 29
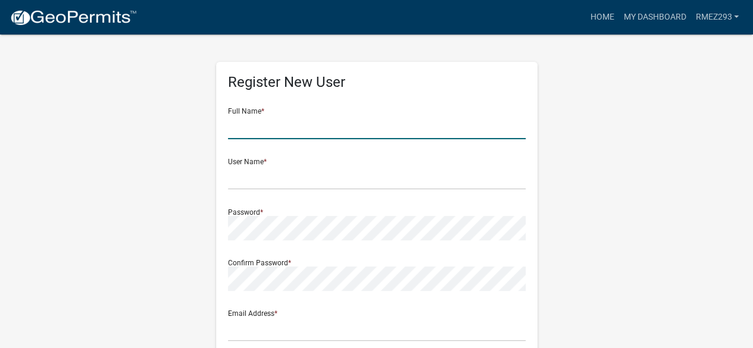
click at [265, 127] on input "text" at bounding box center [377, 127] width 298 height 24
type input "[PERSON_NAME]"
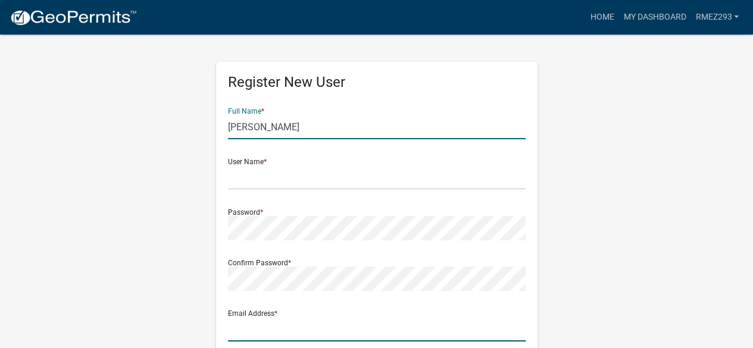
type input "[EMAIL_ADDRESS][DOMAIN_NAME]"
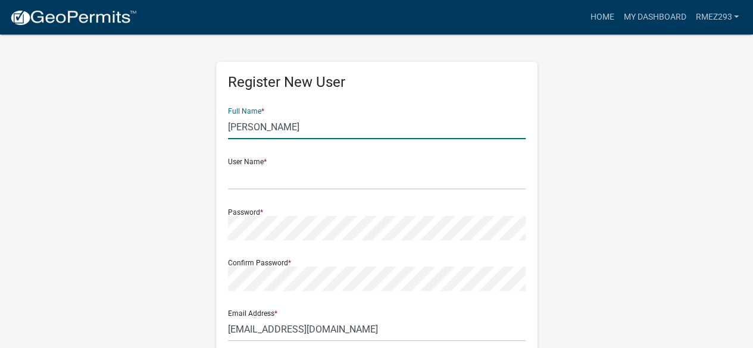
type input "[STREET_ADDRESS]"
type input "Saginaw"
type input "MN"
type input "55779"
type input "2185912103"
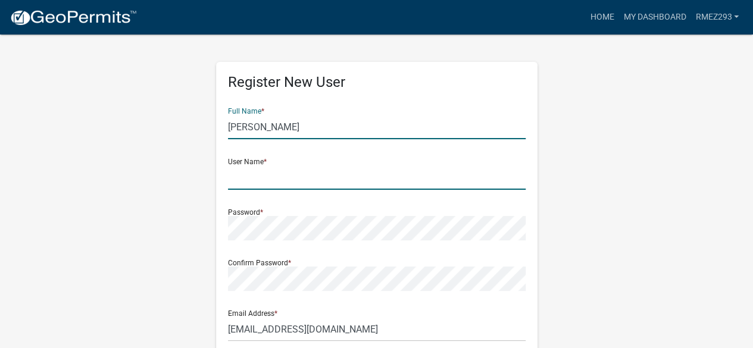
click at [243, 180] on input "text" at bounding box center [377, 177] width 298 height 24
type input "Rmez293"
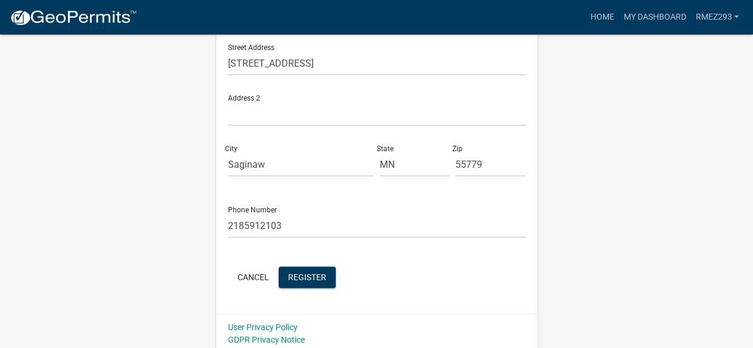
scroll to position [321, 0]
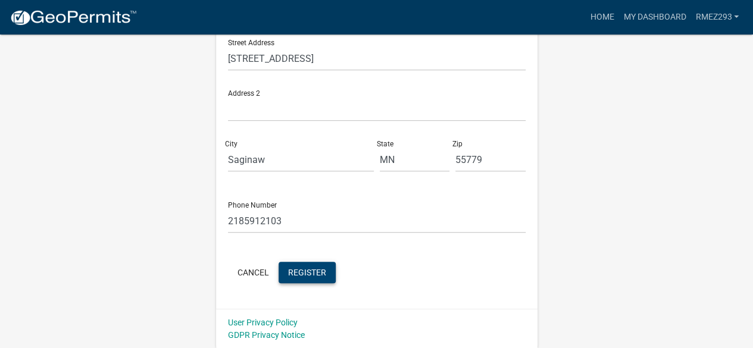
click at [312, 273] on span "Register" at bounding box center [307, 272] width 38 height 10
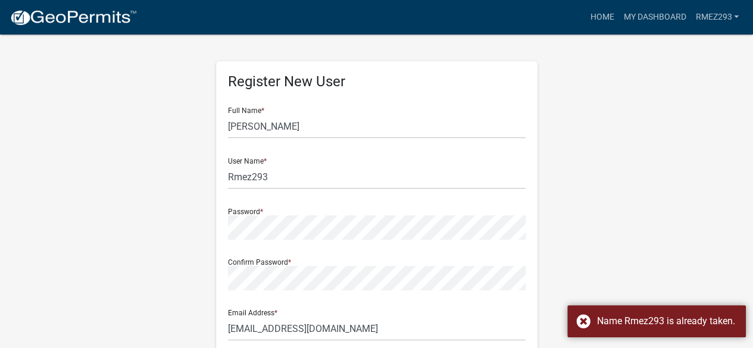
scroll to position [0, 0]
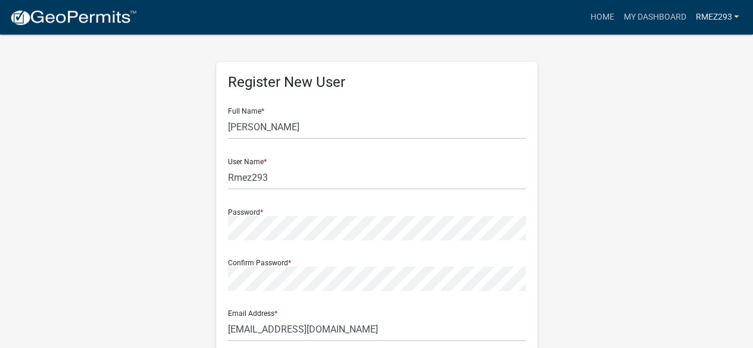
click at [711, 13] on link "Rmez293" at bounding box center [716, 17] width 53 height 23
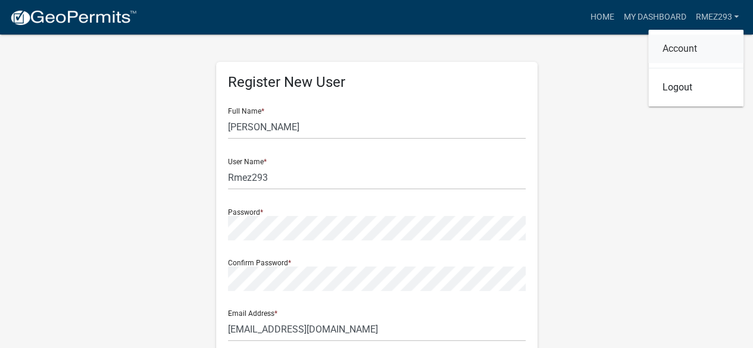
click at [686, 44] on link "Account" at bounding box center [695, 49] width 95 height 29
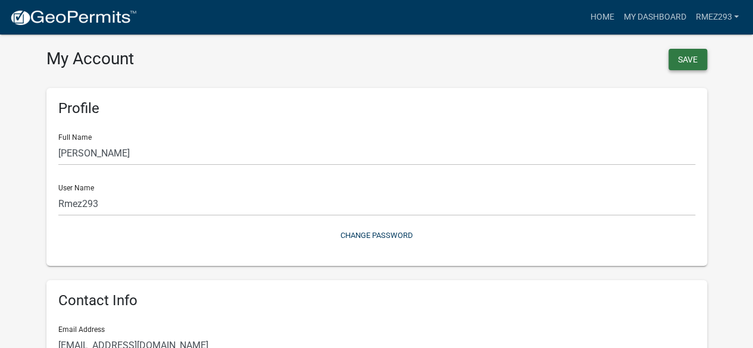
click at [695, 58] on button "Save" at bounding box center [687, 59] width 39 height 21
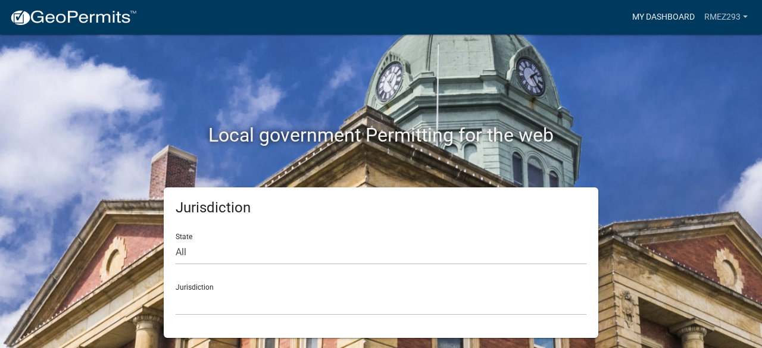
click at [683, 17] on link "My Dashboard" at bounding box center [663, 17] width 72 height 23
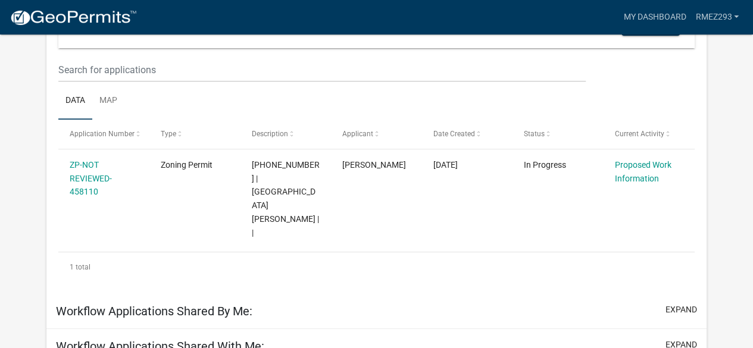
scroll to position [179, 0]
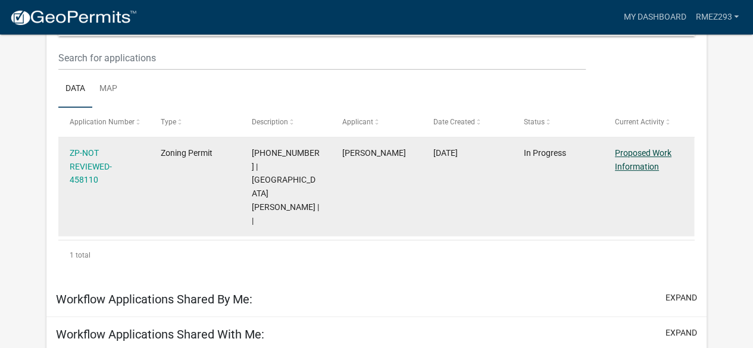
click at [637, 153] on link "Proposed Work Information" at bounding box center [643, 159] width 57 height 23
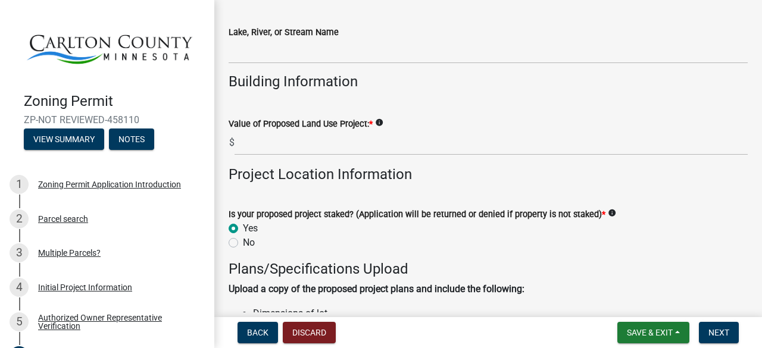
scroll to position [1012, 0]
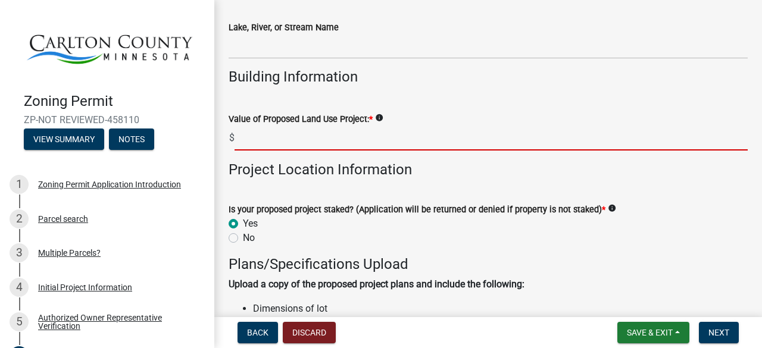
click at [317, 147] on input "text" at bounding box center [490, 138] width 513 height 24
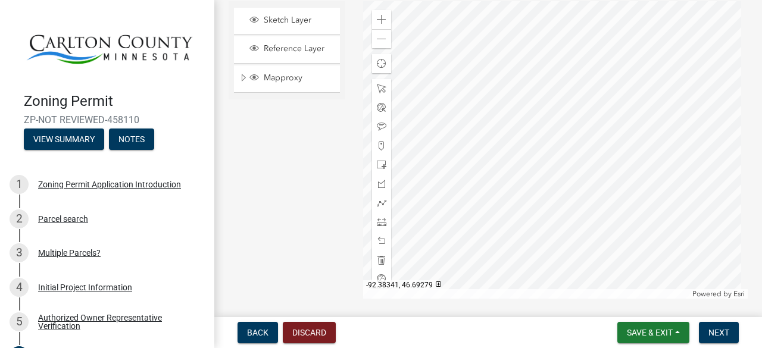
scroll to position [2497, 0]
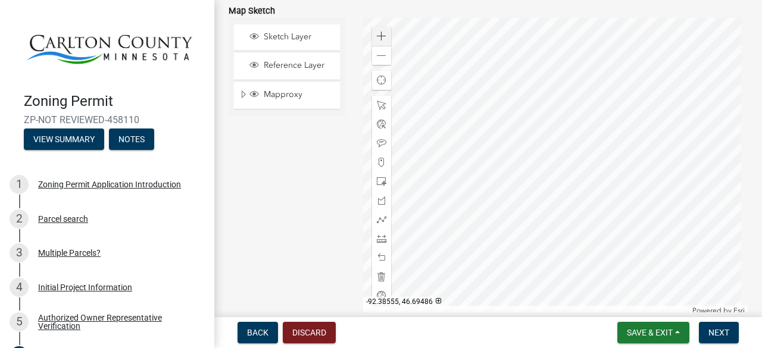
type input "17390"
click at [380, 34] on span at bounding box center [382, 37] width 10 height 10
click at [602, 224] on div at bounding box center [555, 167] width 385 height 298
click at [377, 35] on span at bounding box center [382, 37] width 10 height 10
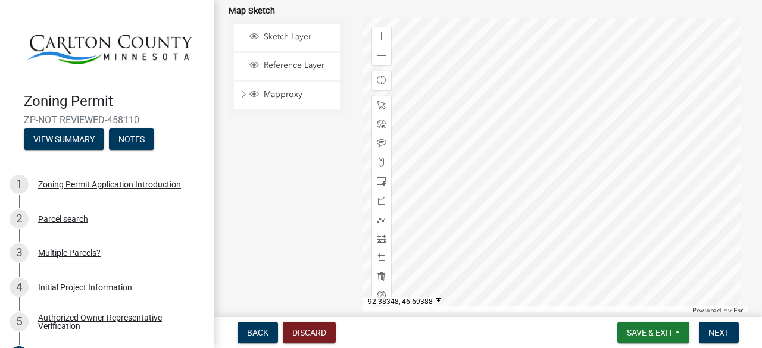
click at [654, 237] on div at bounding box center [555, 167] width 385 height 298
click at [381, 178] on span at bounding box center [382, 182] width 10 height 10
click at [496, 118] on div at bounding box center [555, 164] width 385 height 298
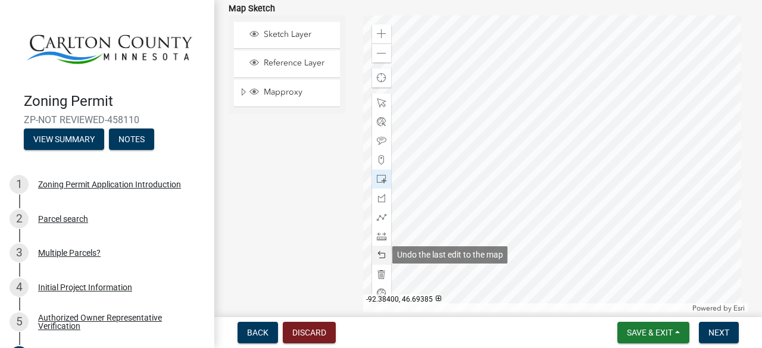
click at [382, 255] on span at bounding box center [382, 256] width 10 height 10
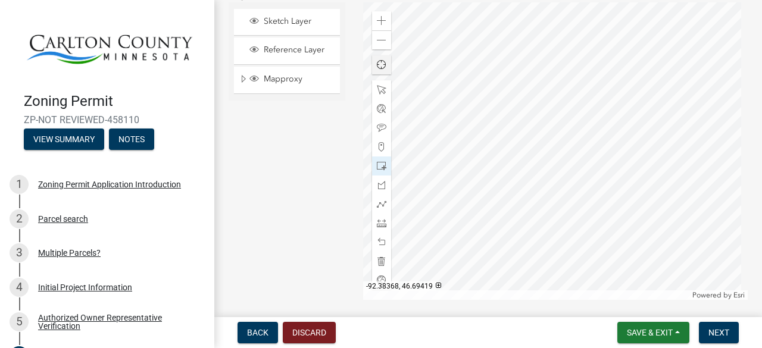
scroll to position [2497, 0]
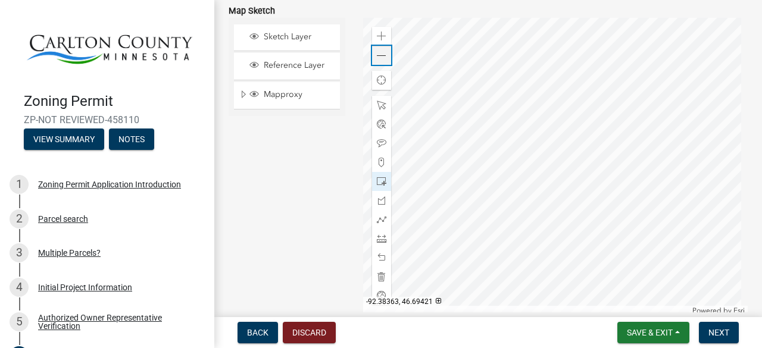
click at [381, 52] on span at bounding box center [382, 56] width 10 height 10
click at [383, 35] on span at bounding box center [382, 37] width 10 height 10
click at [528, 221] on div at bounding box center [555, 167] width 385 height 298
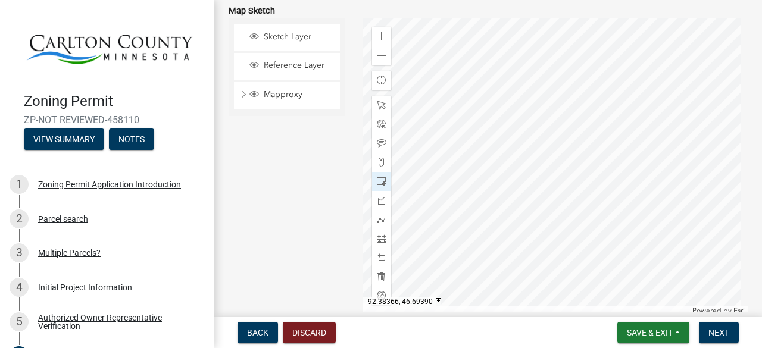
click at [567, 212] on div at bounding box center [555, 167] width 385 height 298
click at [377, 257] on span at bounding box center [382, 258] width 10 height 10
click at [456, 149] on div at bounding box center [555, 167] width 385 height 298
click at [381, 256] on span at bounding box center [382, 258] width 10 height 10
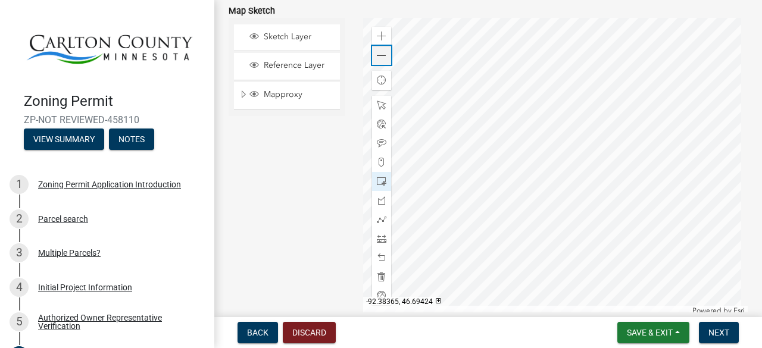
click at [380, 52] on span at bounding box center [382, 56] width 10 height 10
click at [550, 177] on div at bounding box center [555, 167] width 385 height 298
click at [517, 35] on div at bounding box center [555, 167] width 385 height 298
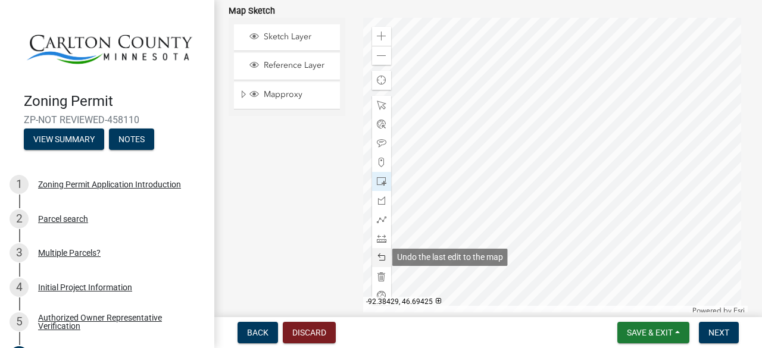
click at [377, 255] on span at bounding box center [382, 258] width 10 height 10
click at [587, 177] on div at bounding box center [555, 167] width 385 height 298
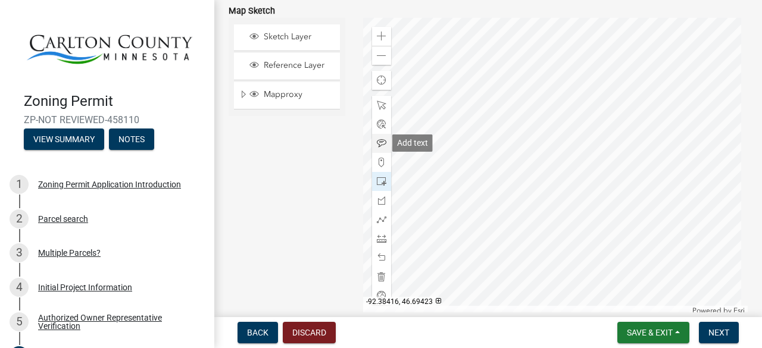
click at [377, 140] on span at bounding box center [382, 144] width 10 height 10
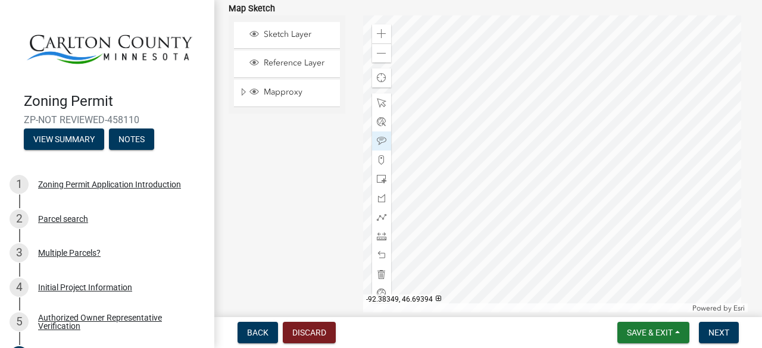
click at [599, 159] on div at bounding box center [555, 164] width 385 height 298
click at [470, 152] on div at bounding box center [555, 164] width 385 height 298
click at [652, 330] on span "Save & Exit" at bounding box center [650, 333] width 46 height 10
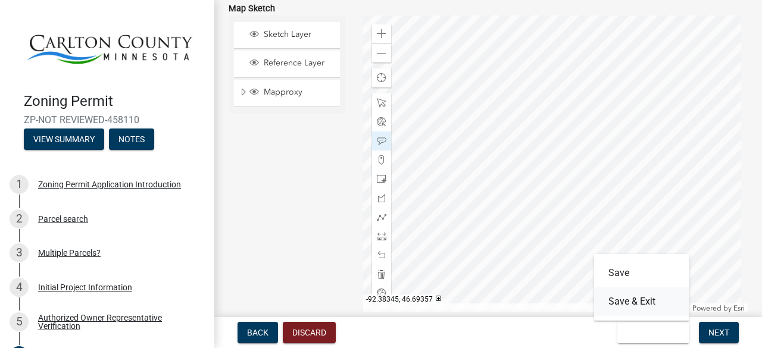
click at [650, 309] on button "Save & Exit" at bounding box center [641, 301] width 95 height 29
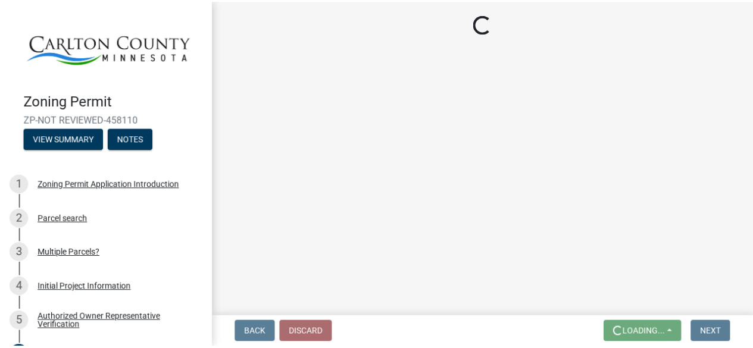
scroll to position [0, 0]
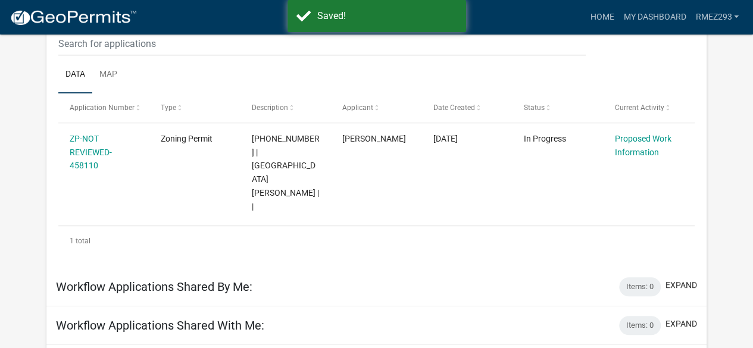
scroll to position [187, 0]
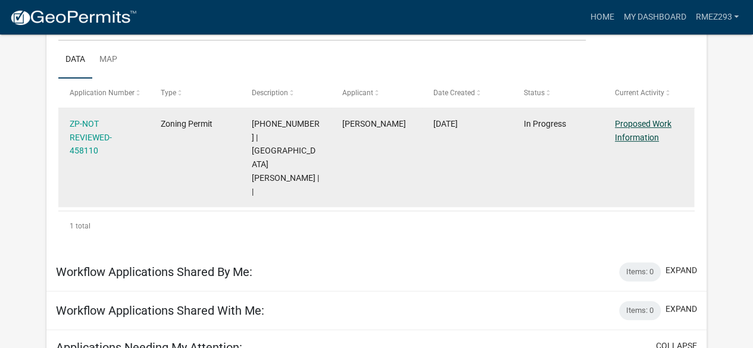
click at [634, 119] on link "Proposed Work Information" at bounding box center [643, 130] width 57 height 23
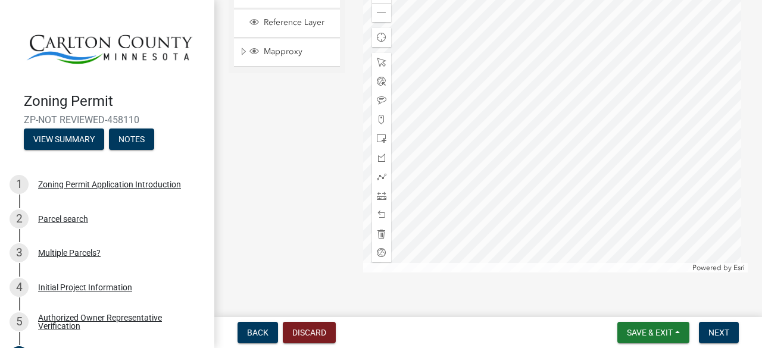
scroll to position [2557, 0]
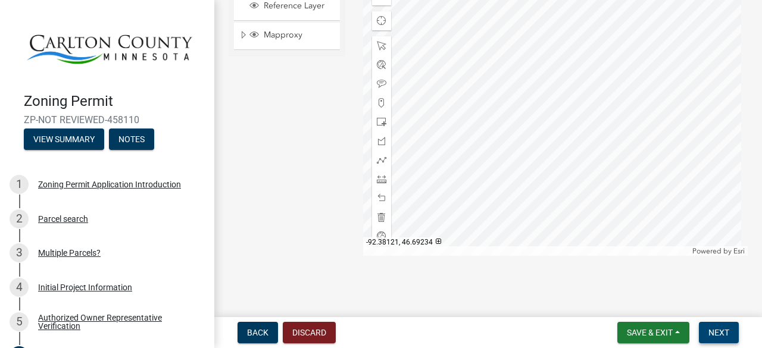
click at [722, 332] on span "Next" at bounding box center [718, 333] width 21 height 10
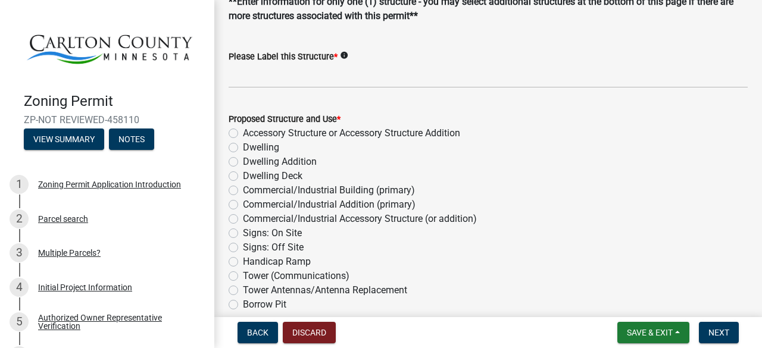
scroll to position [119, 0]
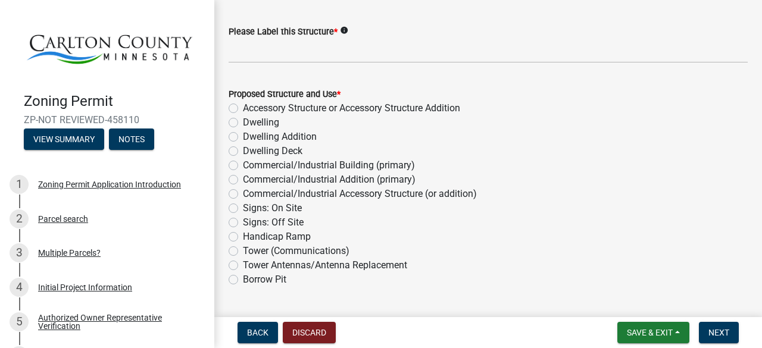
click at [243, 152] on label "Dwelling Deck" at bounding box center [273, 151] width 60 height 14
click at [243, 152] on input "Dwelling Deck" at bounding box center [247, 148] width 8 height 8
radio input "true"
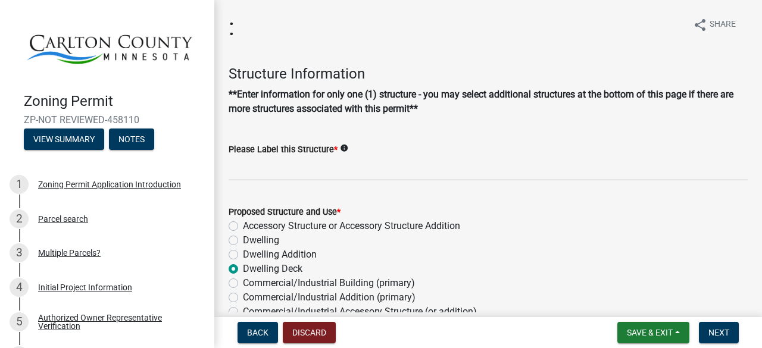
scroll to position [0, 0]
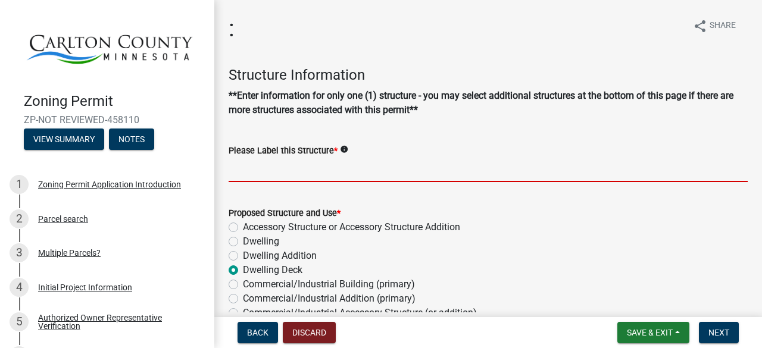
click at [265, 170] on input "Please Label this Structure *" at bounding box center [488, 170] width 519 height 24
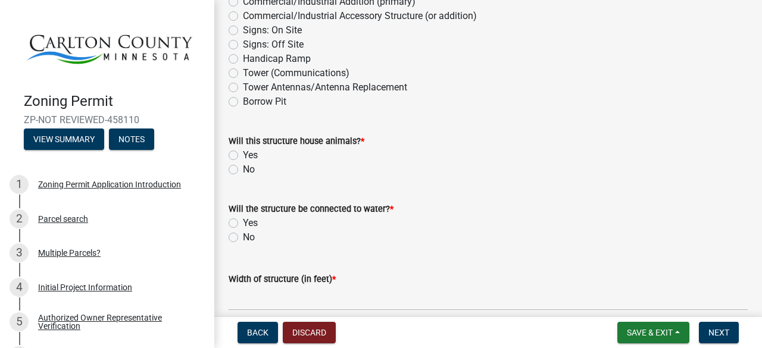
scroll to position [298, 0]
type input "House"
click at [243, 167] on label "No" at bounding box center [249, 169] width 12 height 14
click at [243, 167] on input "No" at bounding box center [247, 166] width 8 height 8
radio input "true"
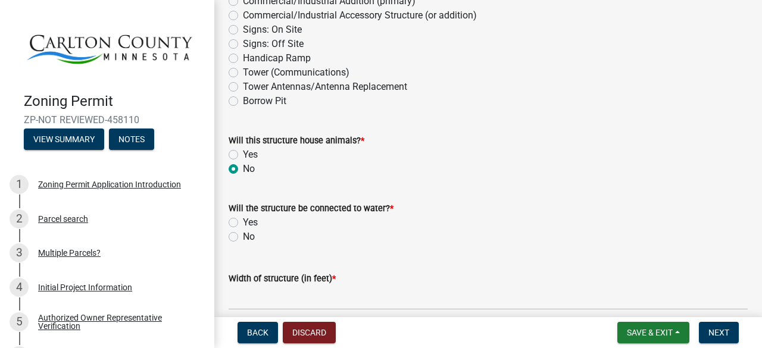
scroll to position [357, 0]
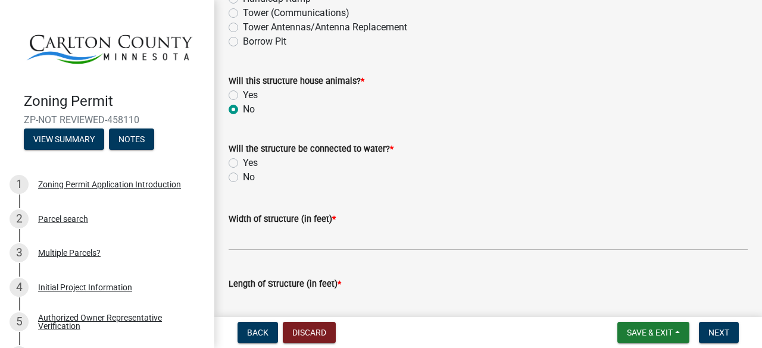
drag, startPoint x: 234, startPoint y: 178, endPoint x: 300, endPoint y: 184, distance: 66.4
click at [243, 178] on label "No" at bounding box center [249, 177] width 12 height 14
click at [243, 178] on input "No" at bounding box center [247, 174] width 8 height 8
radio input "true"
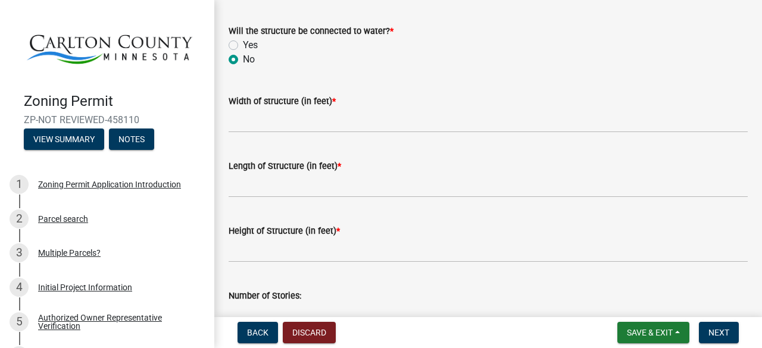
scroll to position [476, 0]
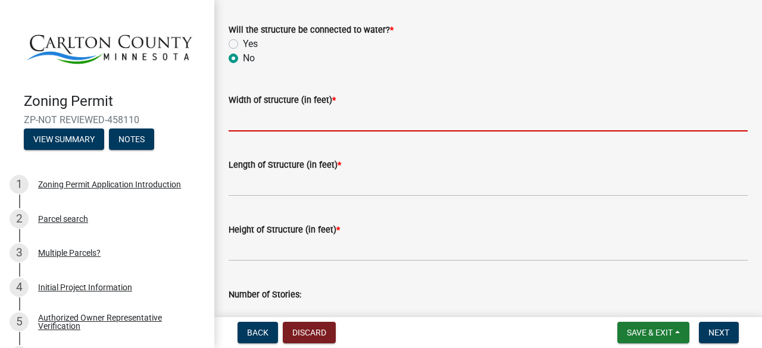
click at [291, 120] on input "Width of structure (in feet) *" at bounding box center [488, 119] width 519 height 24
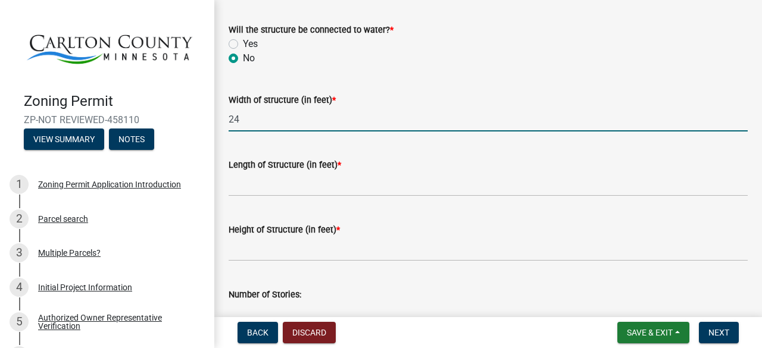
type input "24"
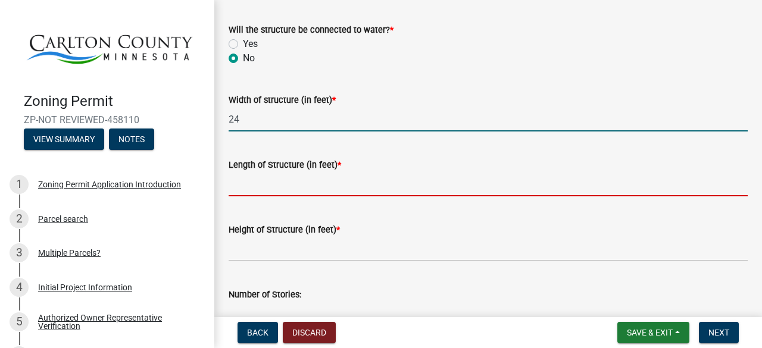
click at [298, 187] on input "Length of Structure (in feet) *" at bounding box center [488, 184] width 519 height 24
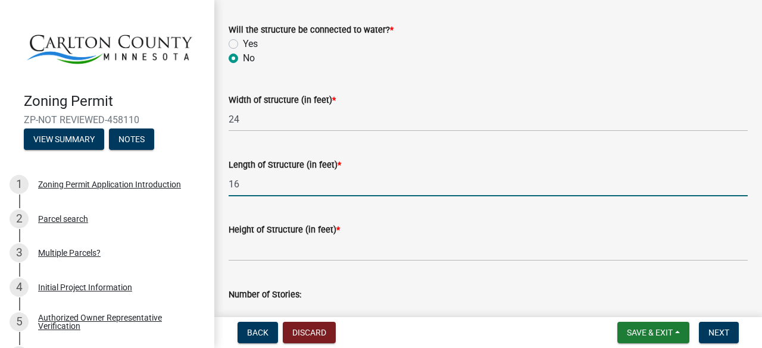
type input "16"
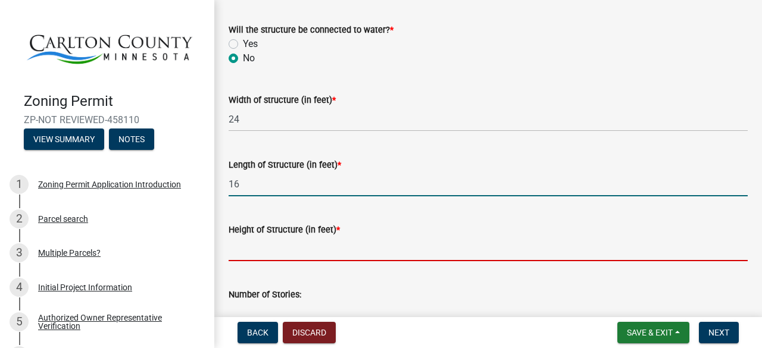
click at [272, 249] on input "Height of Structure (in feet) *" at bounding box center [488, 249] width 519 height 24
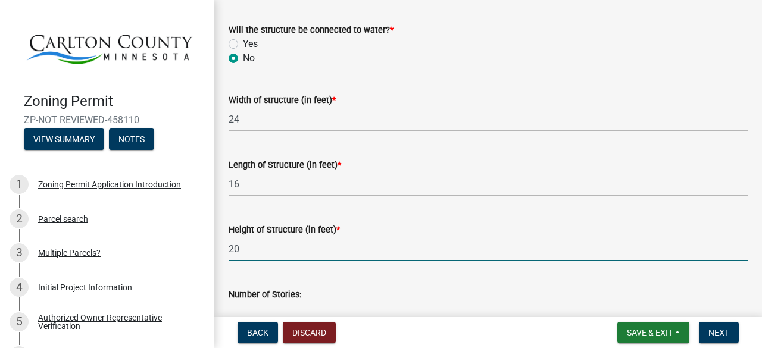
type input "2"
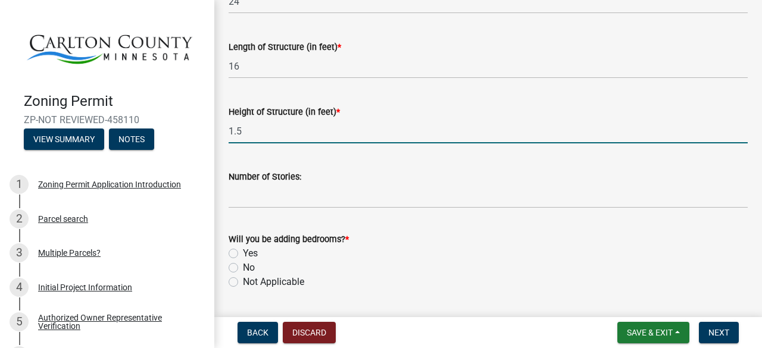
scroll to position [595, 0]
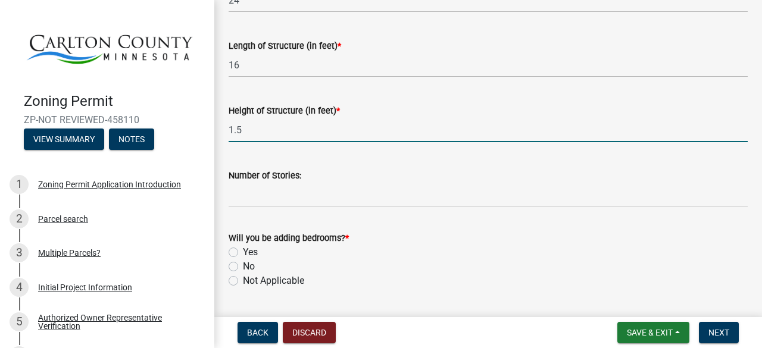
type input "1.5"
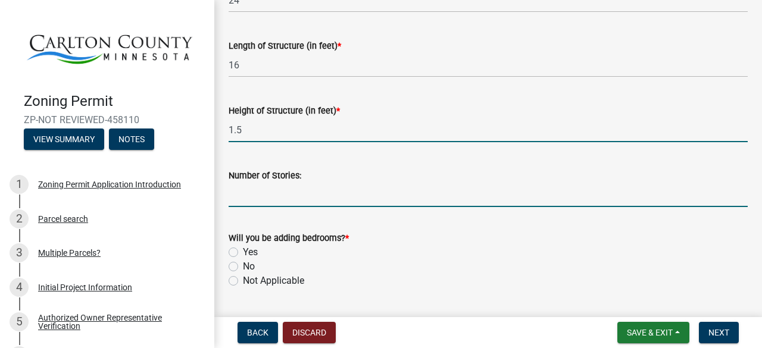
click at [306, 196] on input "Number of Stories:" at bounding box center [488, 195] width 519 height 24
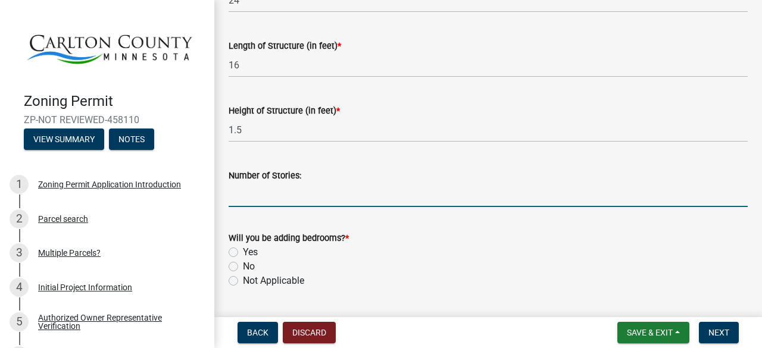
type input "0"
click at [243, 268] on label "No" at bounding box center [249, 266] width 12 height 14
click at [243, 267] on input "No" at bounding box center [247, 263] width 8 height 8
radio input "true"
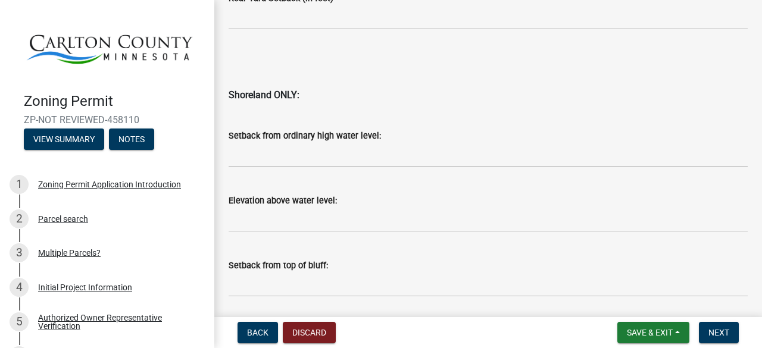
scroll to position [1357, 0]
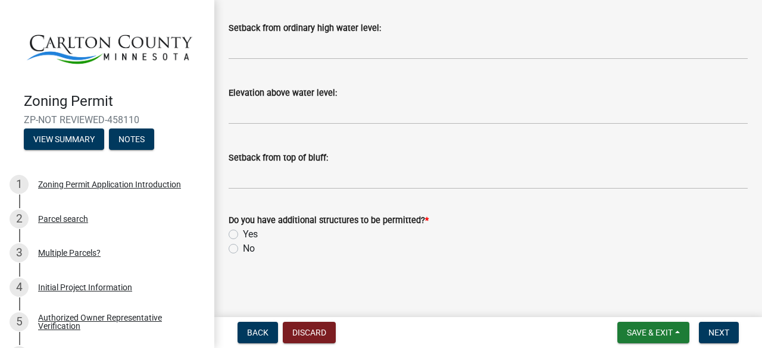
click at [243, 249] on label "No" at bounding box center [249, 249] width 12 height 14
click at [243, 249] on input "No" at bounding box center [247, 246] width 8 height 8
radio input "true"
click at [721, 329] on span "Next" at bounding box center [718, 333] width 21 height 10
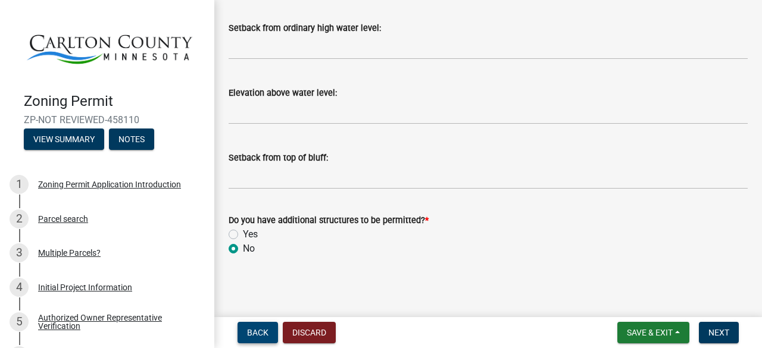
click at [254, 331] on span "Back" at bounding box center [257, 333] width 21 height 10
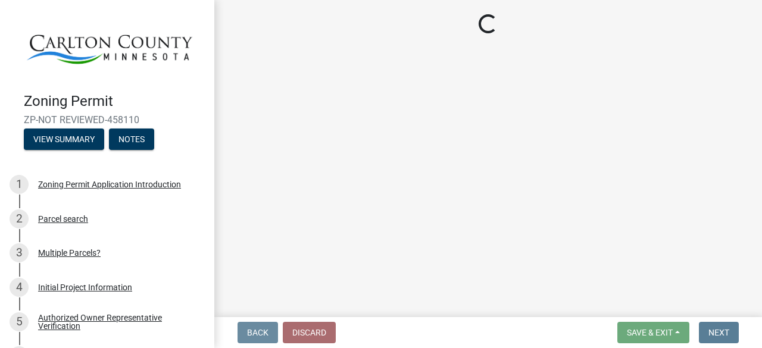
scroll to position [0, 0]
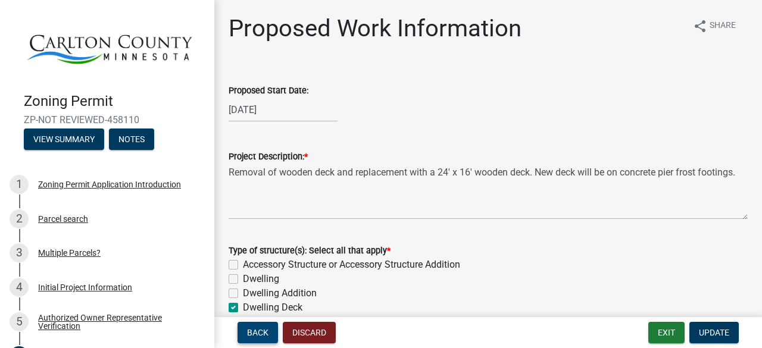
click at [262, 333] on span "Back" at bounding box center [257, 333] width 21 height 10
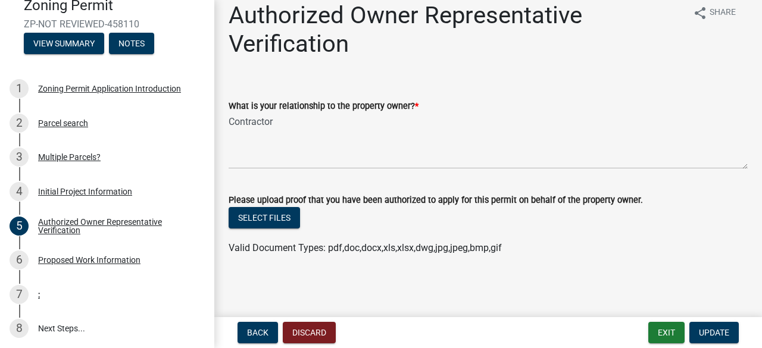
scroll to position [114, 0]
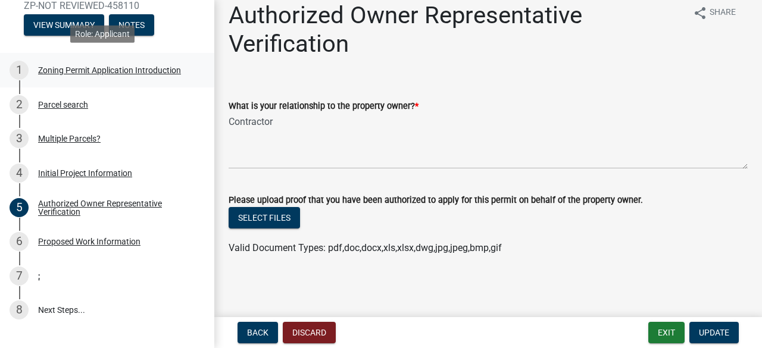
click at [120, 70] on div "Zoning Permit Application Introduction" at bounding box center [109, 70] width 143 height 8
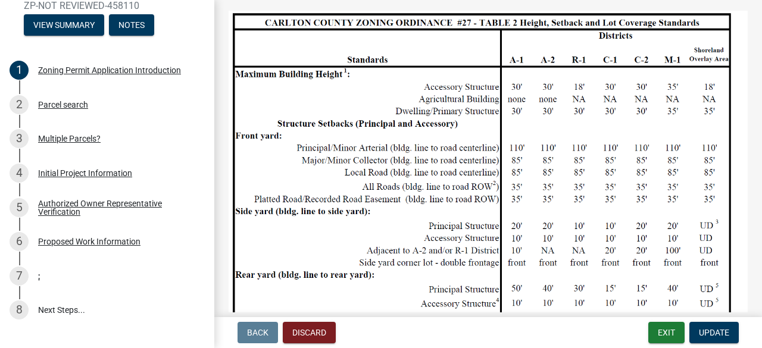
scroll to position [774, 0]
